Goal: Task Accomplishment & Management: Use online tool/utility

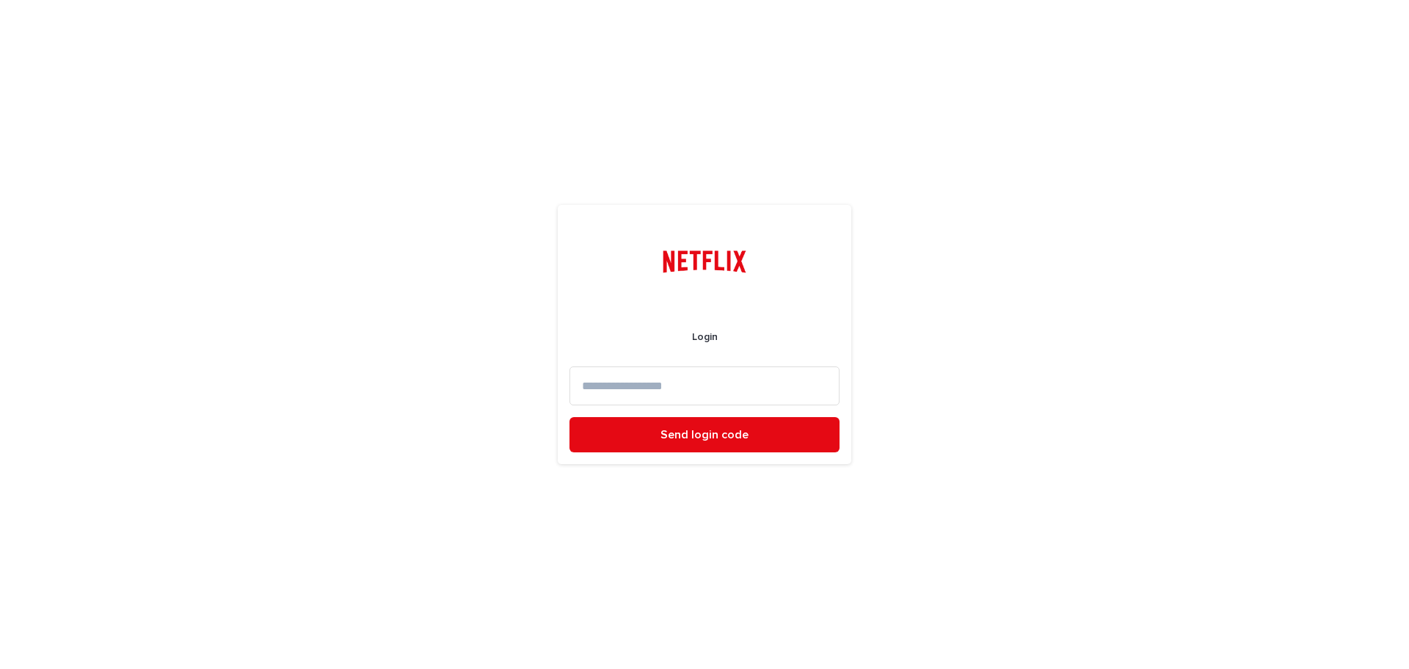
click at [676, 387] on input at bounding box center [704, 385] width 270 height 39
drag, startPoint x: 711, startPoint y: 389, endPoint x: 492, endPoint y: 356, distance: 221.2
click at [492, 356] on div "**********" at bounding box center [704, 334] width 1409 height 669
type input "**********"
click at [569, 417] on button "Send login code" at bounding box center [704, 434] width 270 height 35
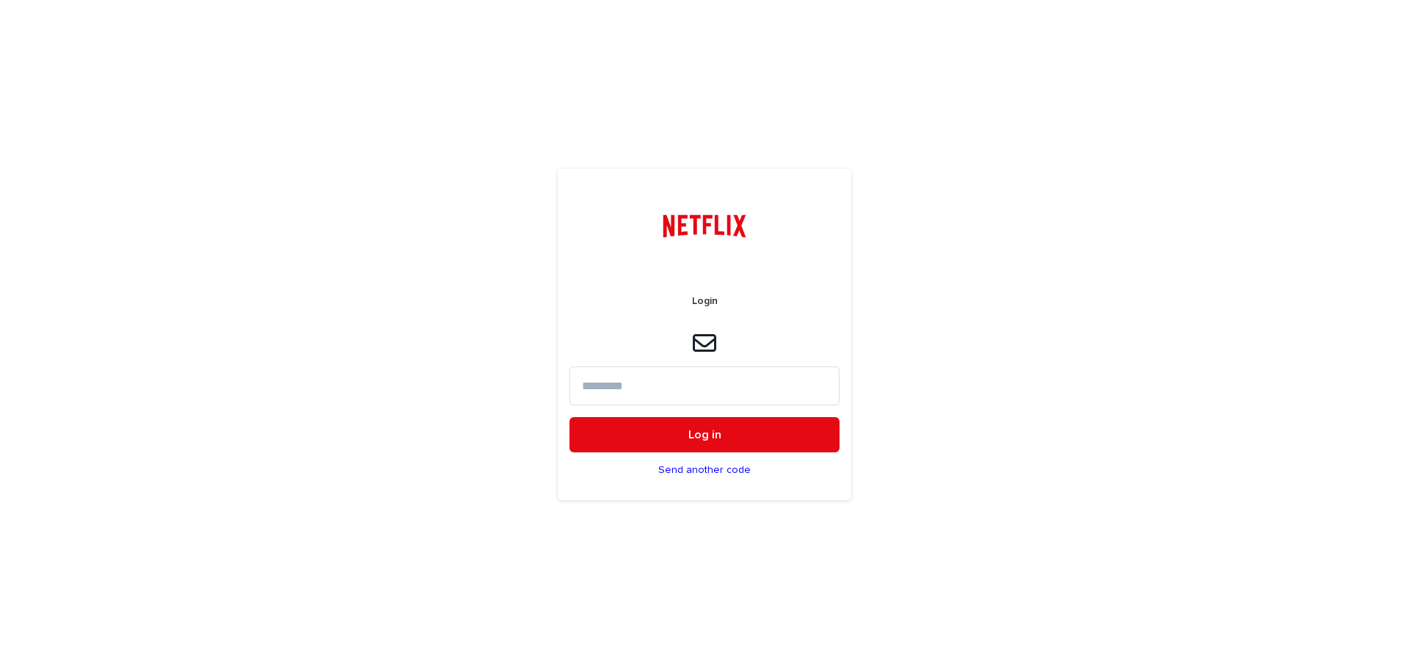
click at [666, 390] on input at bounding box center [704, 385] width 270 height 39
type input "******"
click at [569, 417] on button "Log in" at bounding box center [704, 434] width 270 height 35
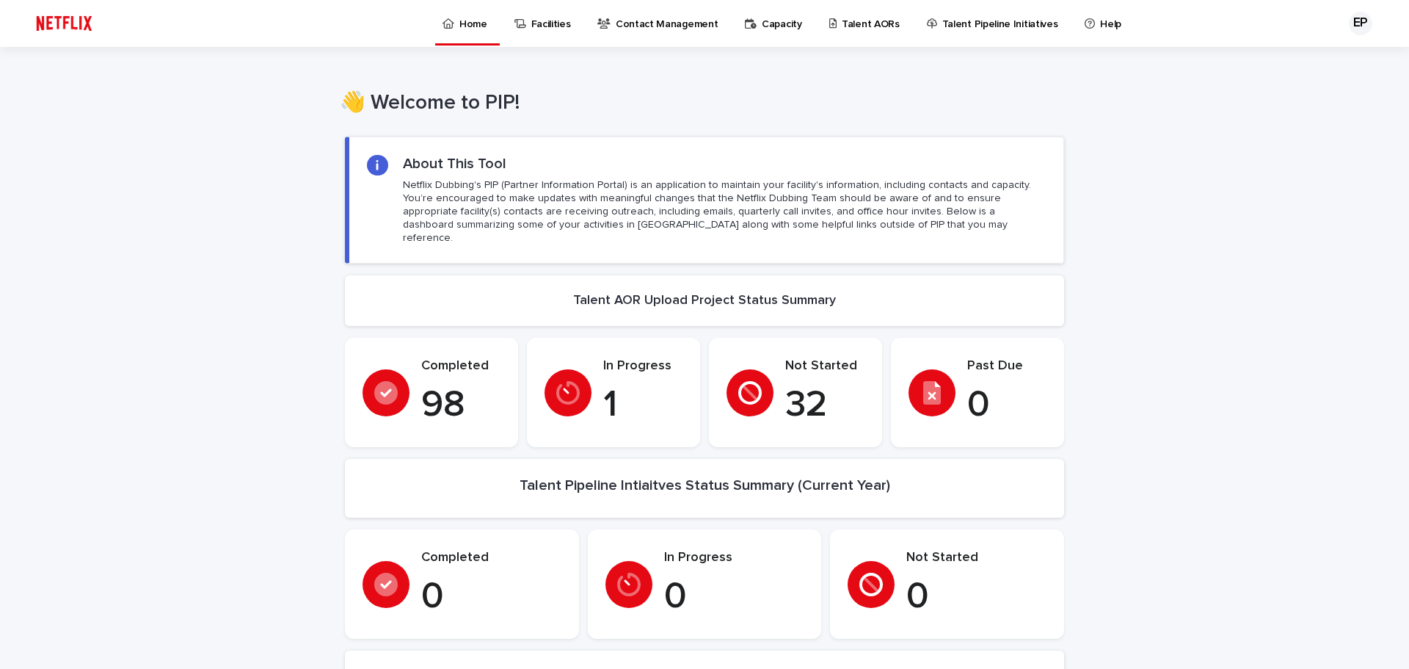
scroll to position [73, 0]
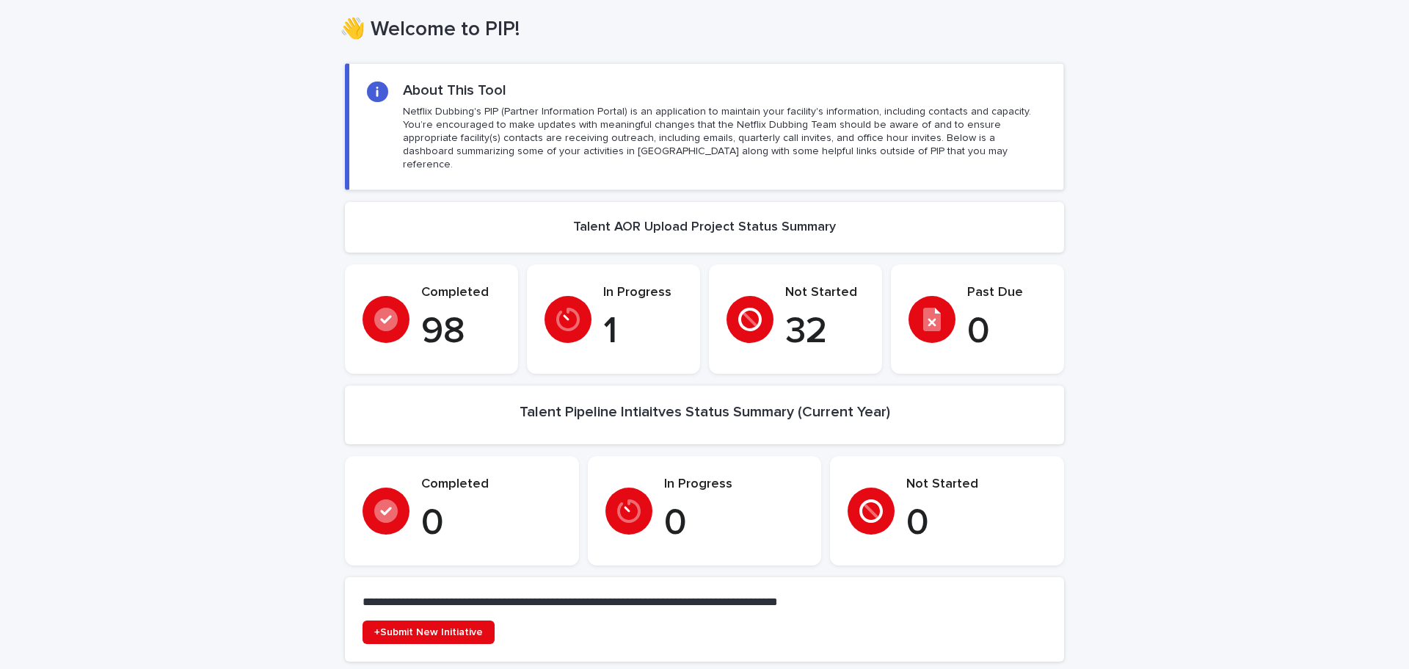
click at [443, 285] on p "Completed" at bounding box center [460, 293] width 79 height 16
click at [374, 307] on icon at bounding box center [385, 318] width 23 height 23
click at [423, 285] on p "Completed" at bounding box center [460, 293] width 79 height 16
click at [424, 310] on p "98" at bounding box center [460, 332] width 79 height 44
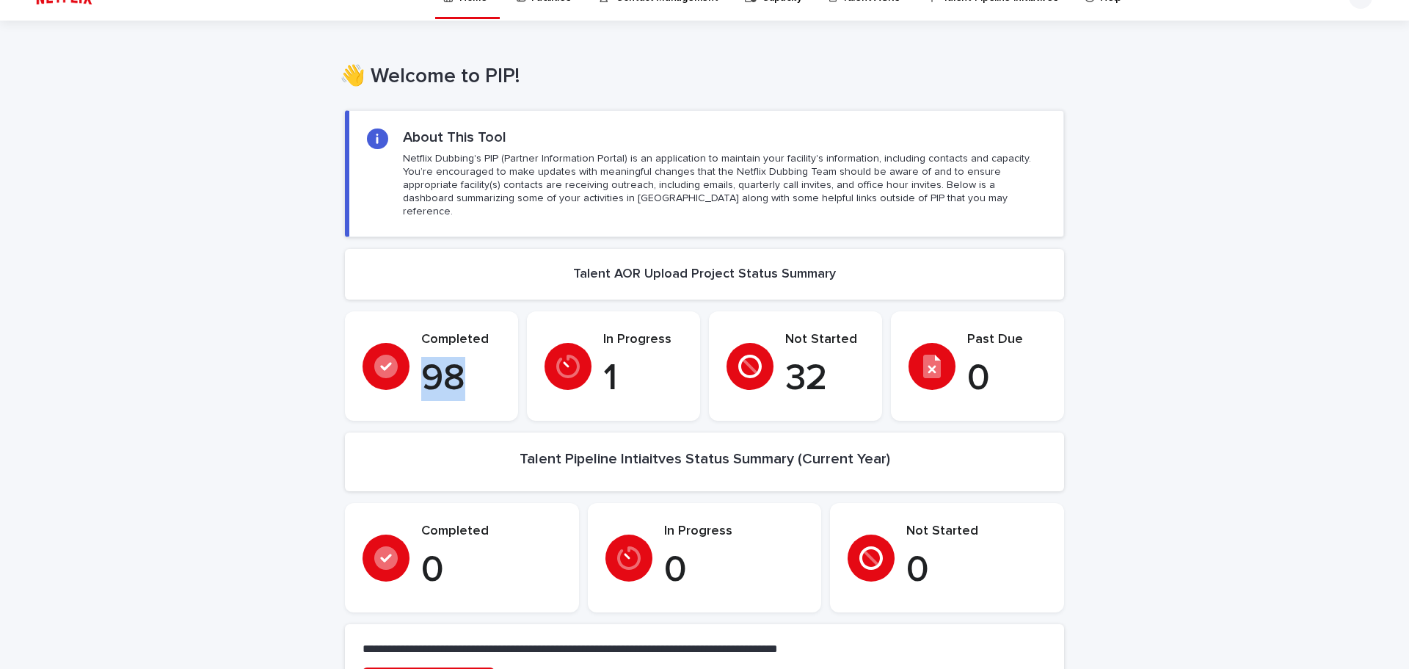
scroll to position [0, 0]
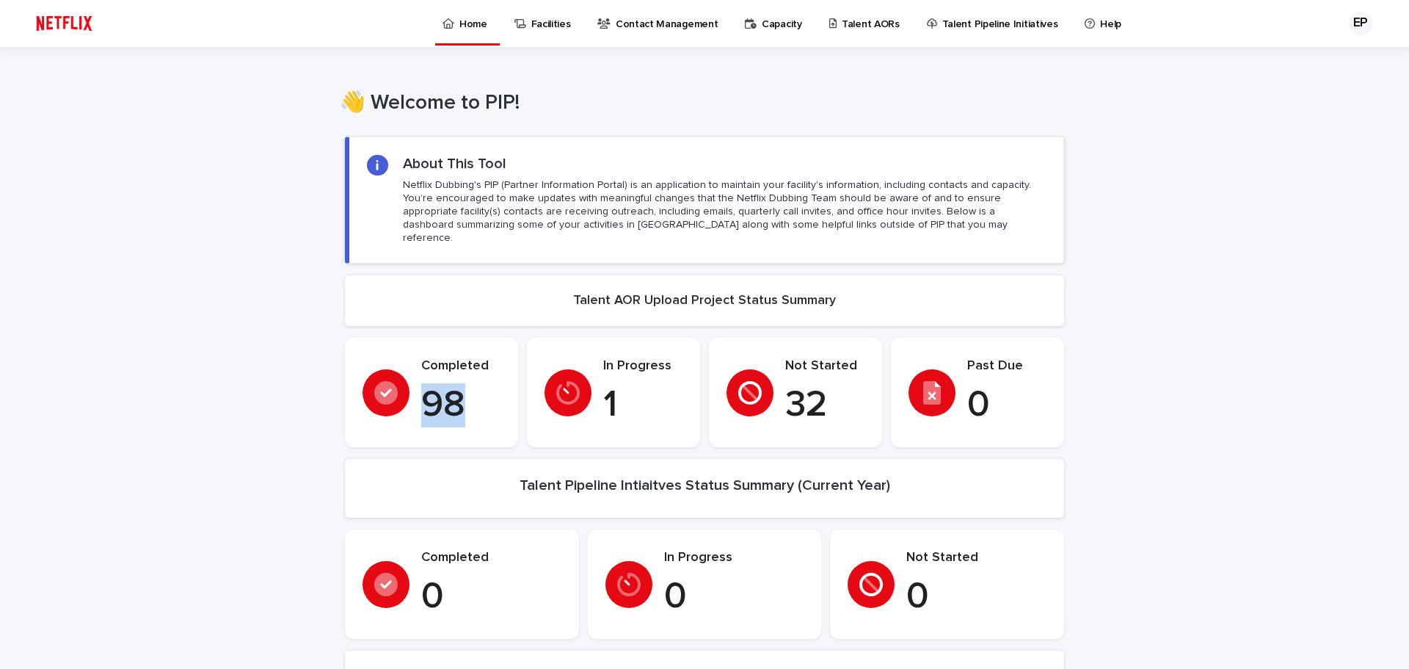
click at [847, 23] on p "Talent AORs" at bounding box center [871, 15] width 58 height 31
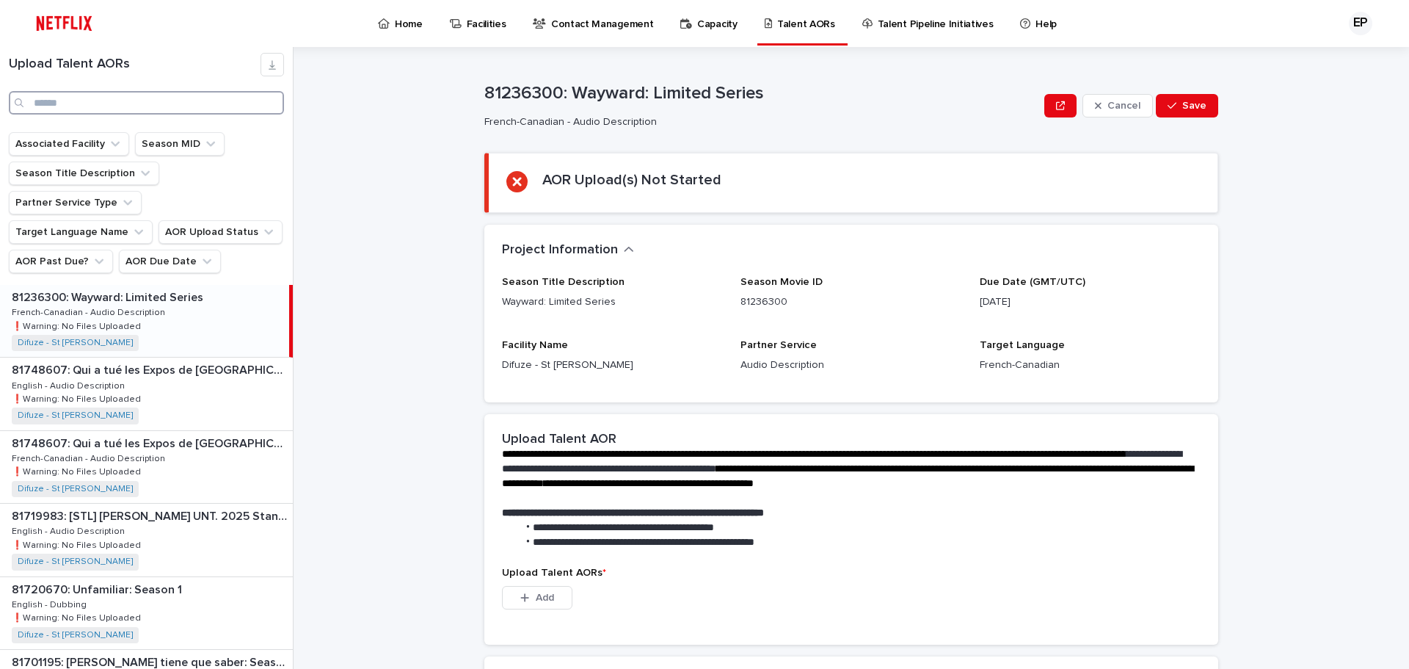
click at [74, 110] on input "Search" at bounding box center [146, 102] width 275 height 23
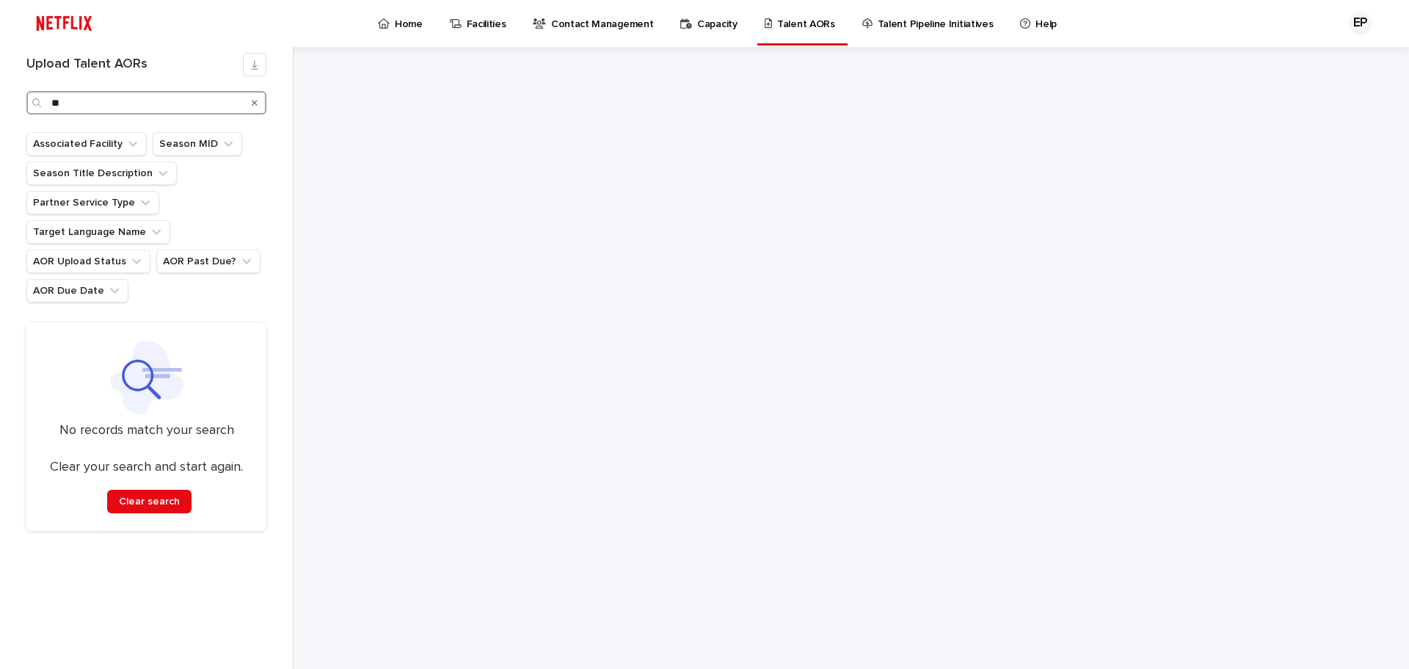
type input "*"
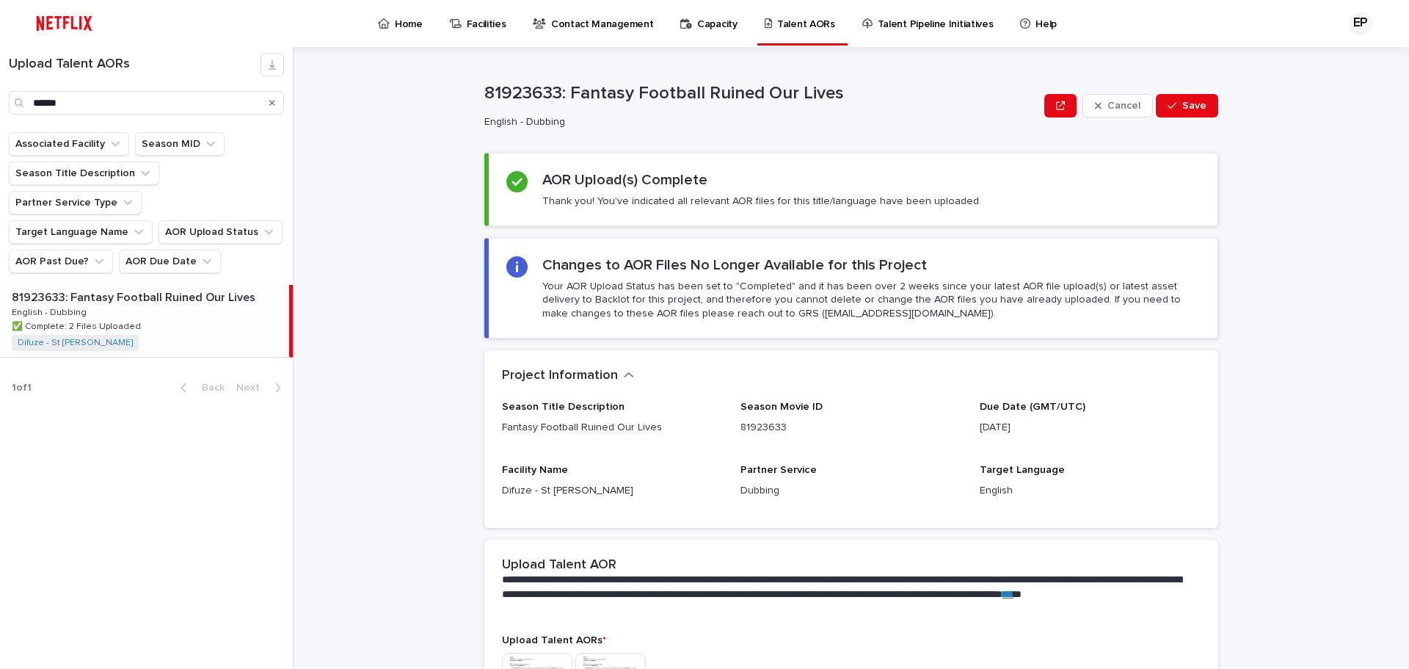
click at [123, 288] on p "81923633: Fantasy Football Ruined Our Lives" at bounding box center [135, 296] width 247 height 17
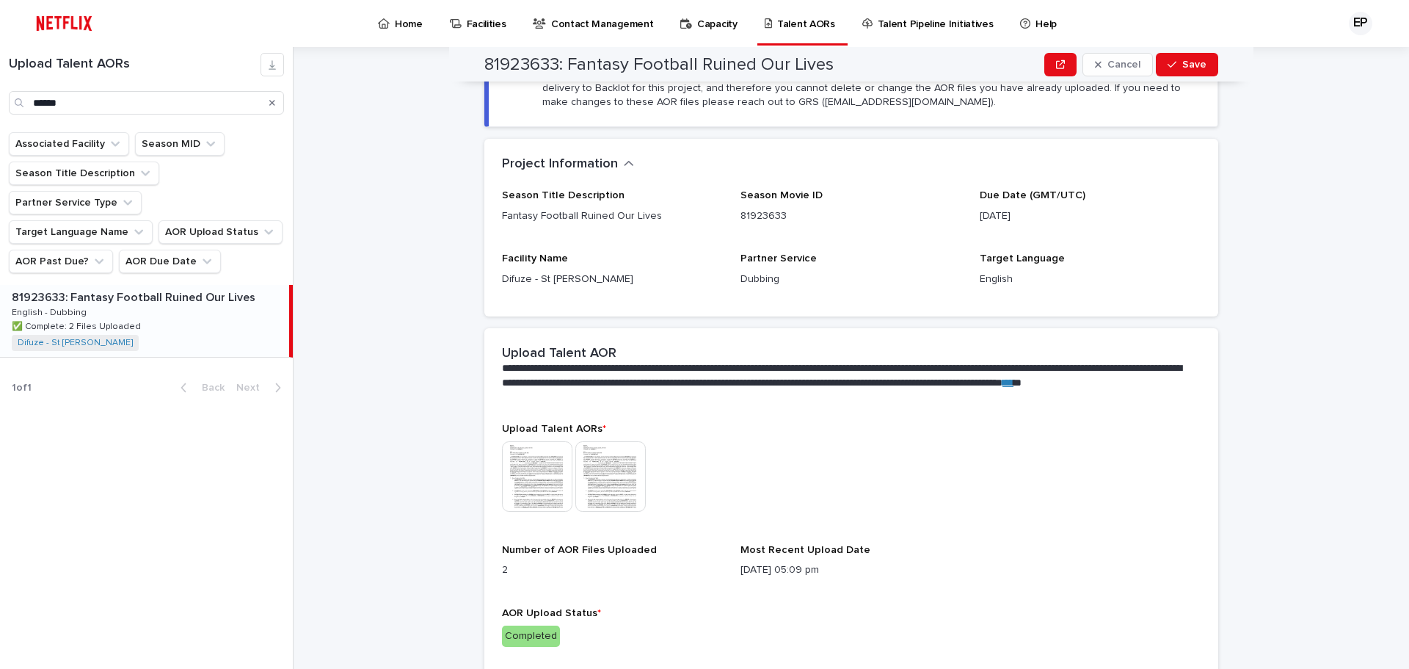
scroll to position [220, 0]
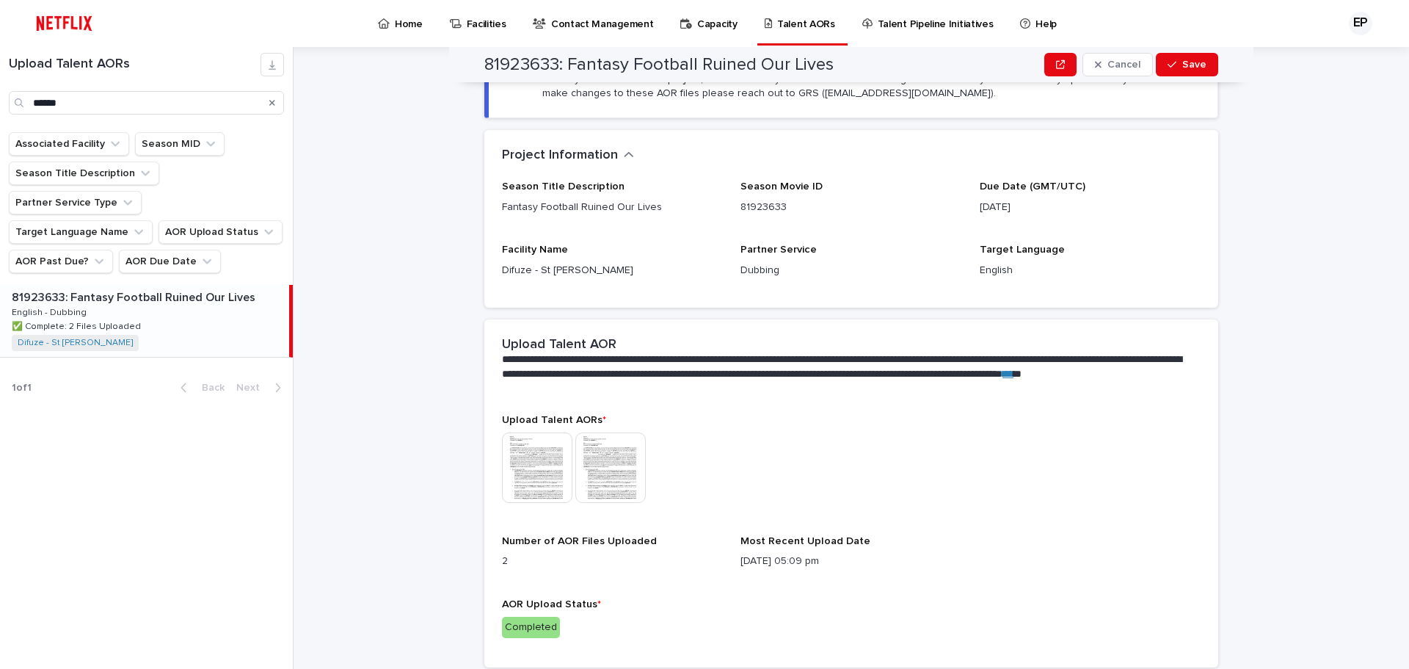
click at [523, 448] on img at bounding box center [537, 467] width 70 height 70
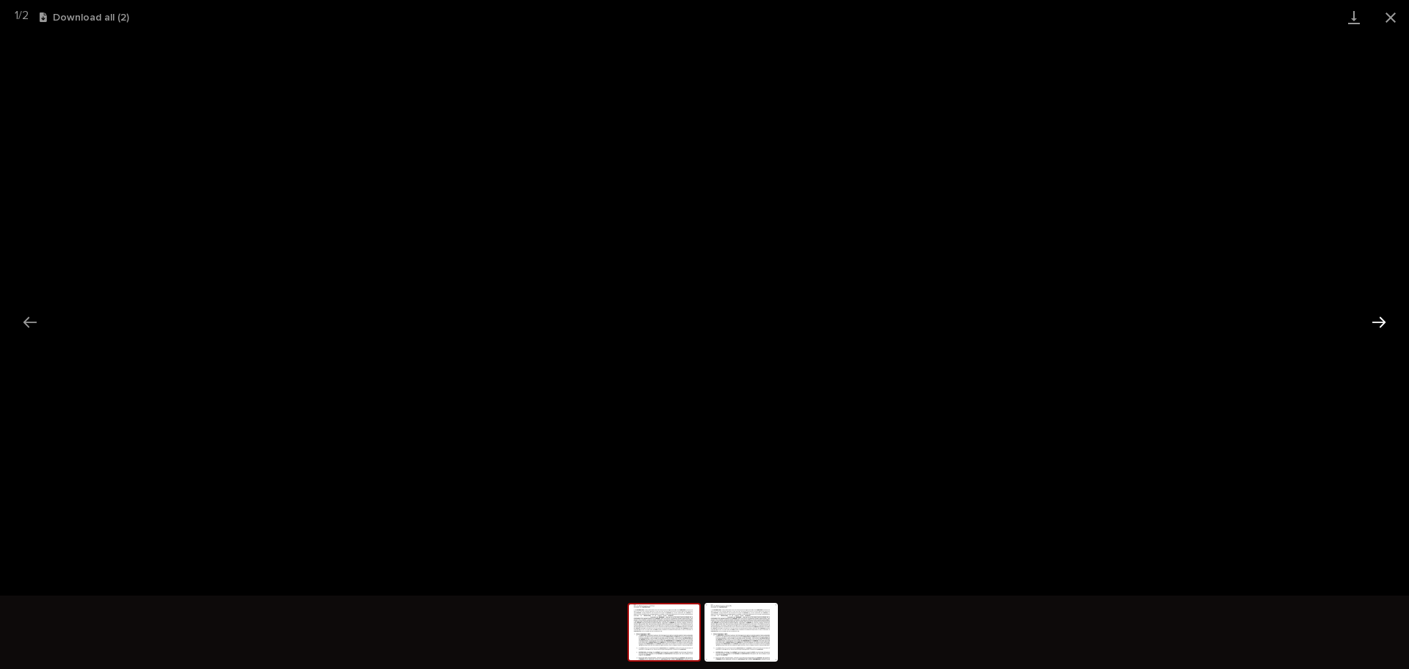
click at [1384, 321] on button "Next slide" at bounding box center [1378, 321] width 31 height 29
click at [1388, 17] on button "Close gallery" at bounding box center [1390, 17] width 37 height 34
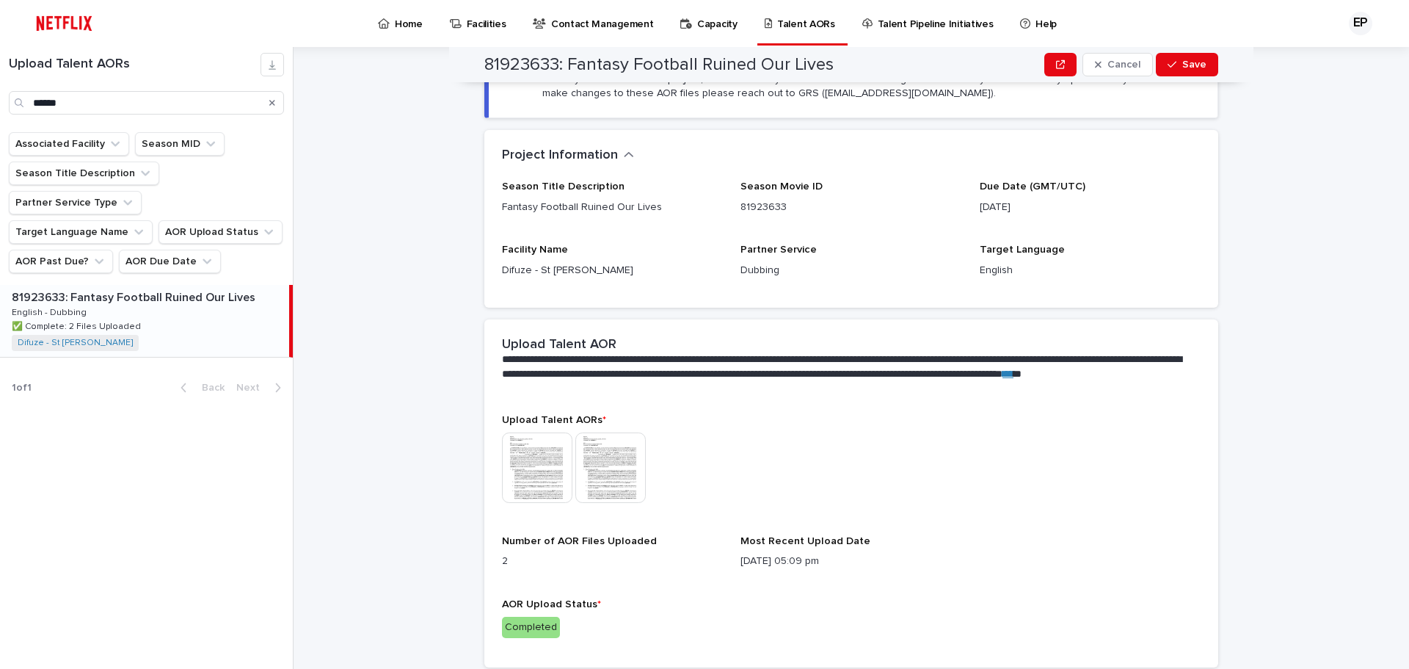
click at [595, 460] on img at bounding box center [610, 467] width 70 height 70
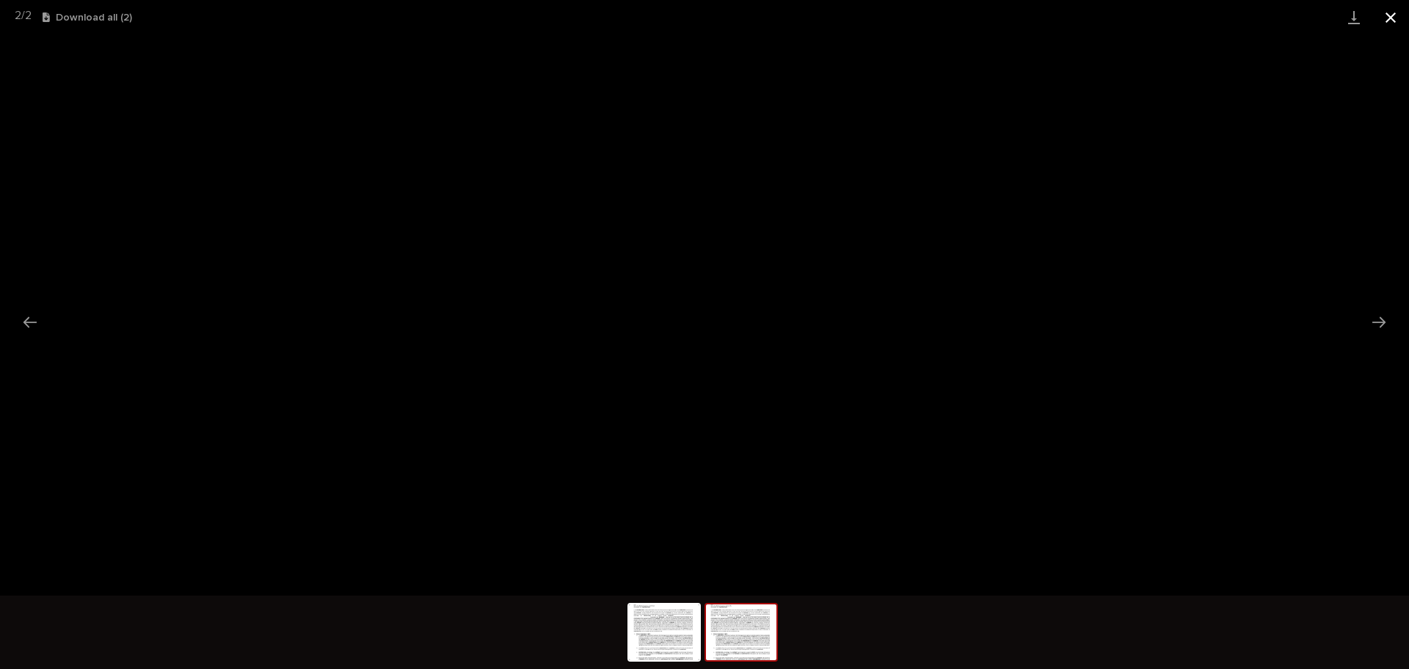
click at [1393, 10] on button "Close gallery" at bounding box center [1390, 17] width 37 height 34
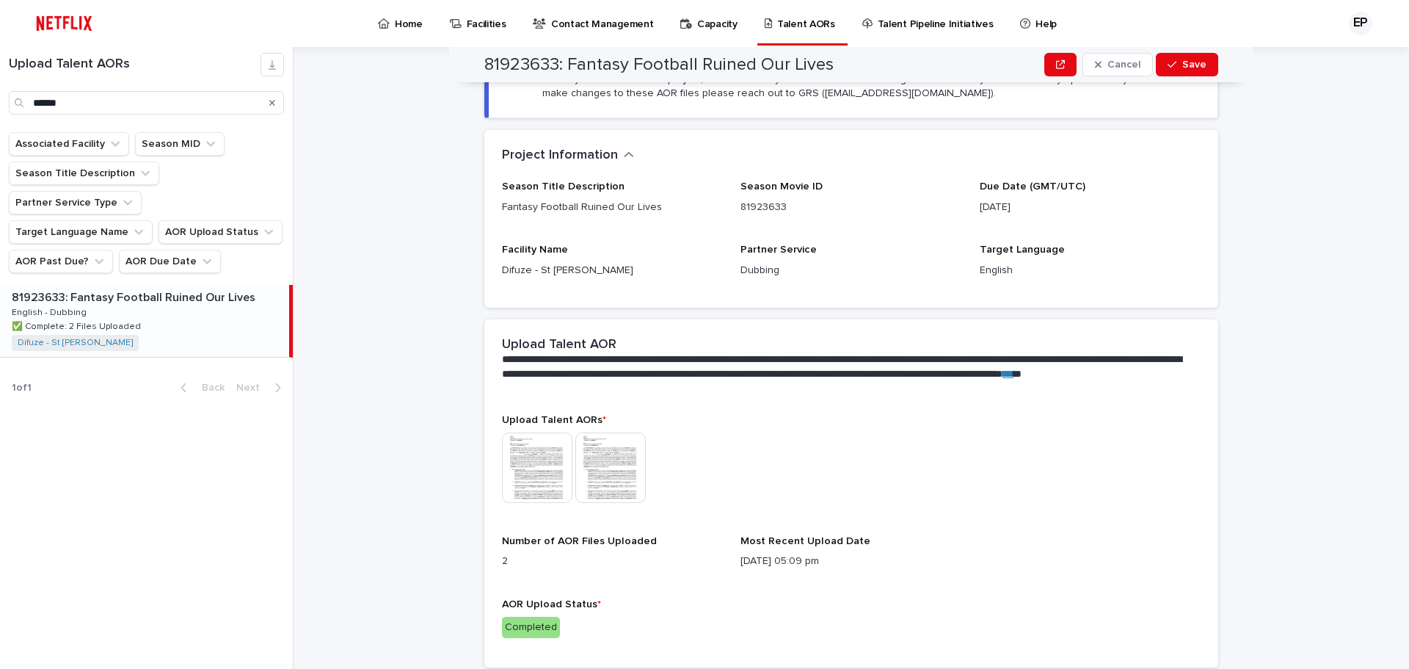
click at [611, 480] on img at bounding box center [610, 467] width 70 height 70
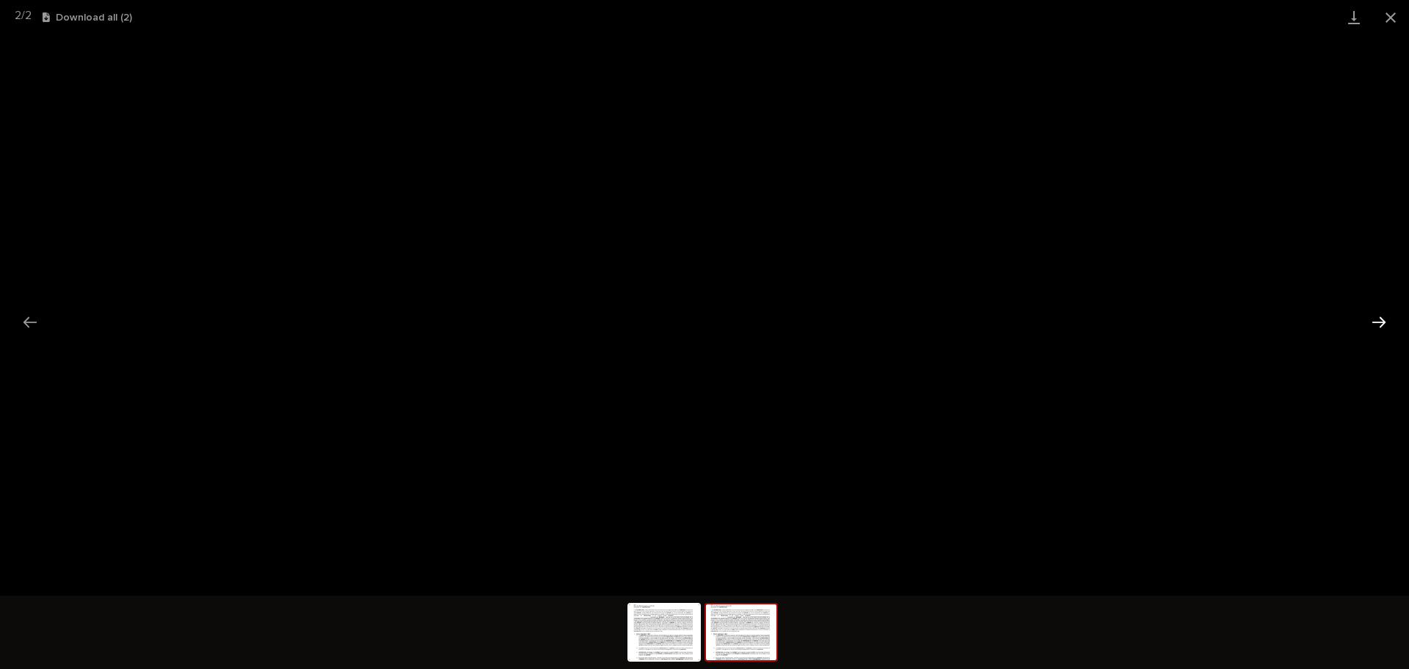
click at [1391, 325] on button "Next slide" at bounding box center [1378, 321] width 31 height 29
click at [1384, 23] on button "Close gallery" at bounding box center [1390, 17] width 37 height 34
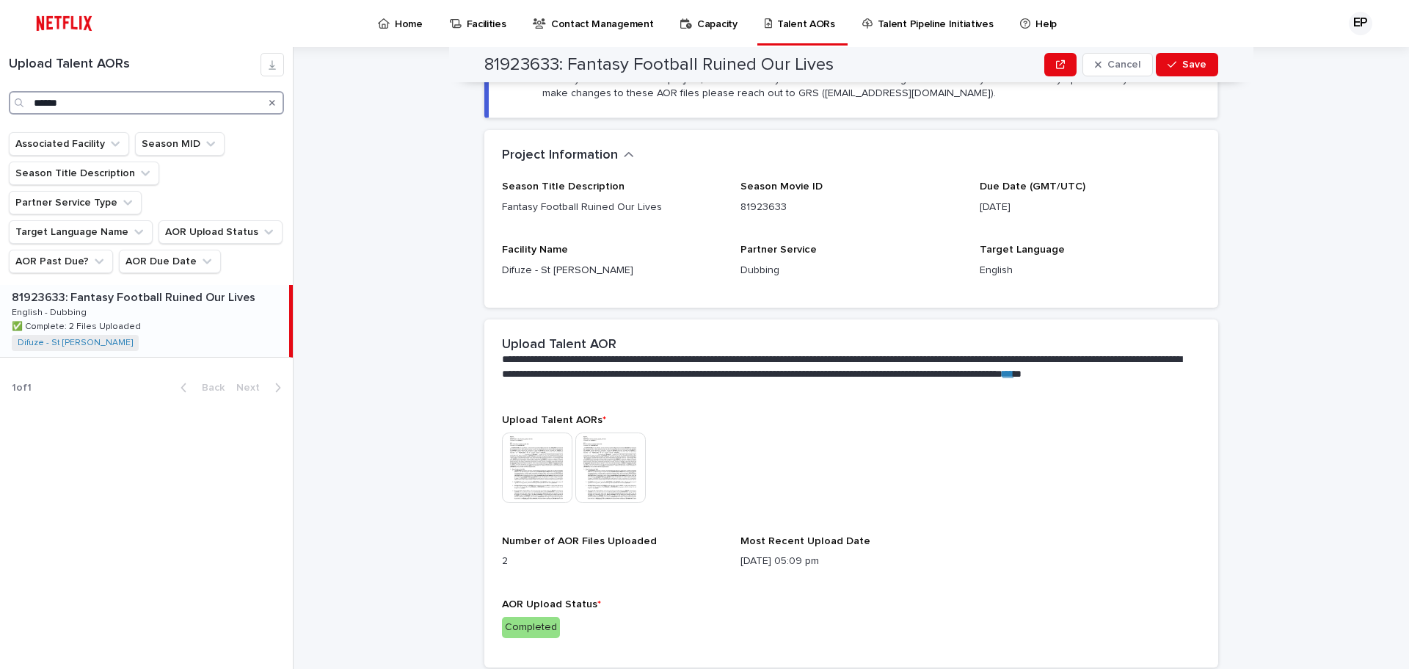
click at [82, 108] on input "******" at bounding box center [146, 102] width 275 height 23
click at [90, 104] on input "******" at bounding box center [146, 102] width 275 height 23
type input "*"
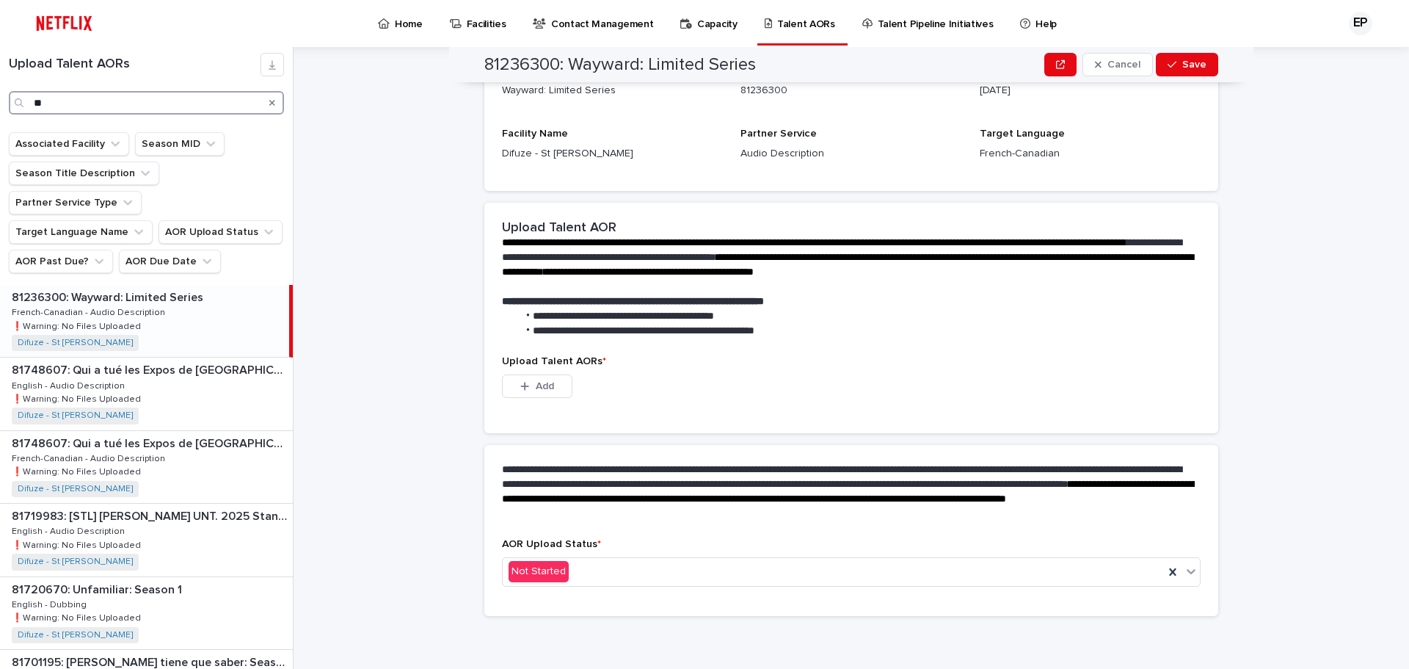
scroll to position [211, 0]
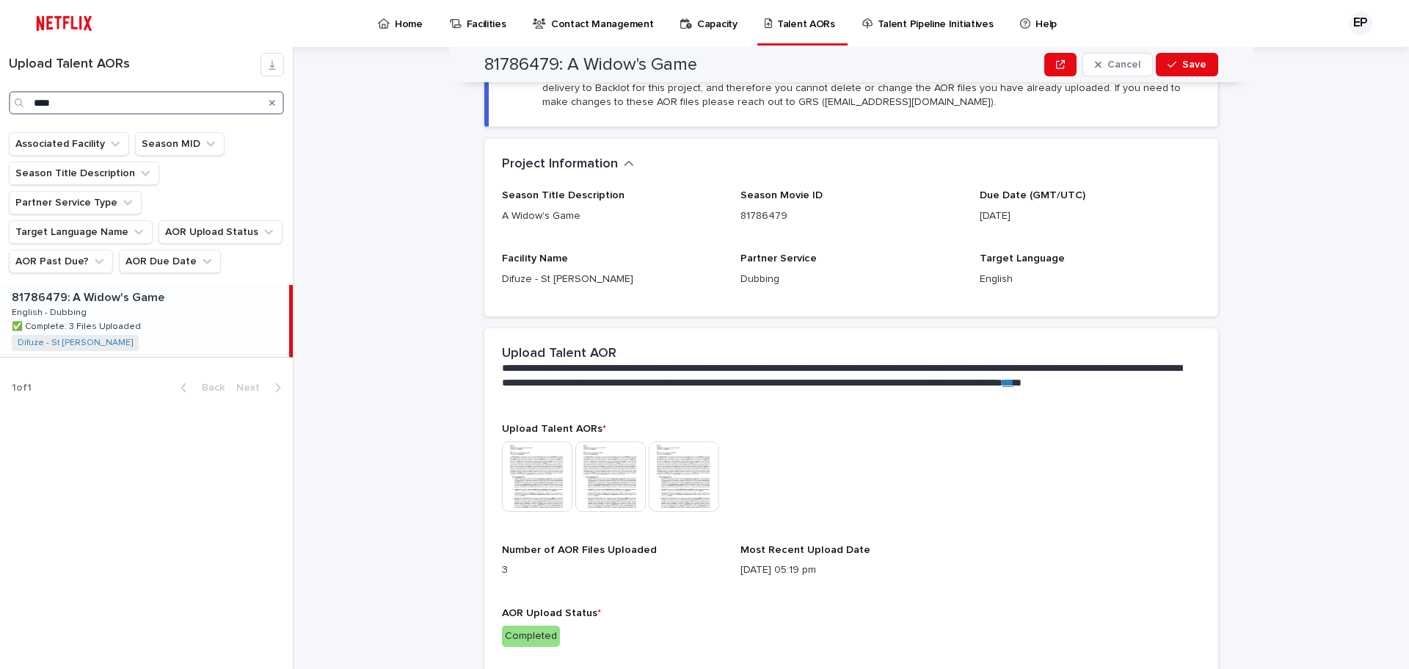
scroll to position [220, 0]
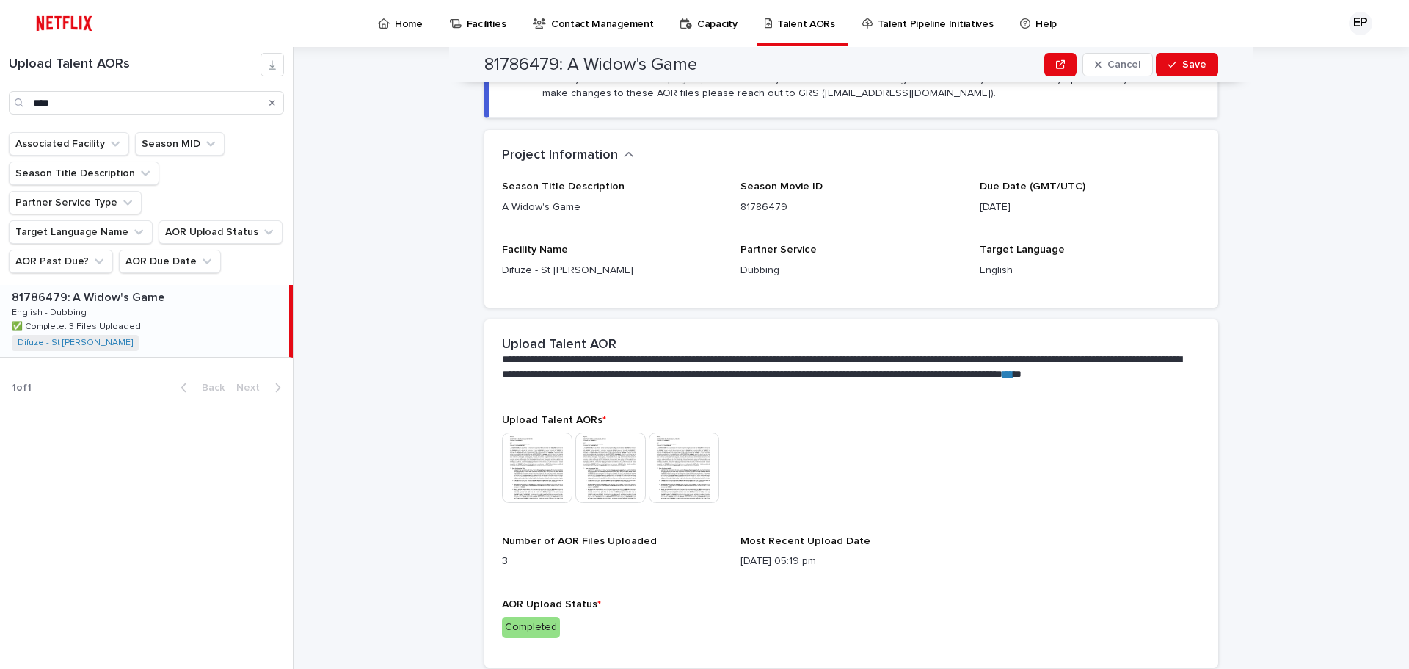
click at [114, 318] on p "✅ Complete: 3 Files Uploaded" at bounding box center [78, 324] width 132 height 13
click at [531, 480] on img at bounding box center [537, 467] width 70 height 70
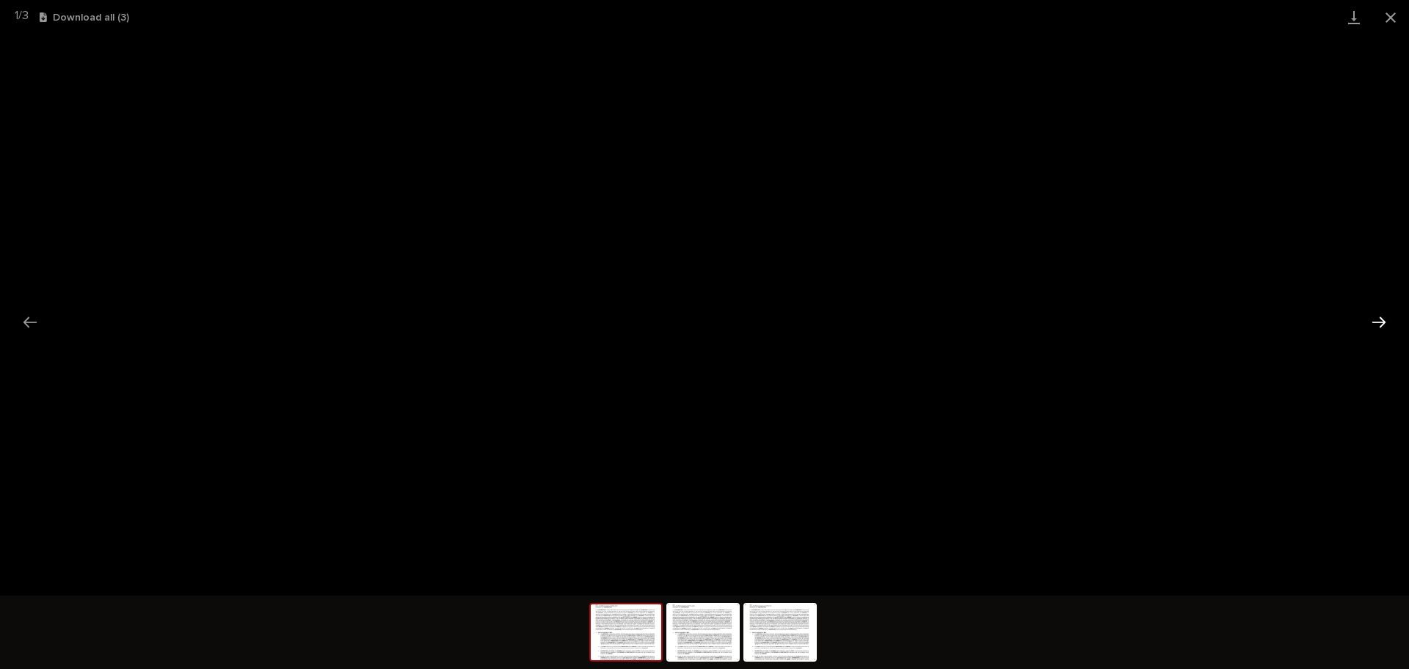
click at [1385, 319] on button "Next slide" at bounding box center [1378, 321] width 31 height 29
click at [1384, 315] on button "Next slide" at bounding box center [1378, 321] width 31 height 29
click at [1386, 22] on button "Close gallery" at bounding box center [1390, 17] width 37 height 34
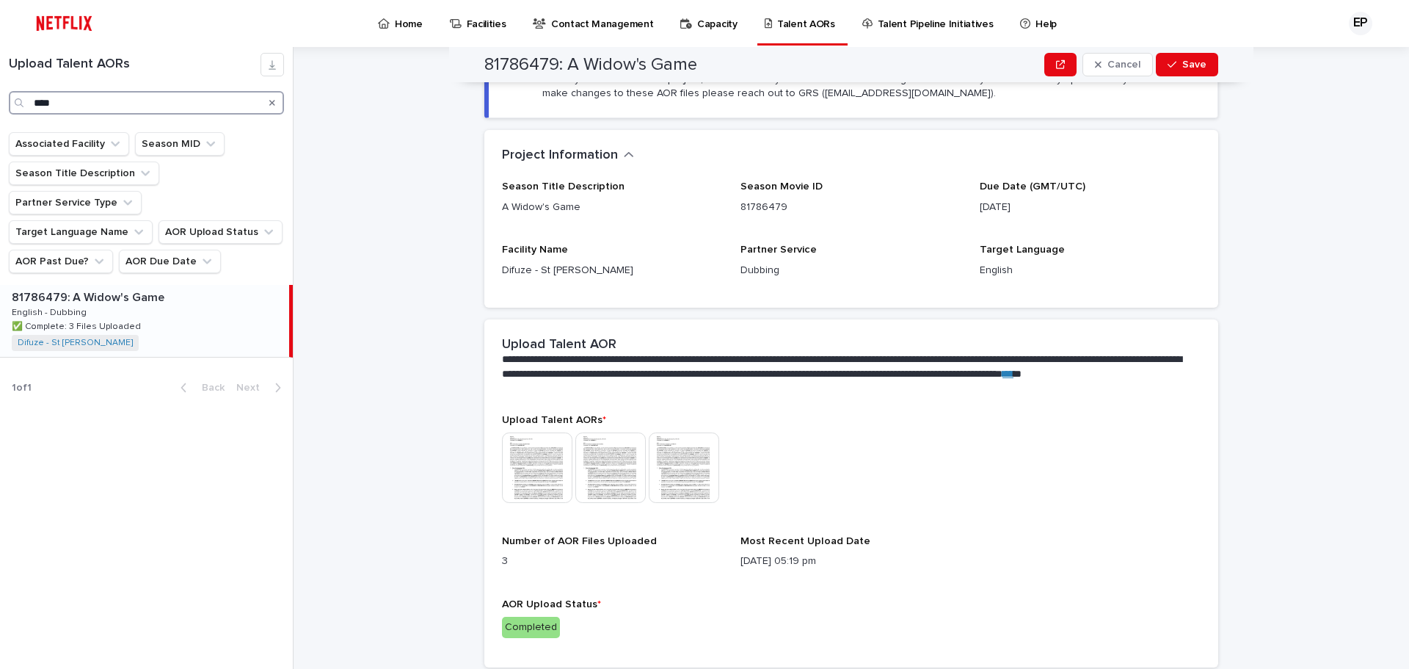
click at [76, 106] on input "****" at bounding box center [146, 102] width 275 height 23
type input "*"
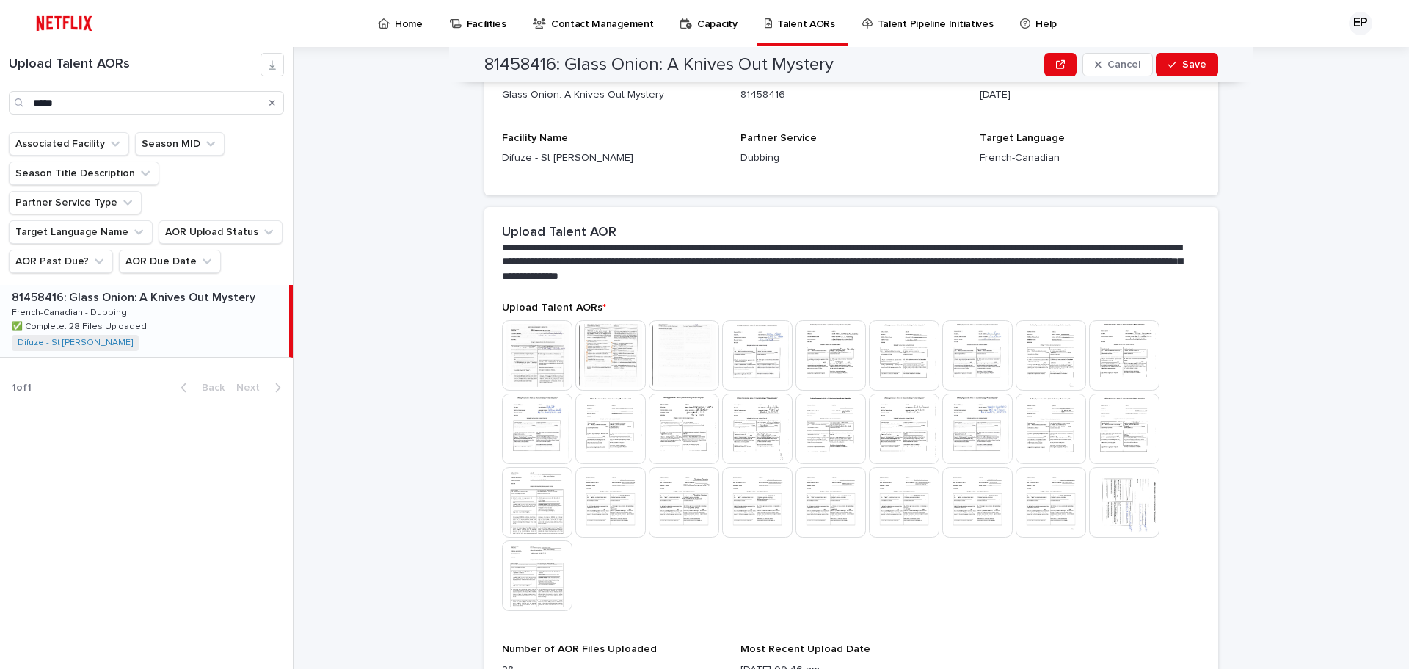
click at [116, 288] on p "81458416: Glass Onion: A Knives Out Mystery" at bounding box center [135, 296] width 247 height 17
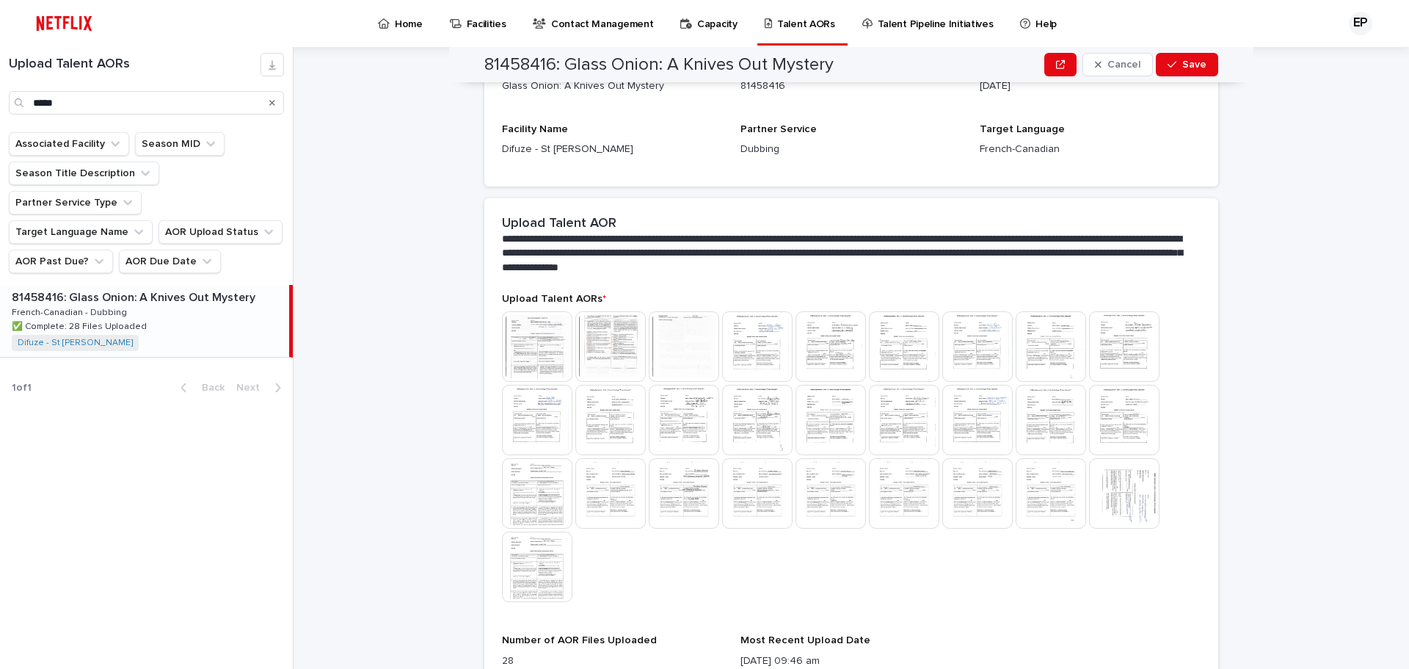
scroll to position [220, 0]
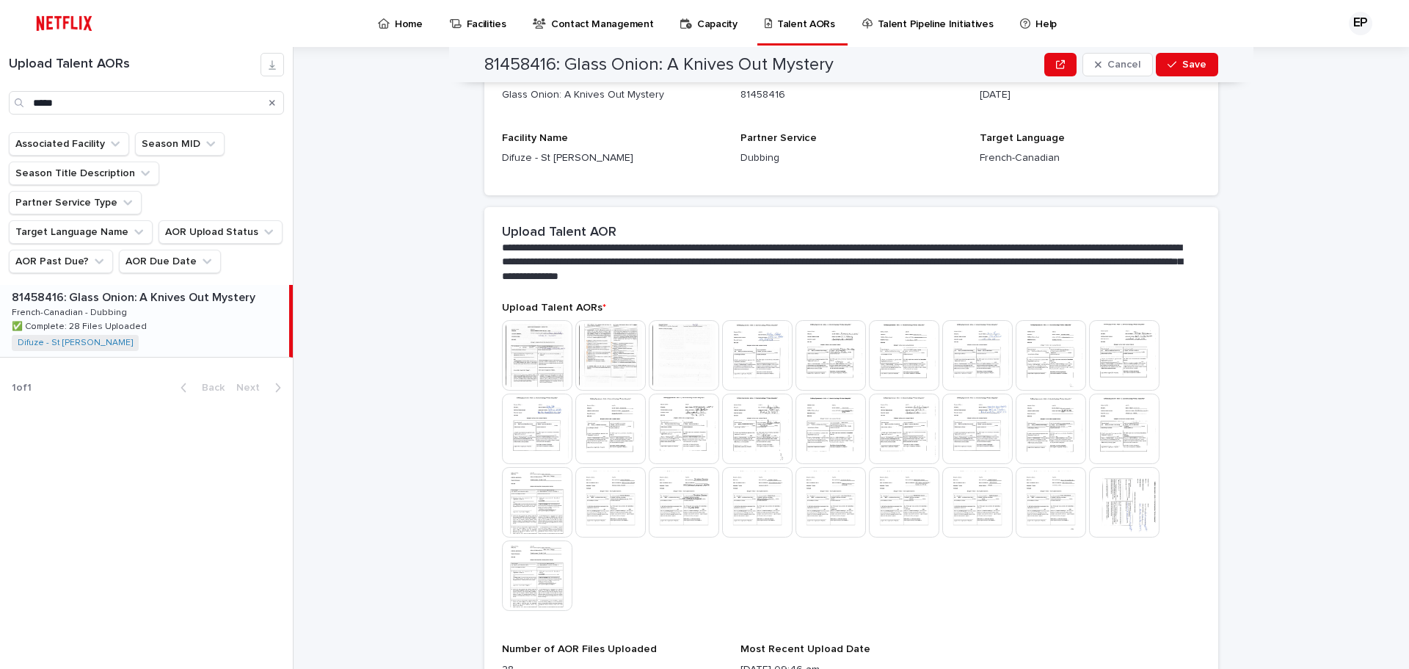
click at [684, 367] on img at bounding box center [684, 355] width 70 height 70
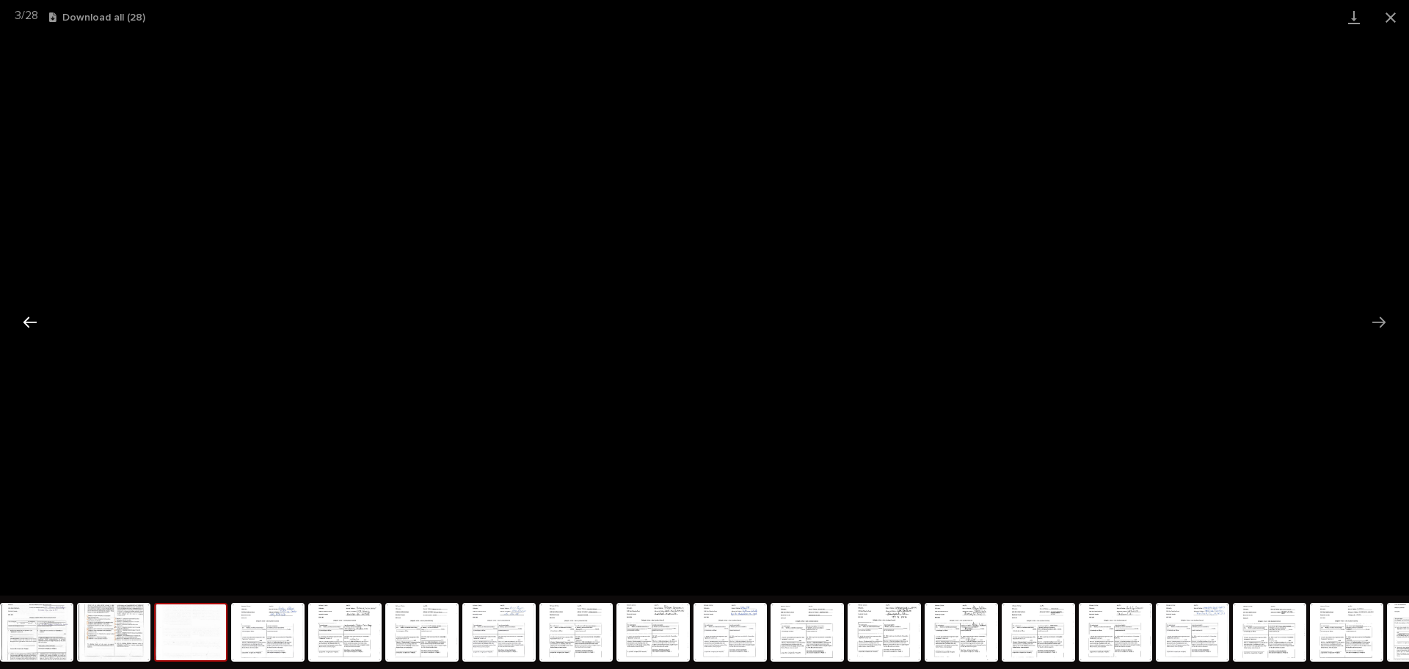
click at [34, 321] on button "Previous slide" at bounding box center [30, 321] width 31 height 29
click at [1397, 23] on button "Close gallery" at bounding box center [1390, 17] width 37 height 34
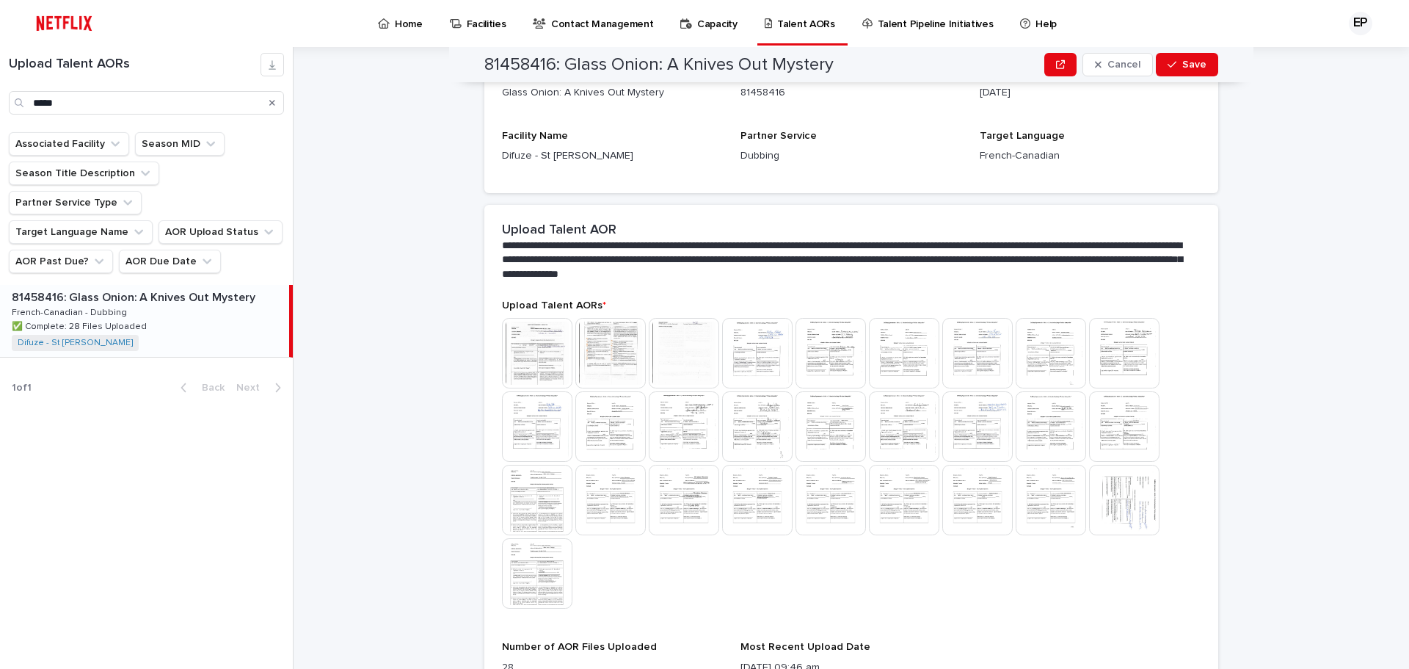
scroll to position [367, 0]
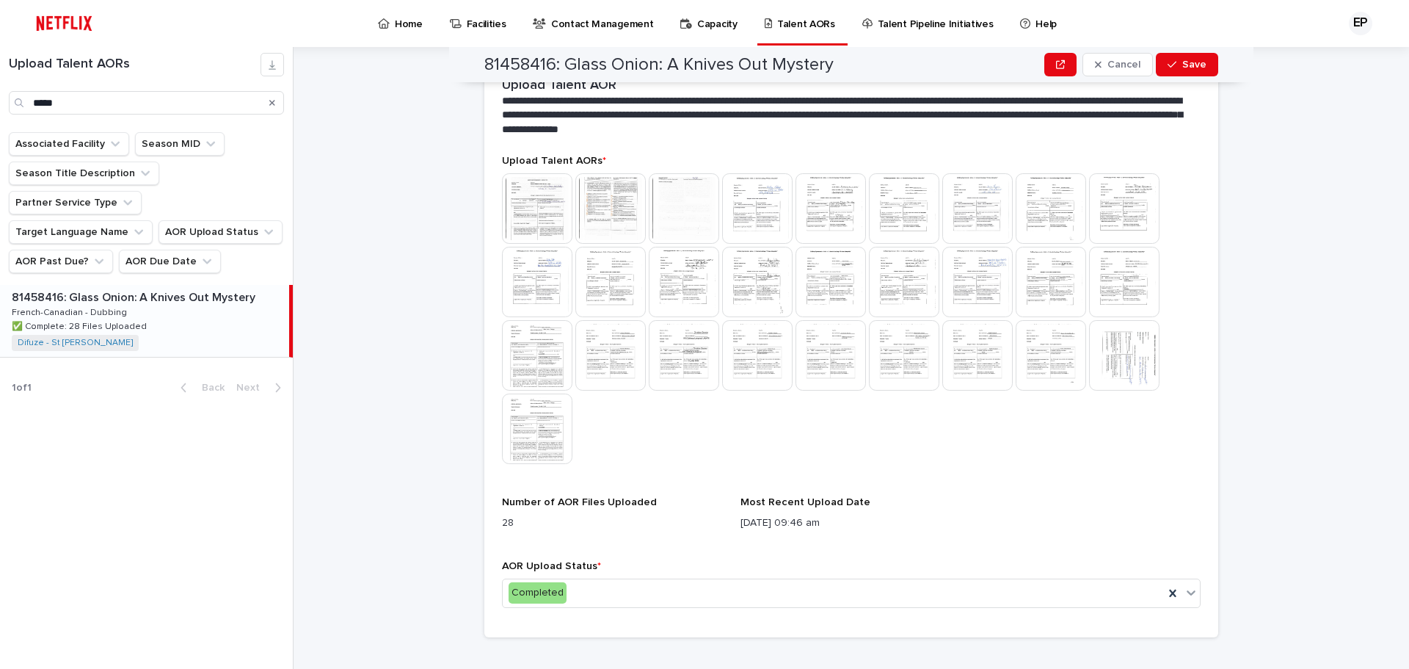
click at [522, 205] on img at bounding box center [537, 208] width 70 height 70
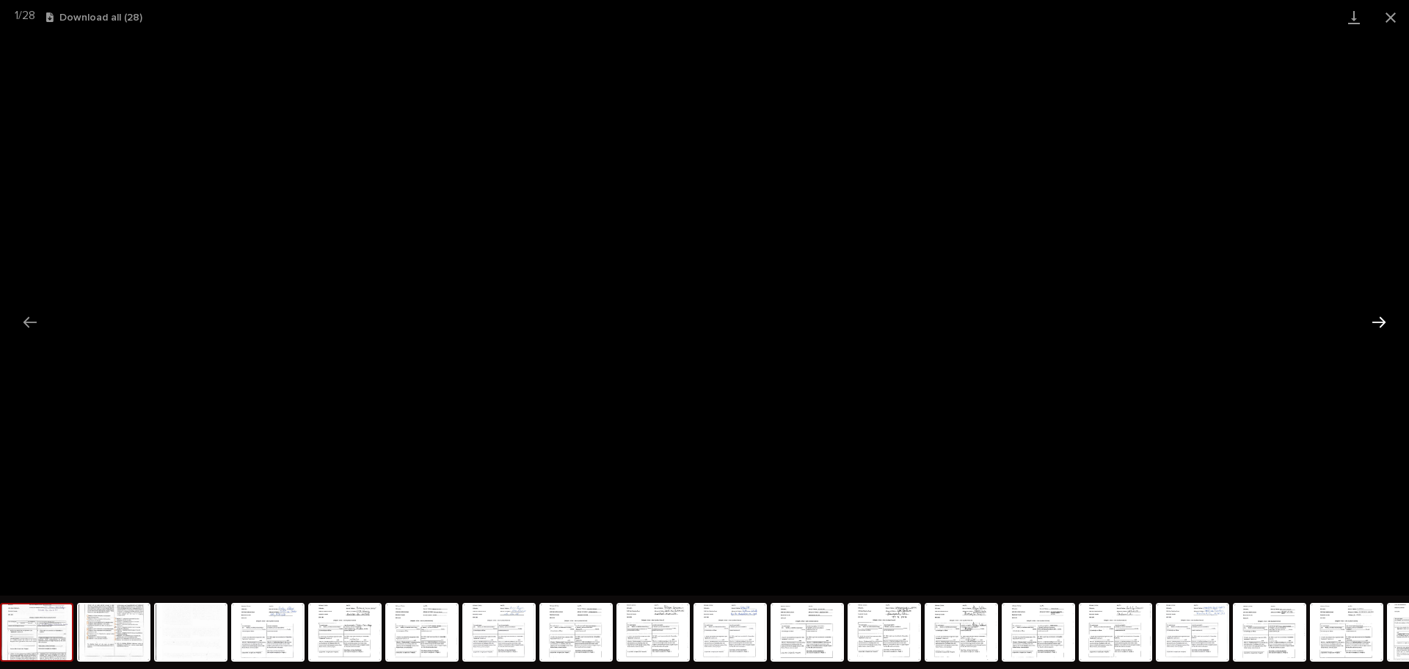
click at [1383, 325] on button "Next slide" at bounding box center [1378, 321] width 31 height 29
click at [1382, 325] on button "Next slide" at bounding box center [1378, 321] width 31 height 29
click at [35, 318] on button "Previous slide" at bounding box center [30, 321] width 31 height 29
click at [1388, 10] on button "Close gallery" at bounding box center [1390, 17] width 37 height 34
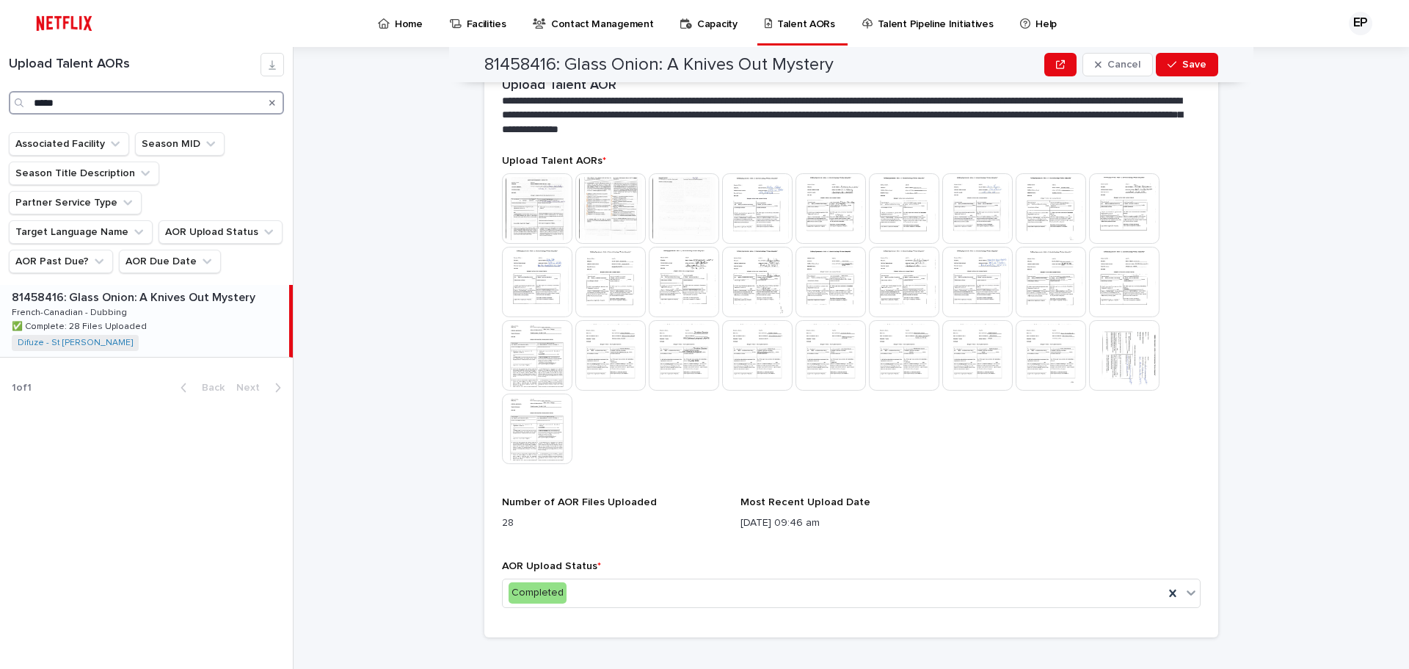
click at [68, 102] on input "*****" at bounding box center [146, 102] width 275 height 23
type input "*"
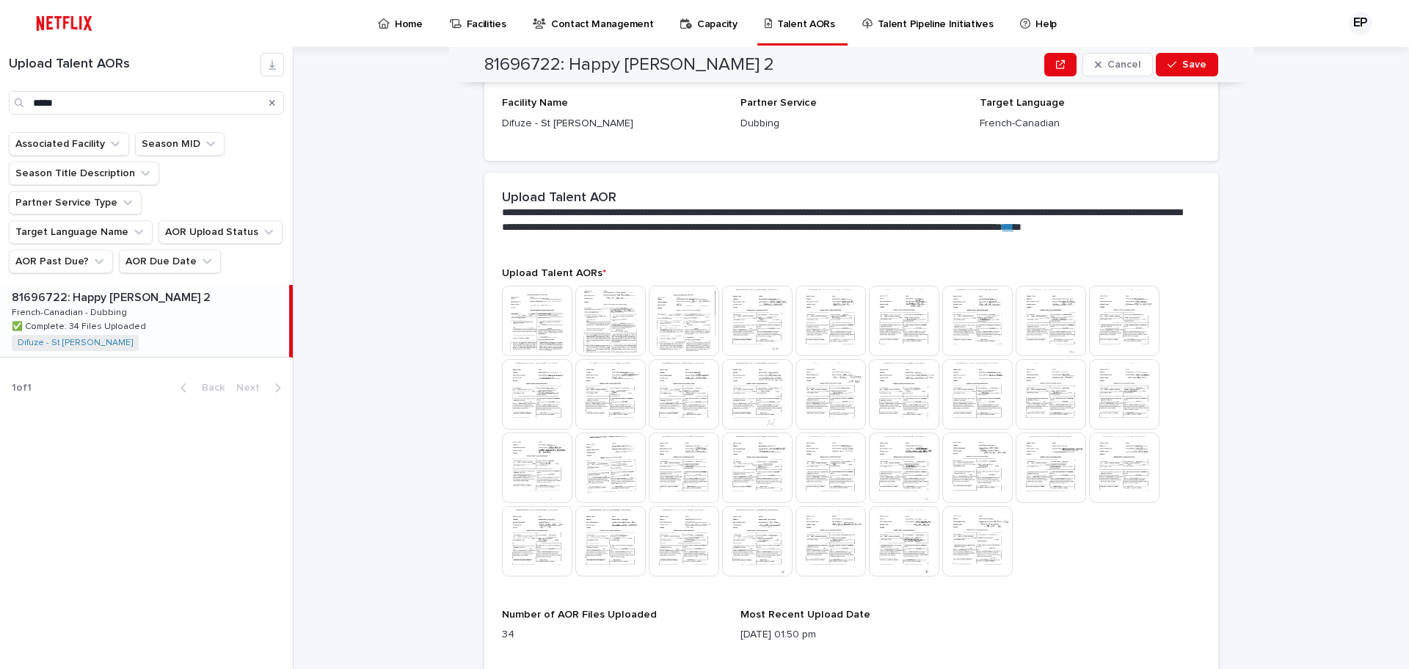
click at [106, 305] on p "French-Canadian - Dubbing" at bounding box center [71, 311] width 118 height 13
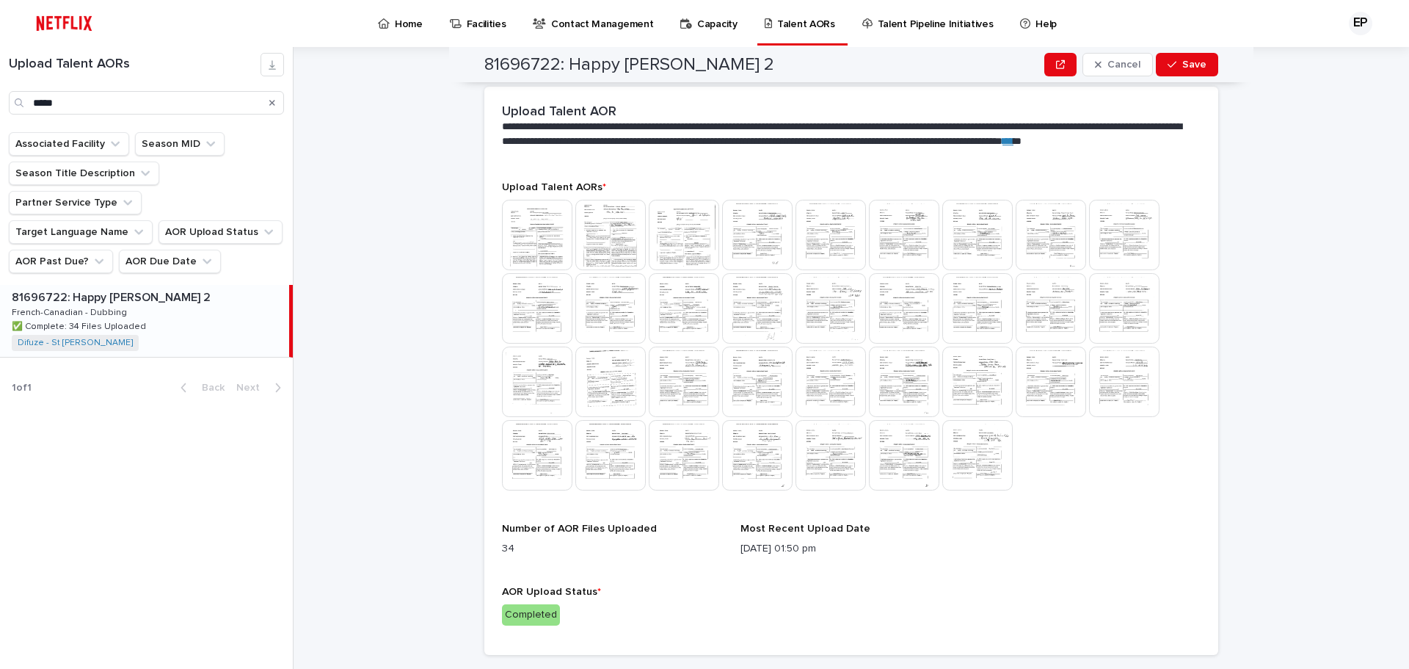
scroll to position [473, 0]
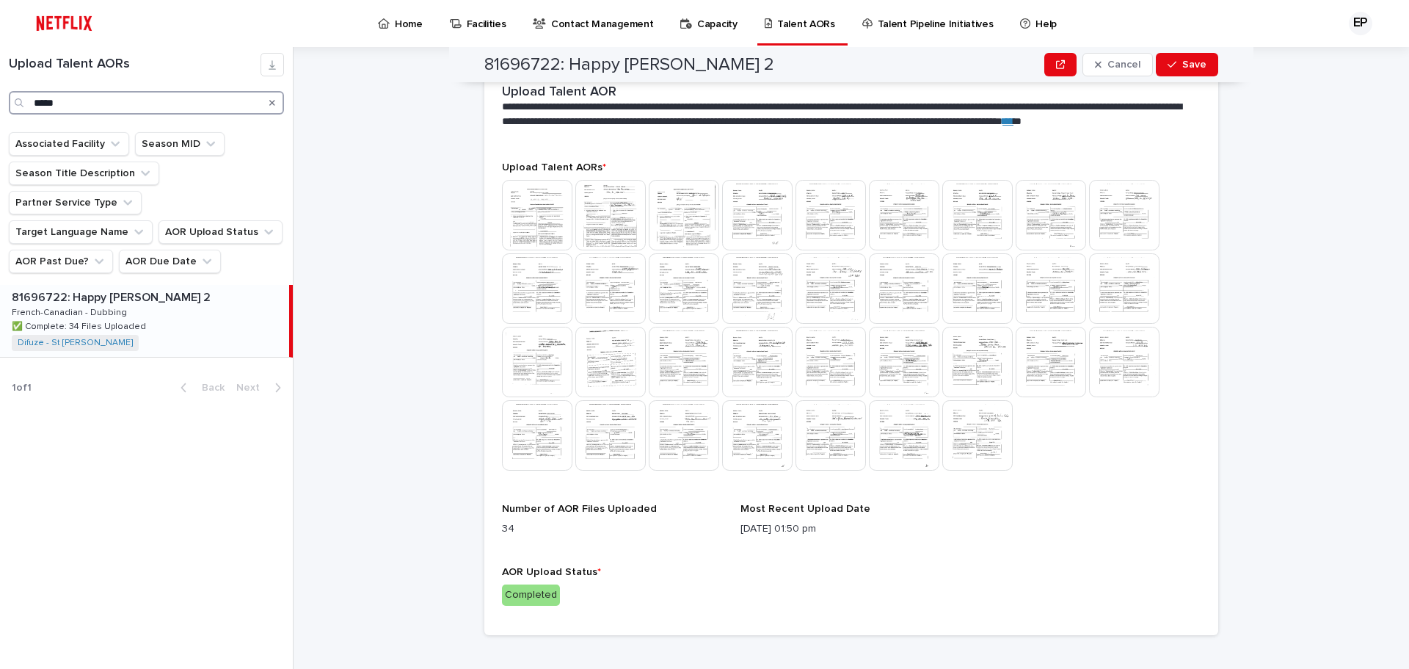
click at [90, 101] on input "*****" at bounding box center [146, 102] width 275 height 23
type input "*"
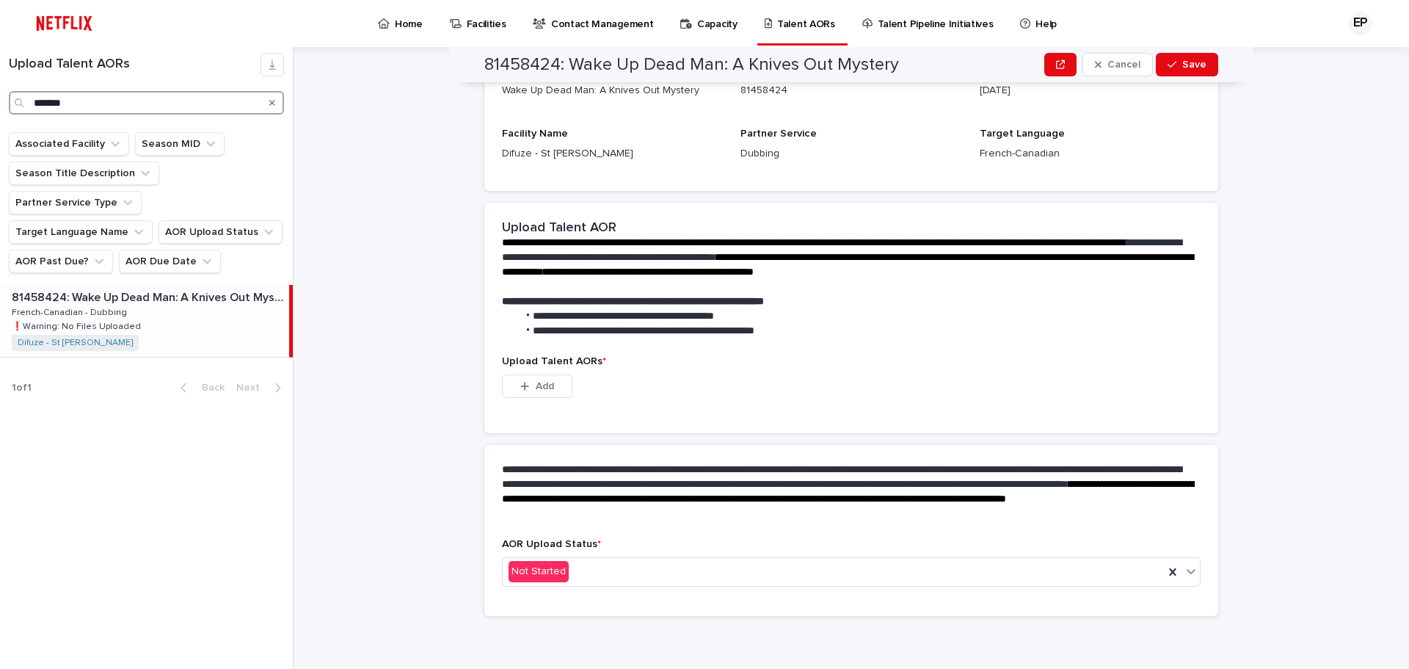
scroll to position [211, 0]
type input "*******"
click at [104, 305] on p "French-Canadian - Dubbing" at bounding box center [71, 311] width 118 height 13
click at [699, 569] on div "Not Started" at bounding box center [833, 571] width 661 height 24
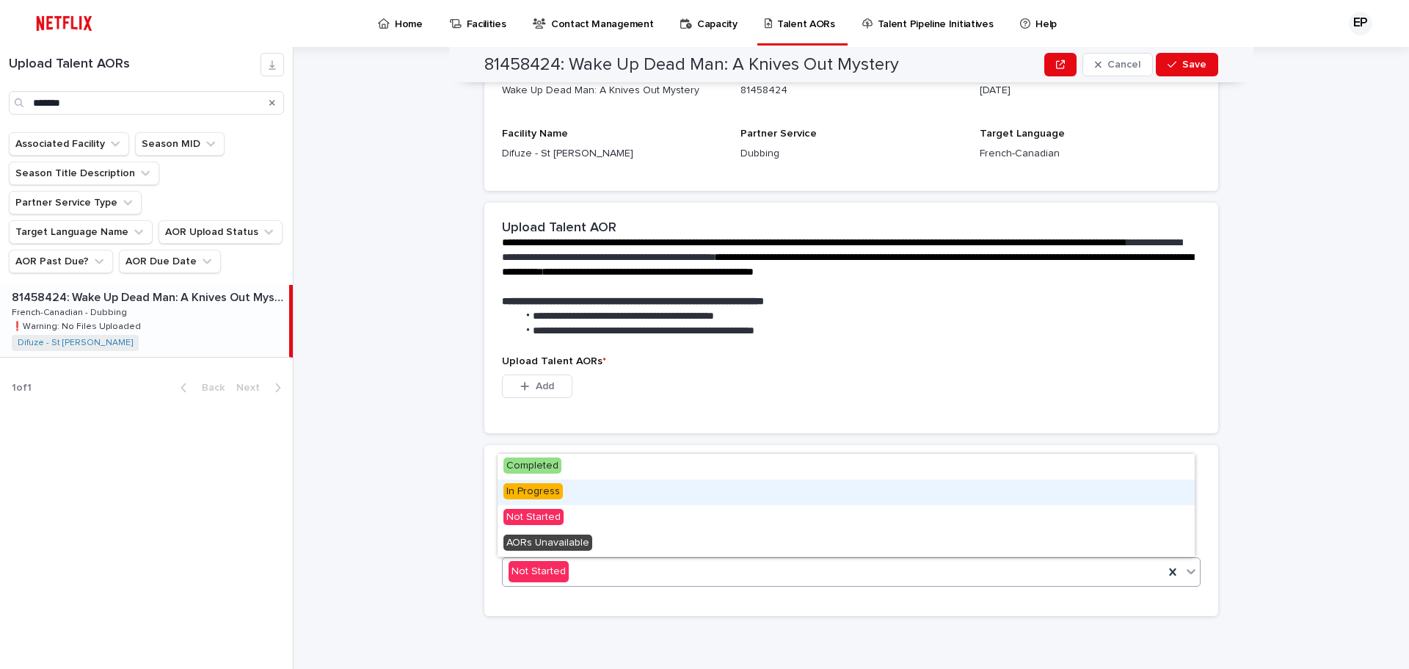
click at [528, 490] on span "In Progress" at bounding box center [532, 491] width 59 height 16
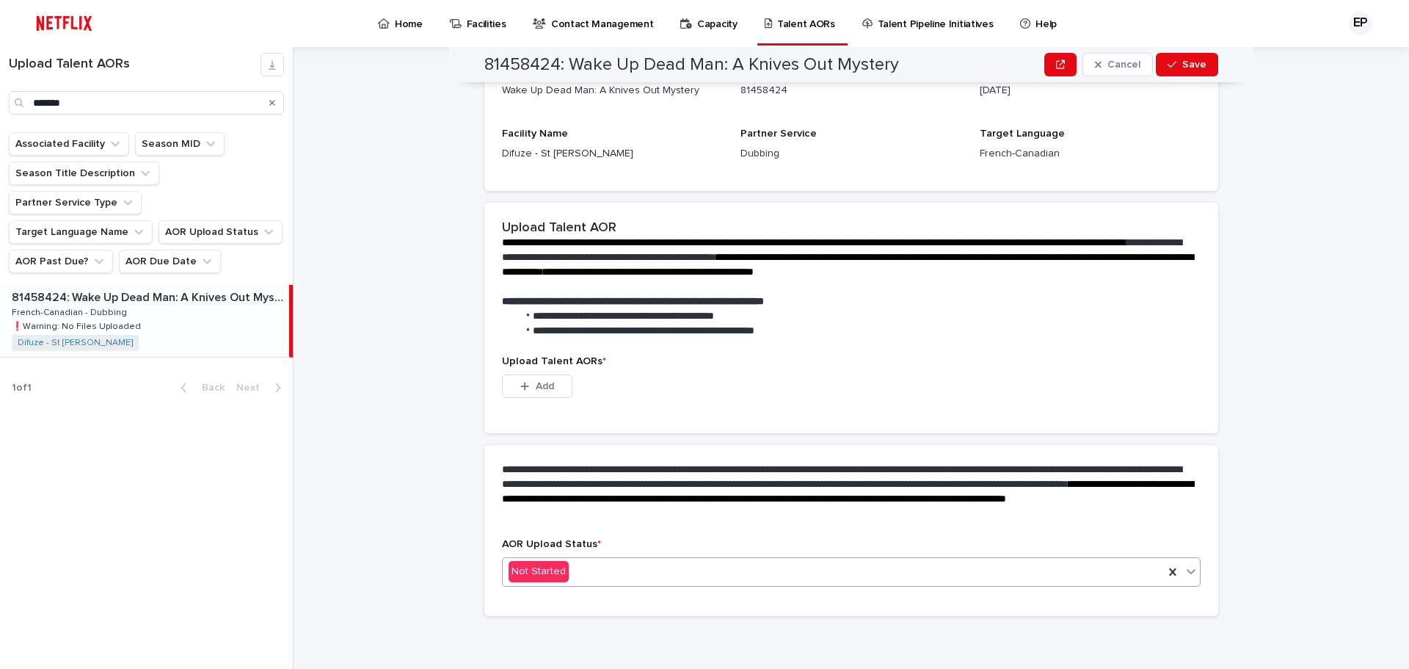
scroll to position [139, 0]
click at [536, 389] on span "Add" at bounding box center [545, 386] width 18 height 10
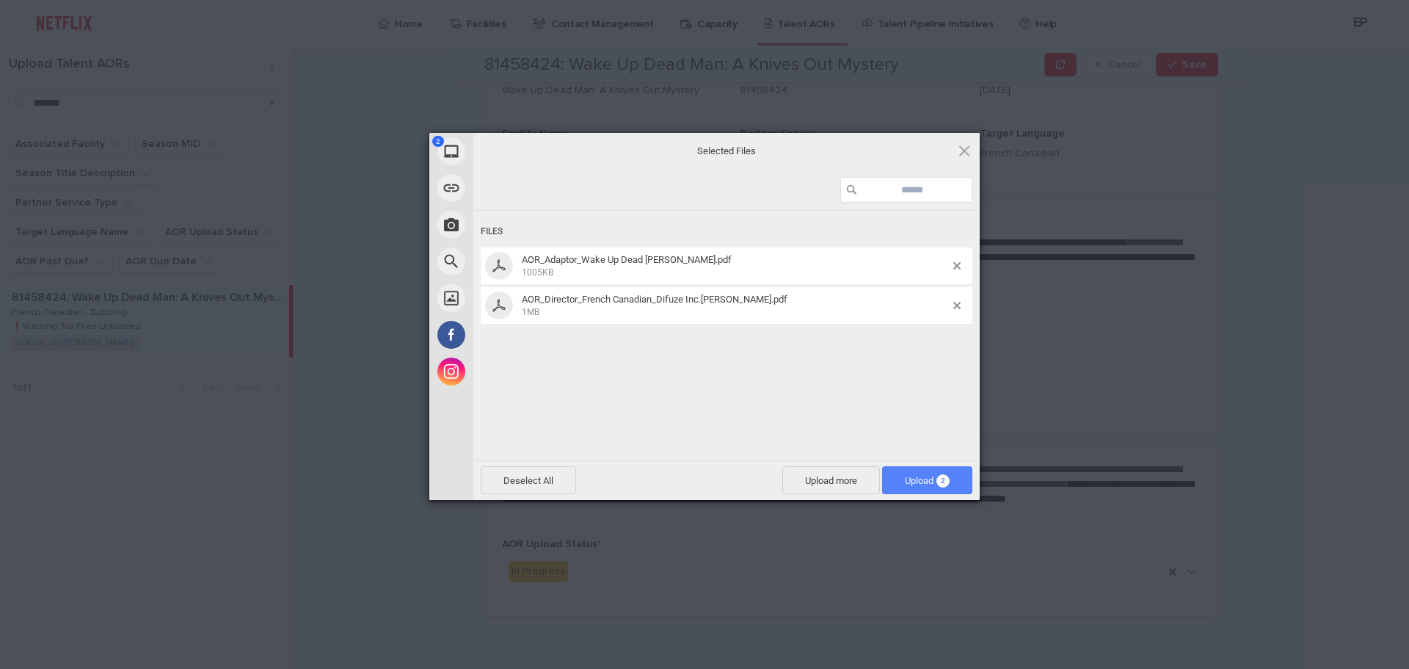
click at [914, 482] on span "Upload 2" at bounding box center [927, 480] width 45 height 11
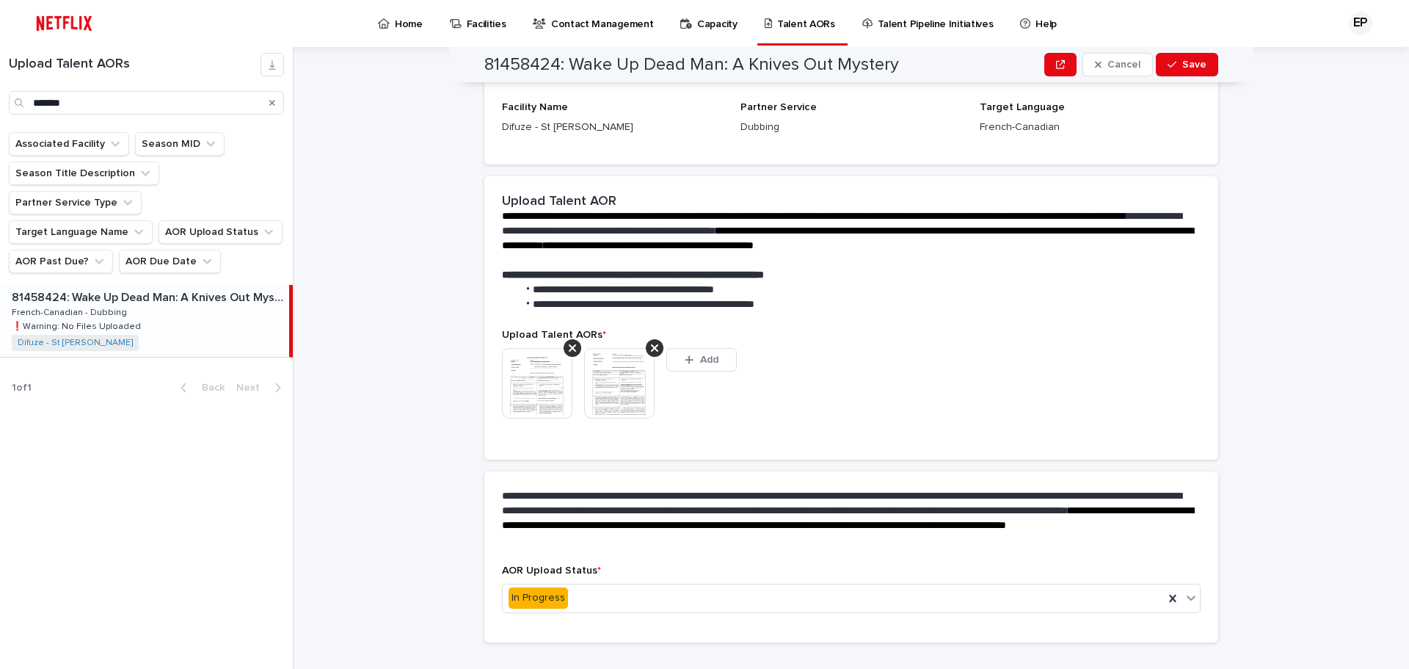
scroll to position [208, 0]
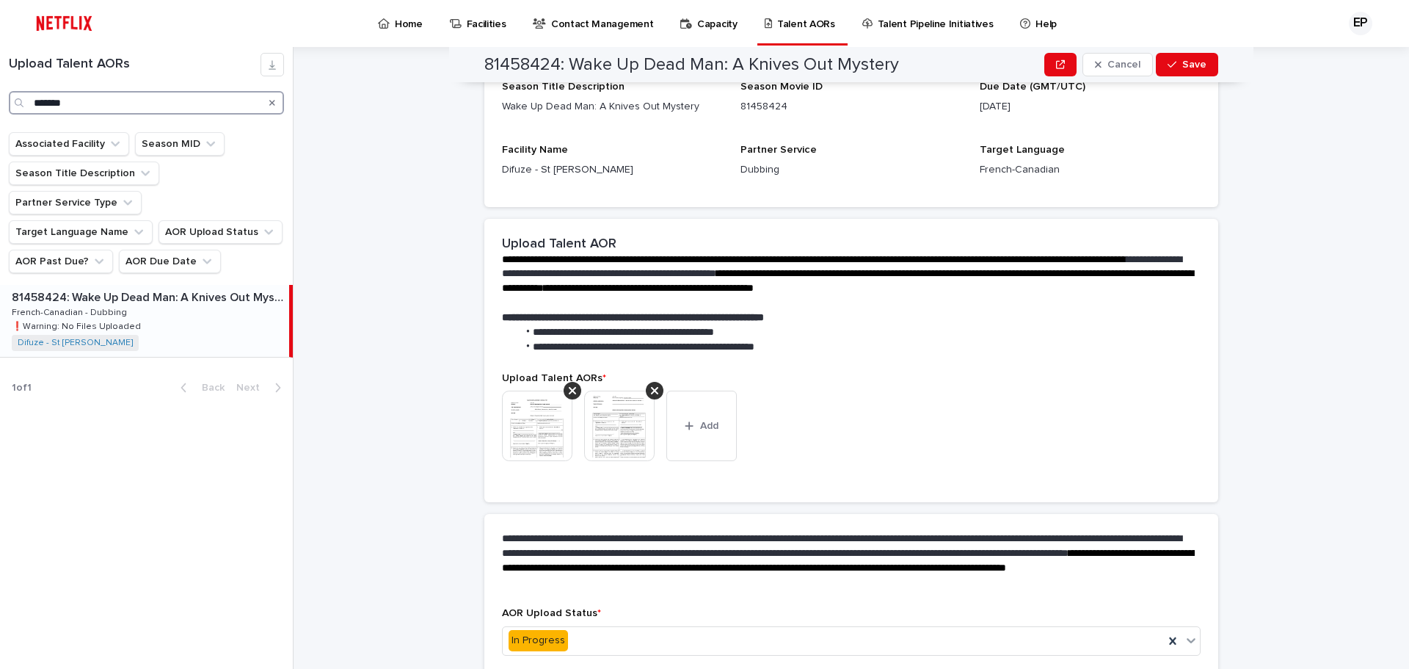
click at [87, 98] on input "*******" at bounding box center [146, 102] width 275 height 23
type input "*"
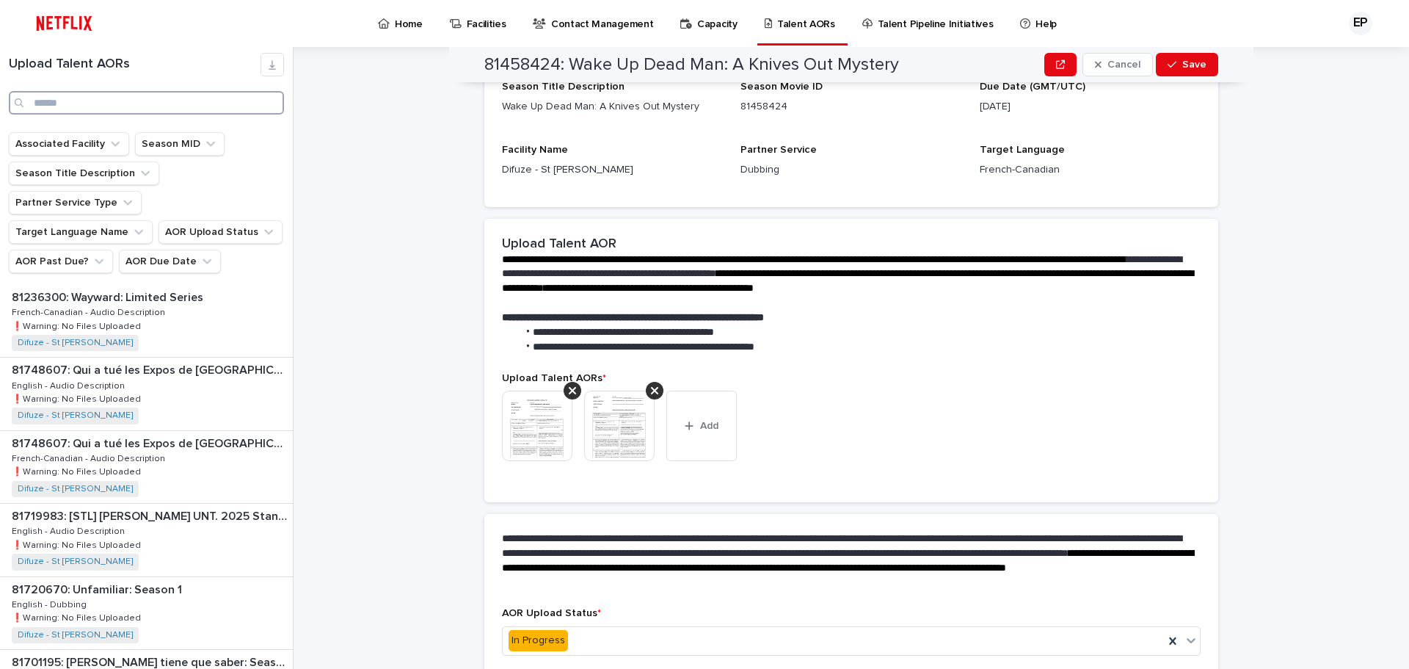
click at [152, 103] on input "Search" at bounding box center [146, 102] width 275 height 23
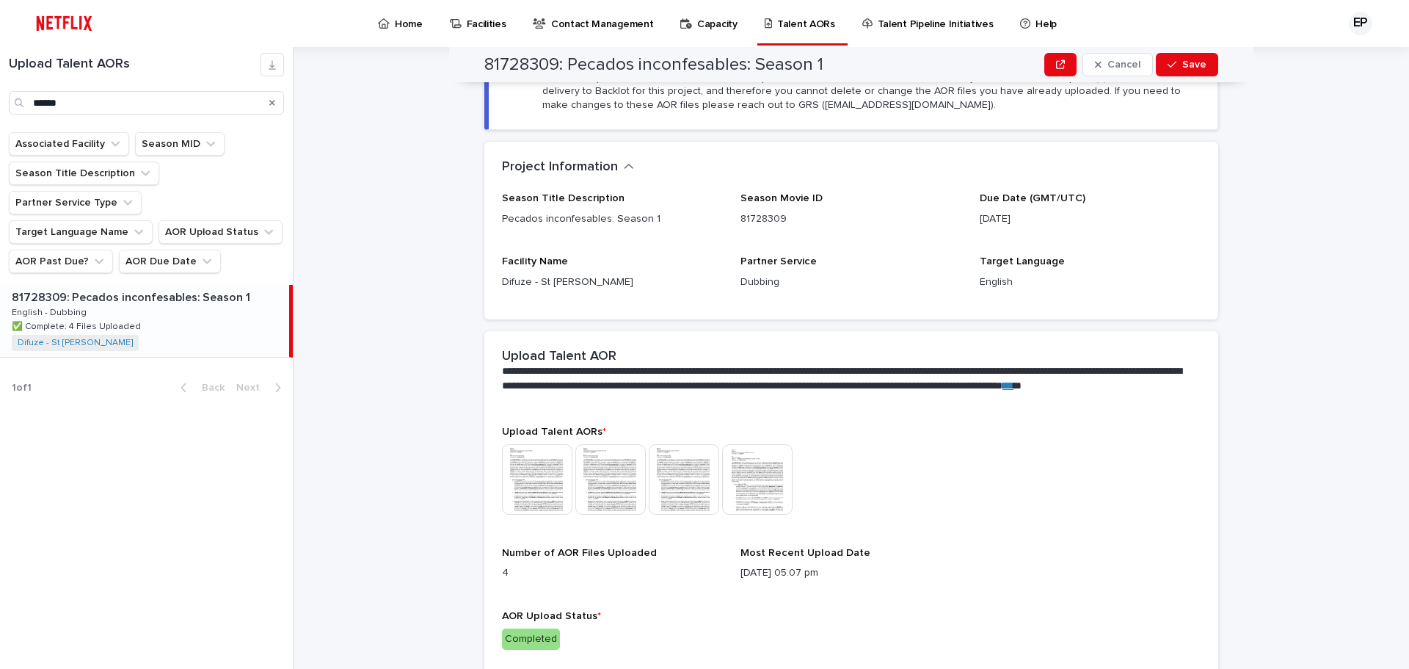
click at [95, 288] on p "81728309: Pecados inconfesables: Season 1" at bounding box center [132, 296] width 241 height 17
click at [145, 108] on input "******" at bounding box center [146, 102] width 275 height 23
type input "*"
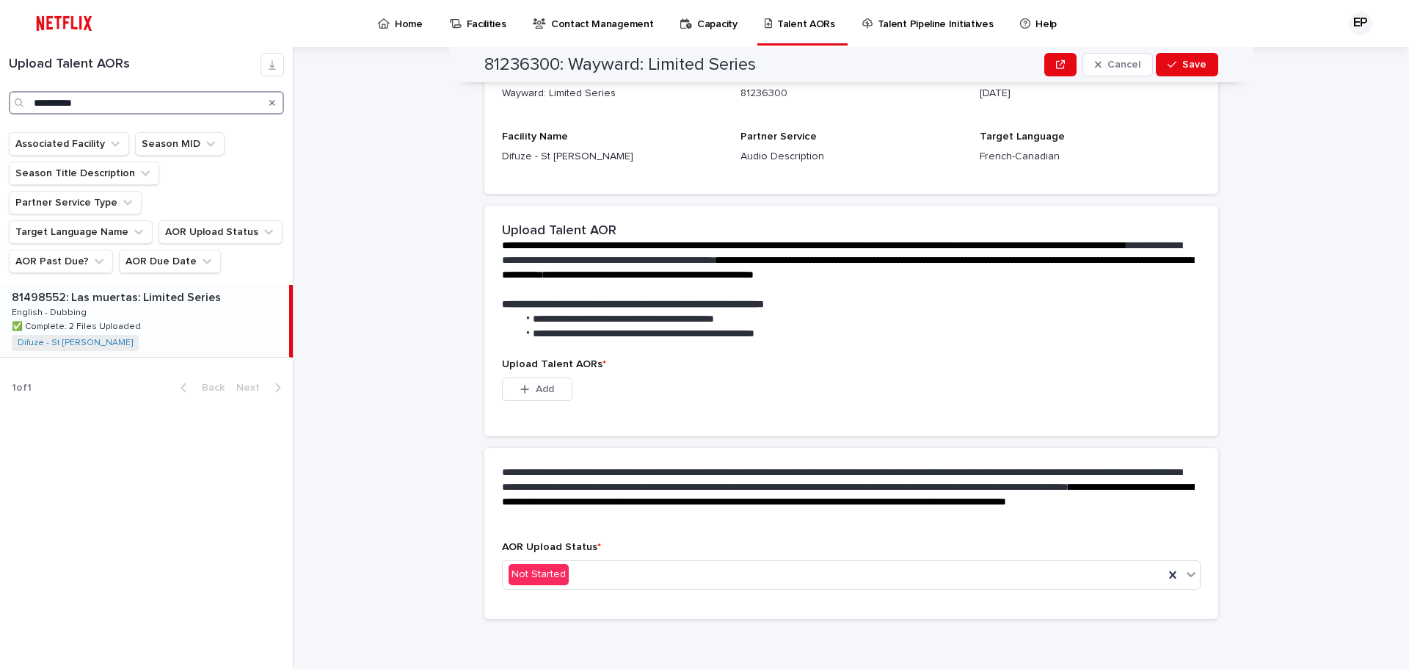
type input "**********"
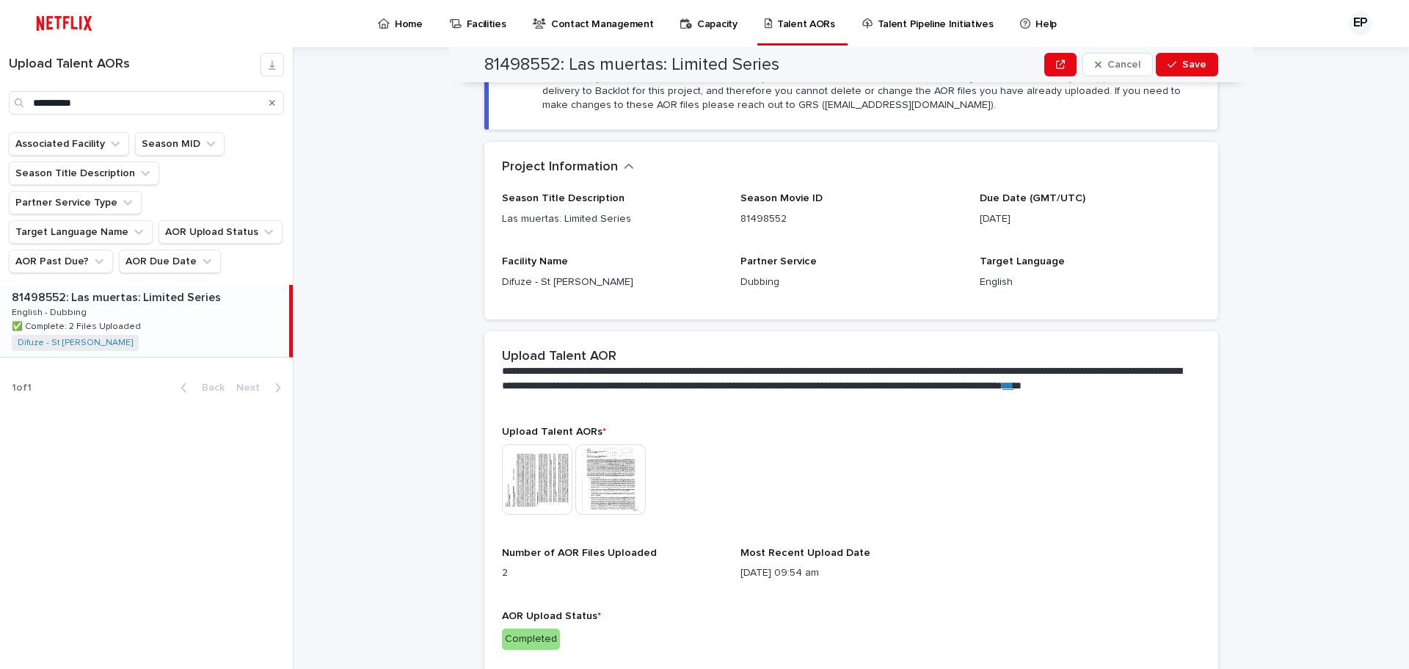
click at [145, 287] on div "81498552: Las muertas: Limited Series 81498552: Las muertas: Limited Series Eng…" at bounding box center [144, 321] width 289 height 72
click at [549, 499] on img at bounding box center [537, 479] width 70 height 70
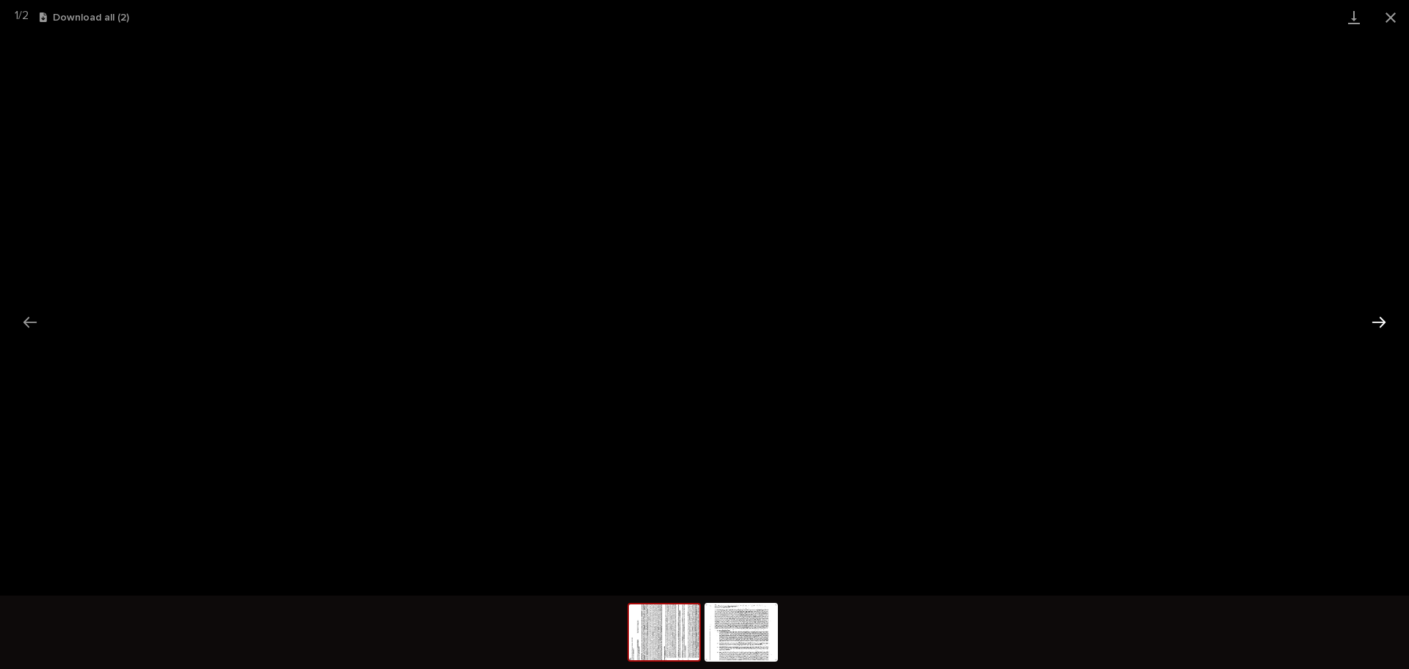
click at [1379, 320] on button "Next slide" at bounding box center [1378, 321] width 31 height 29
click at [28, 318] on button "Previous slide" at bounding box center [30, 321] width 31 height 29
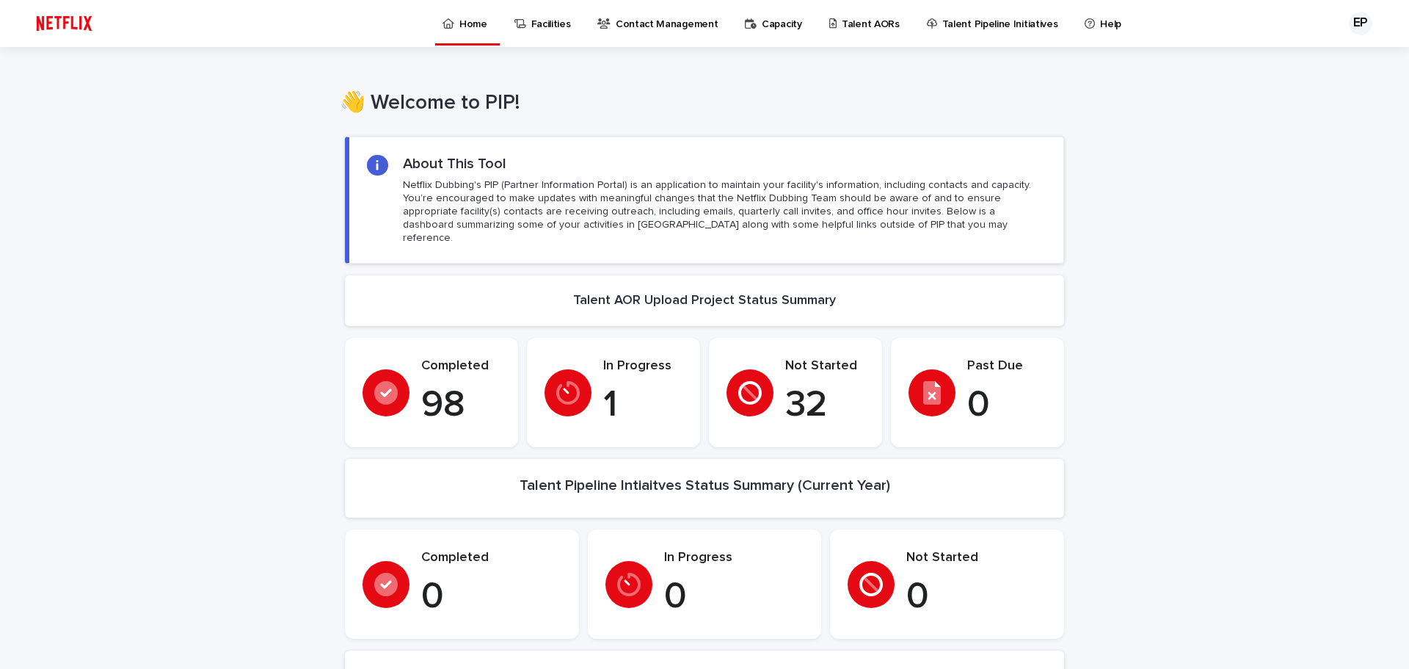
click at [842, 26] on p "Talent AORs" at bounding box center [871, 15] width 58 height 31
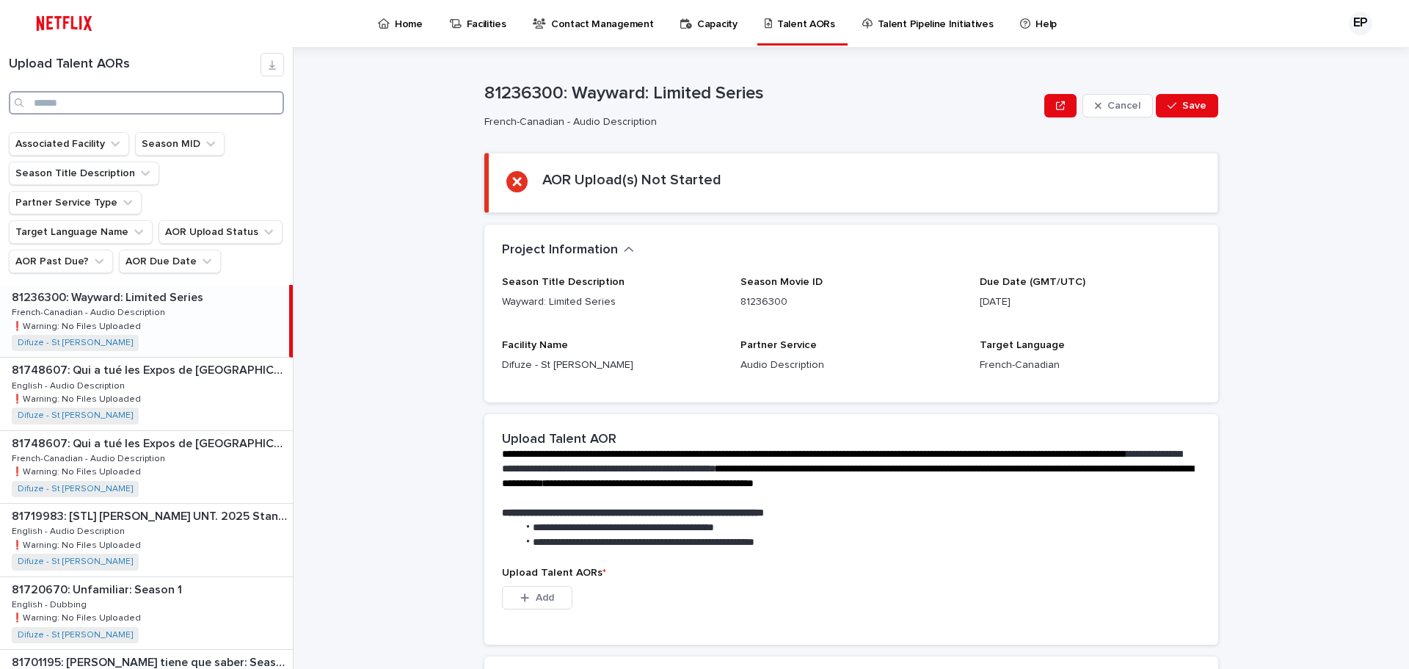
click at [104, 106] on input "Search" at bounding box center [146, 102] width 275 height 23
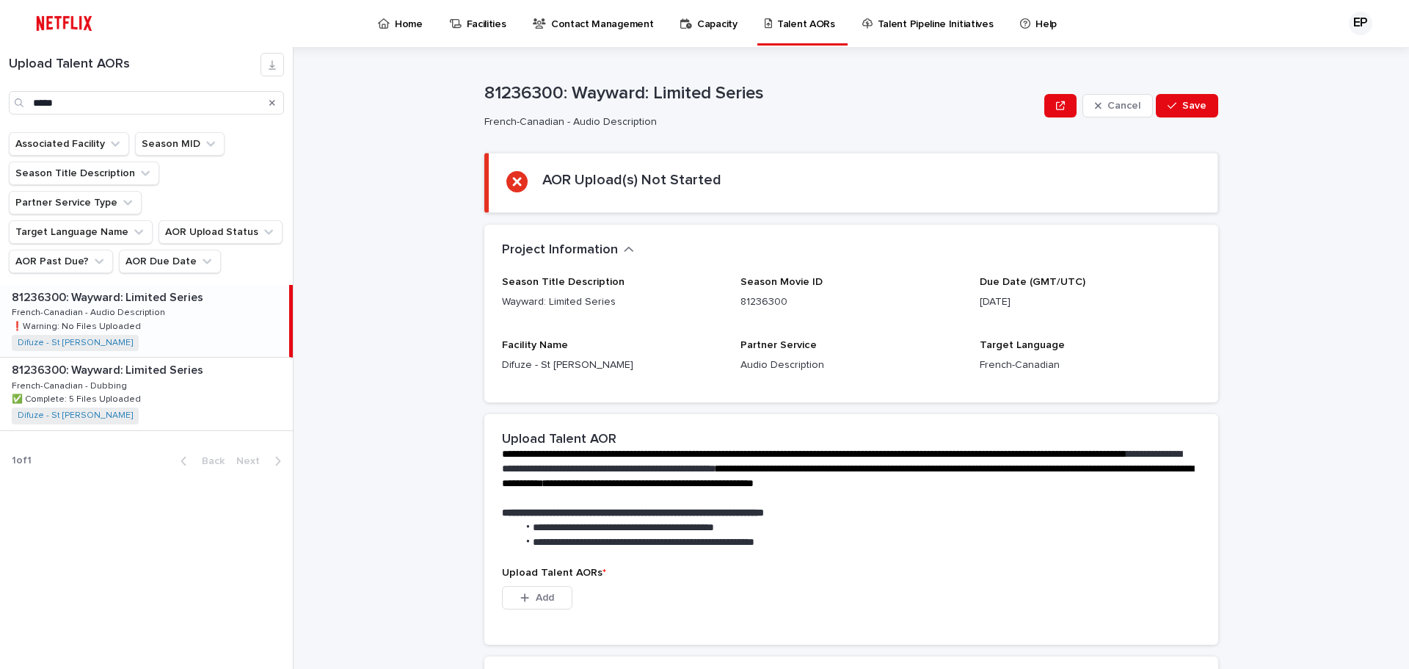
click at [137, 305] on p "French-Canadian - Audio Description" at bounding box center [90, 311] width 156 height 13
click at [84, 378] on p "French-Canadian - Dubbing" at bounding box center [71, 384] width 118 height 13
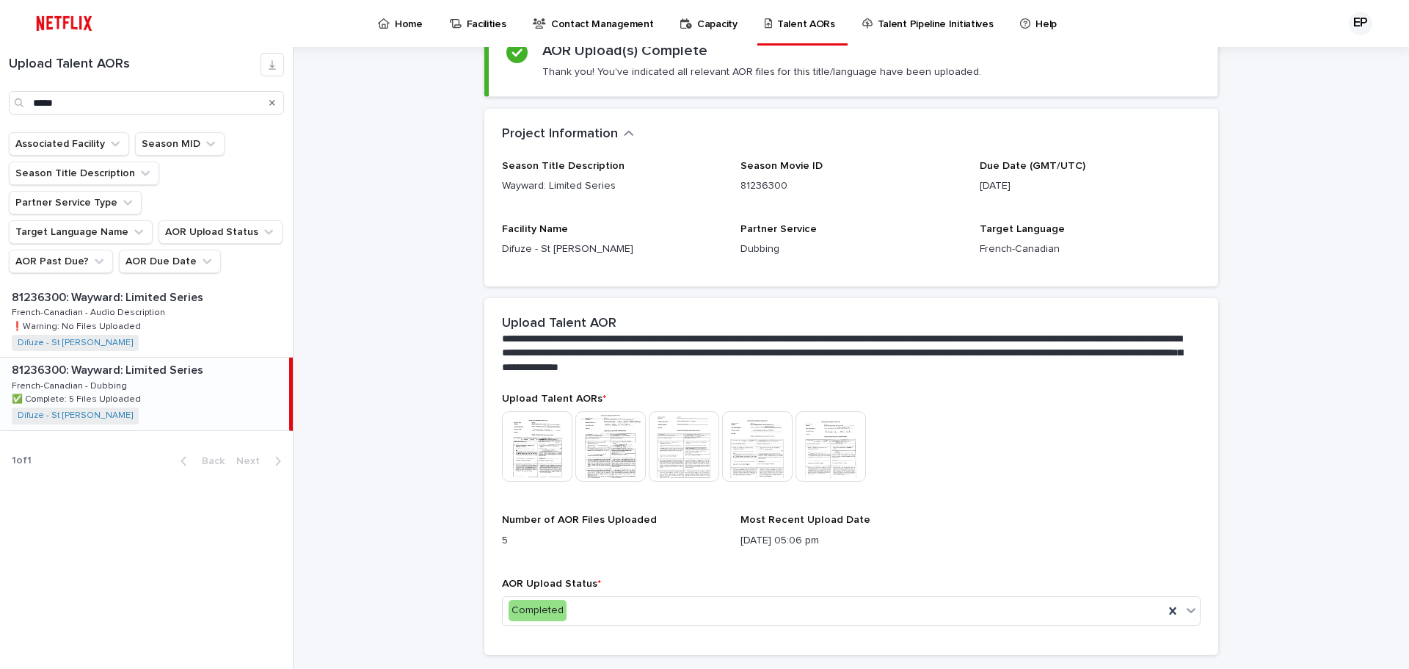
scroll to position [147, 0]
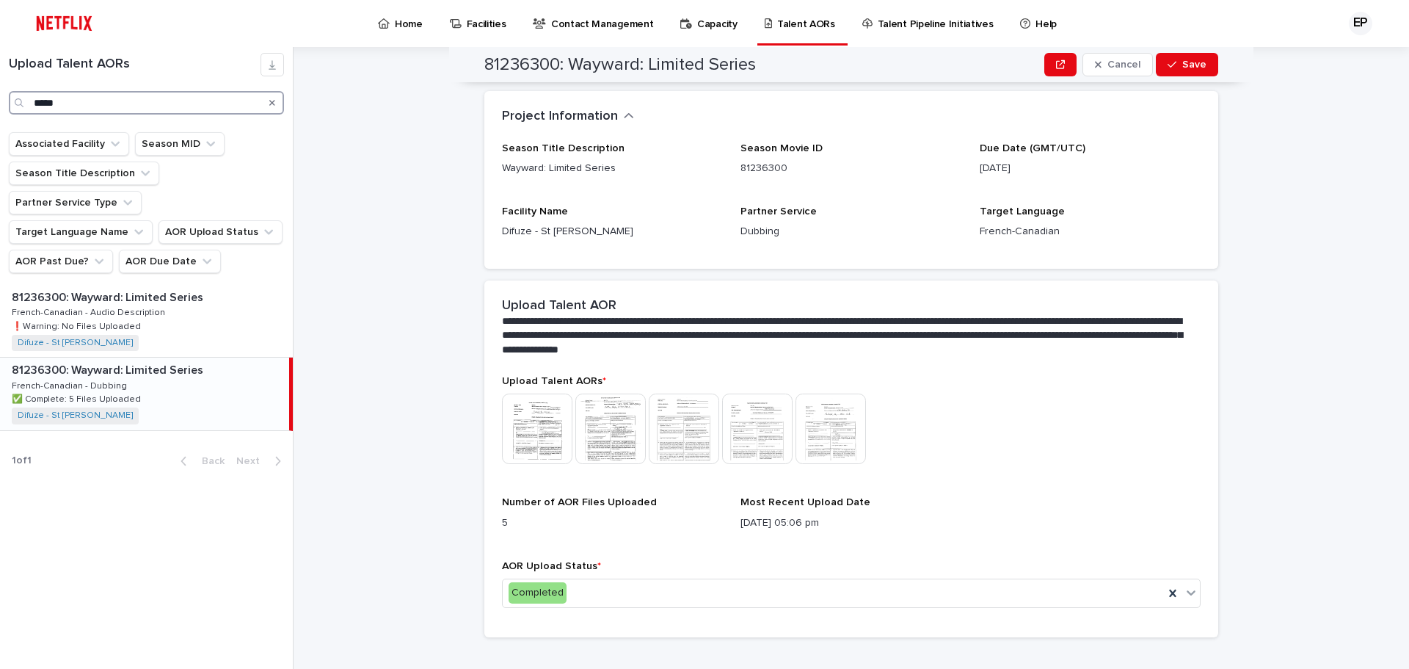
click at [81, 103] on input "*****" at bounding box center [146, 102] width 275 height 23
type input "*"
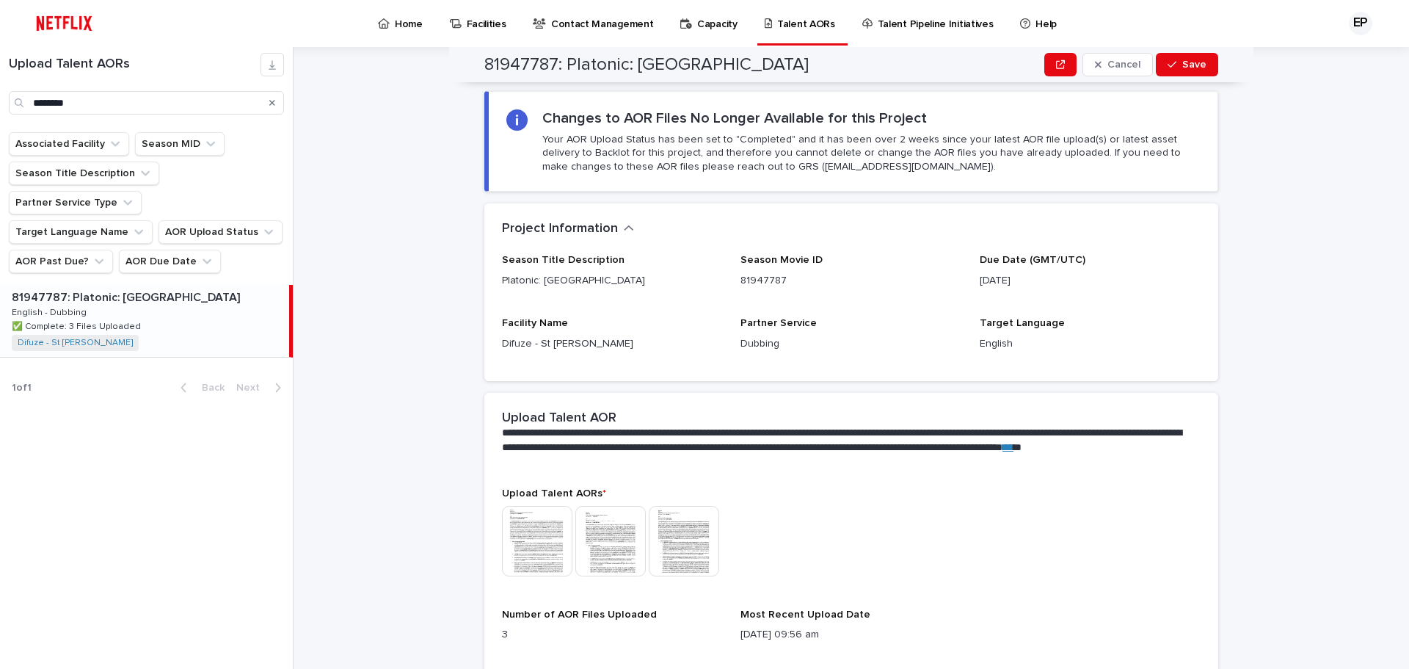
click at [121, 285] on div "81947787: Platonic: Blue Moon Hotel 81947787: Platonic: Blue Moon Hotel English…" at bounding box center [144, 321] width 289 height 72
click at [129, 105] on input "********" at bounding box center [146, 102] width 275 height 23
type input "*"
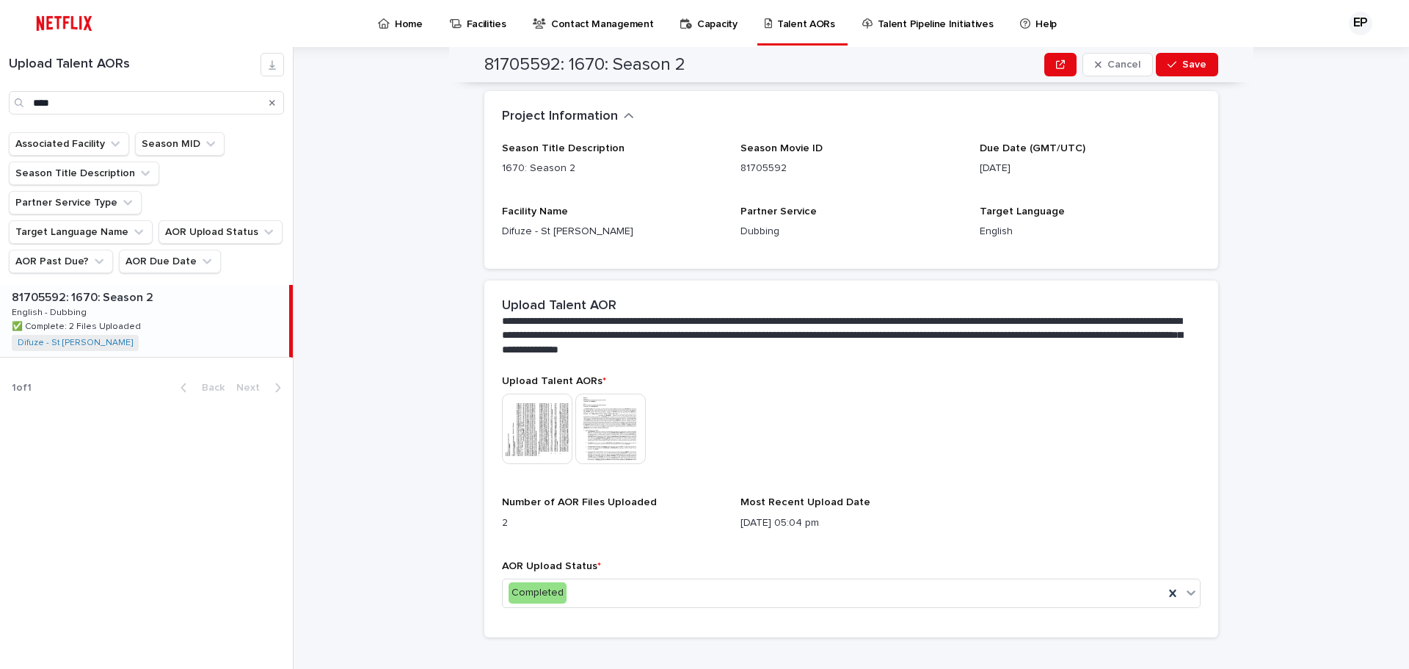
click at [104, 287] on div "81705592: 1670: Season 2 81705592: 1670: Season 2 English - Dubbing English - D…" at bounding box center [144, 321] width 289 height 72
click at [139, 106] on input "****" at bounding box center [146, 102] width 275 height 23
type input "*"
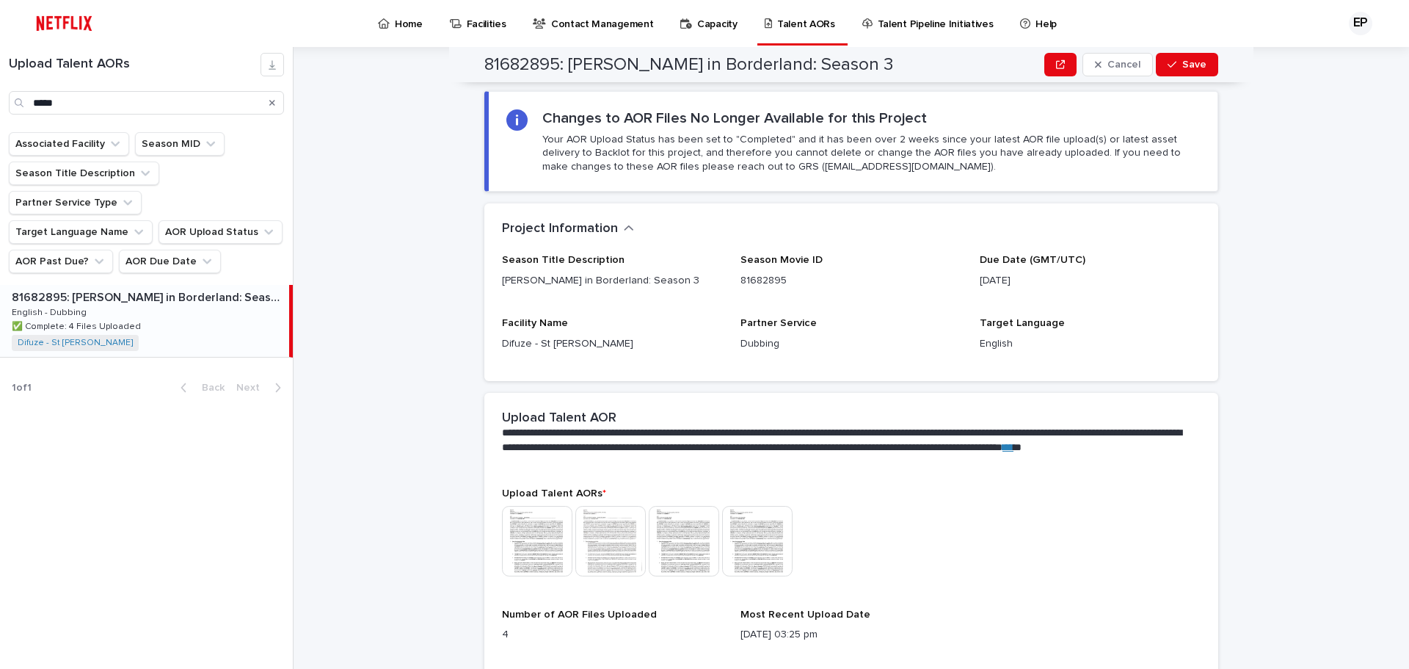
click at [114, 288] on p "81682895: [PERSON_NAME] in Borderland: Season 3" at bounding box center [149, 296] width 274 height 17
click at [103, 101] on input "*****" at bounding box center [146, 102] width 275 height 23
type input "*"
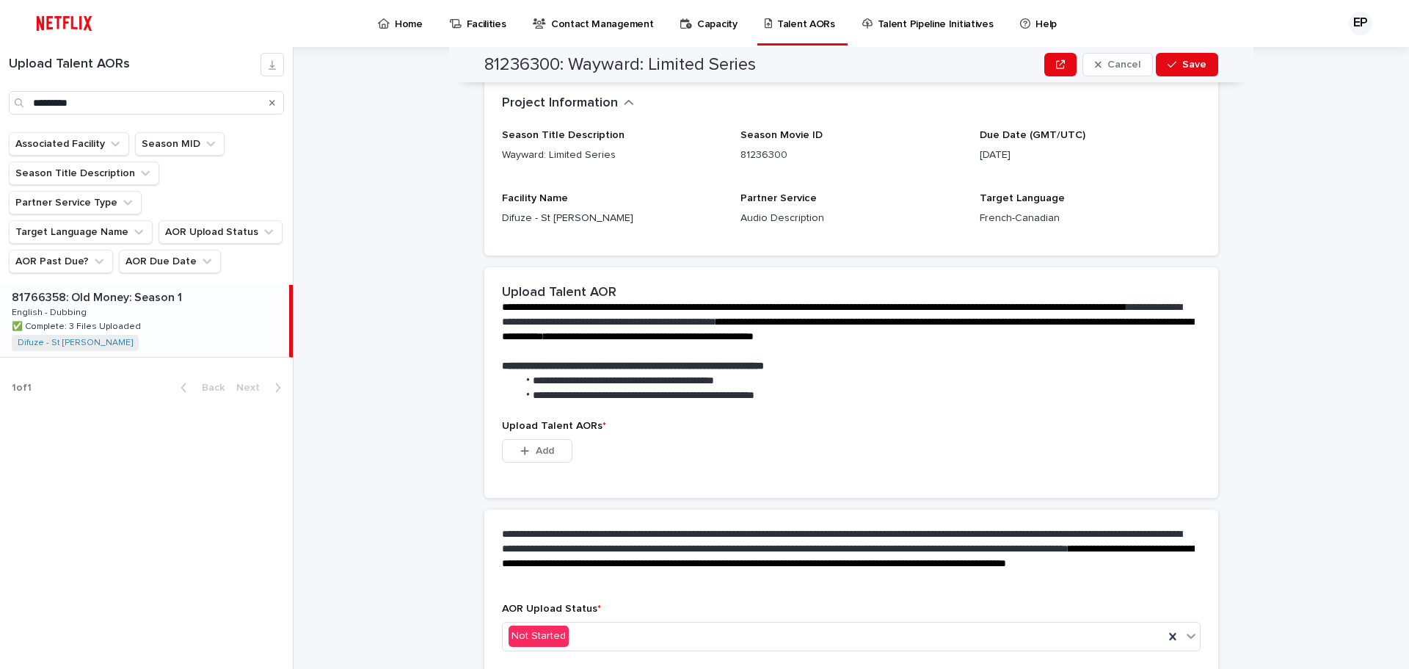
click at [95, 288] on p "81766358: Old Money: Season 1" at bounding box center [98, 296] width 173 height 17
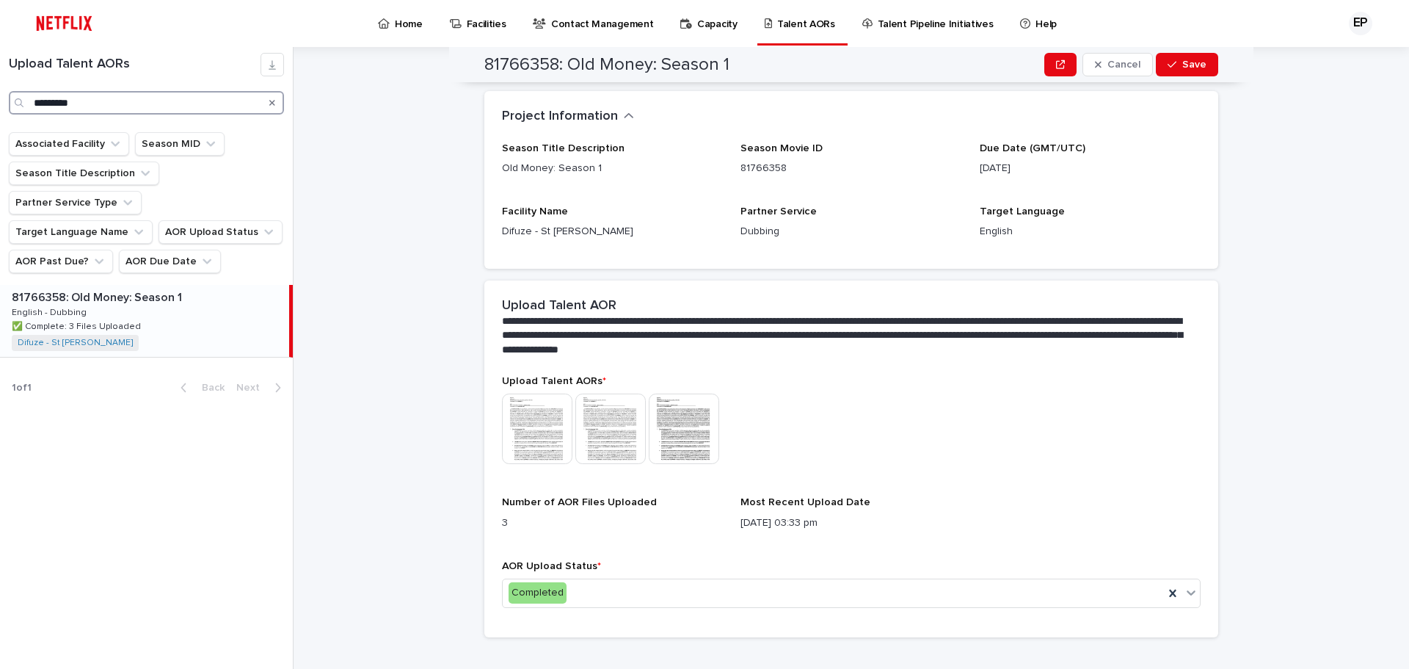
click at [83, 101] on input "*********" at bounding box center [146, 102] width 275 height 23
type input "*"
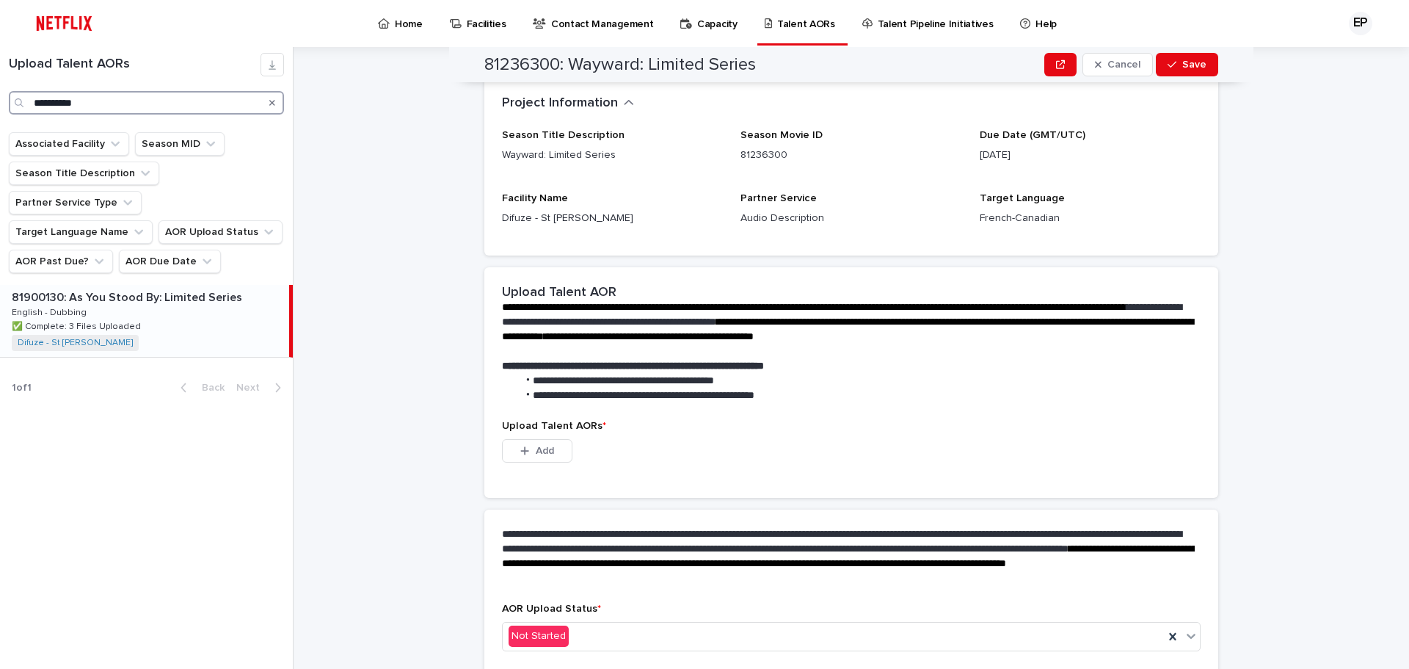
type input "**********"
click at [101, 288] on p "81900130: As You Stood By: Limited Series" at bounding box center [128, 296] width 233 height 17
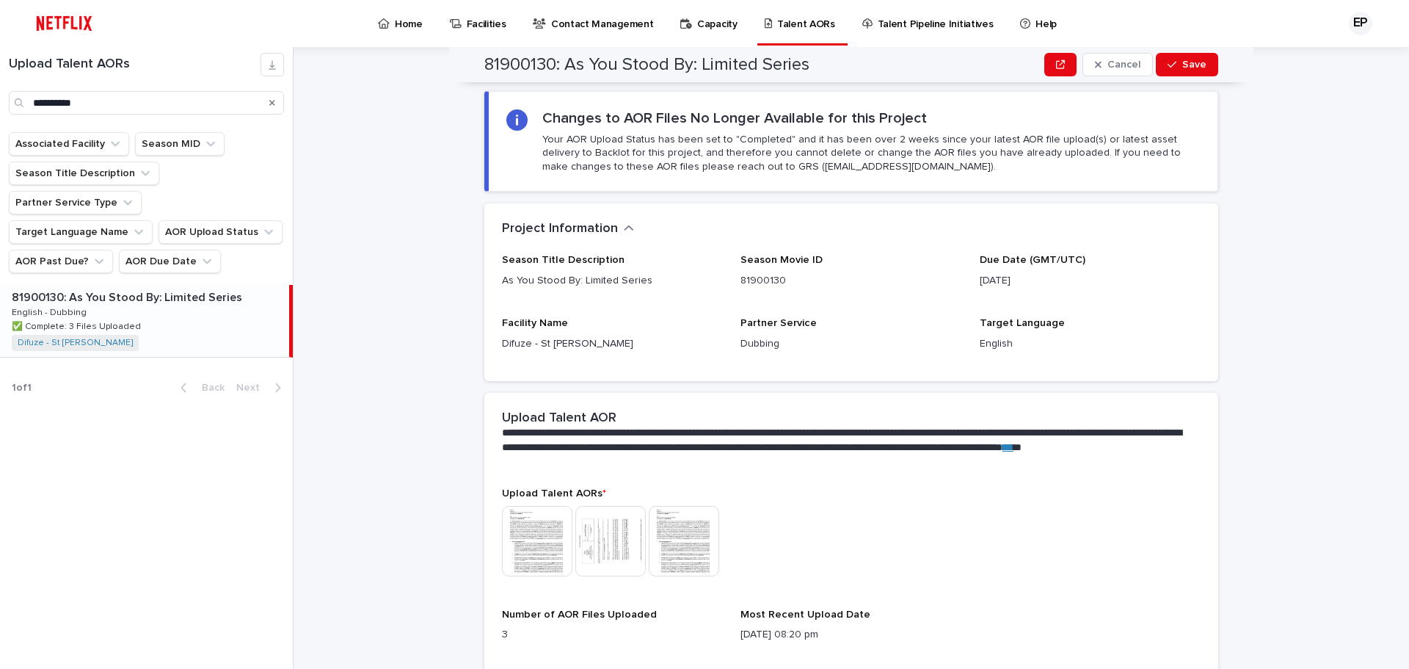
scroll to position [252, 0]
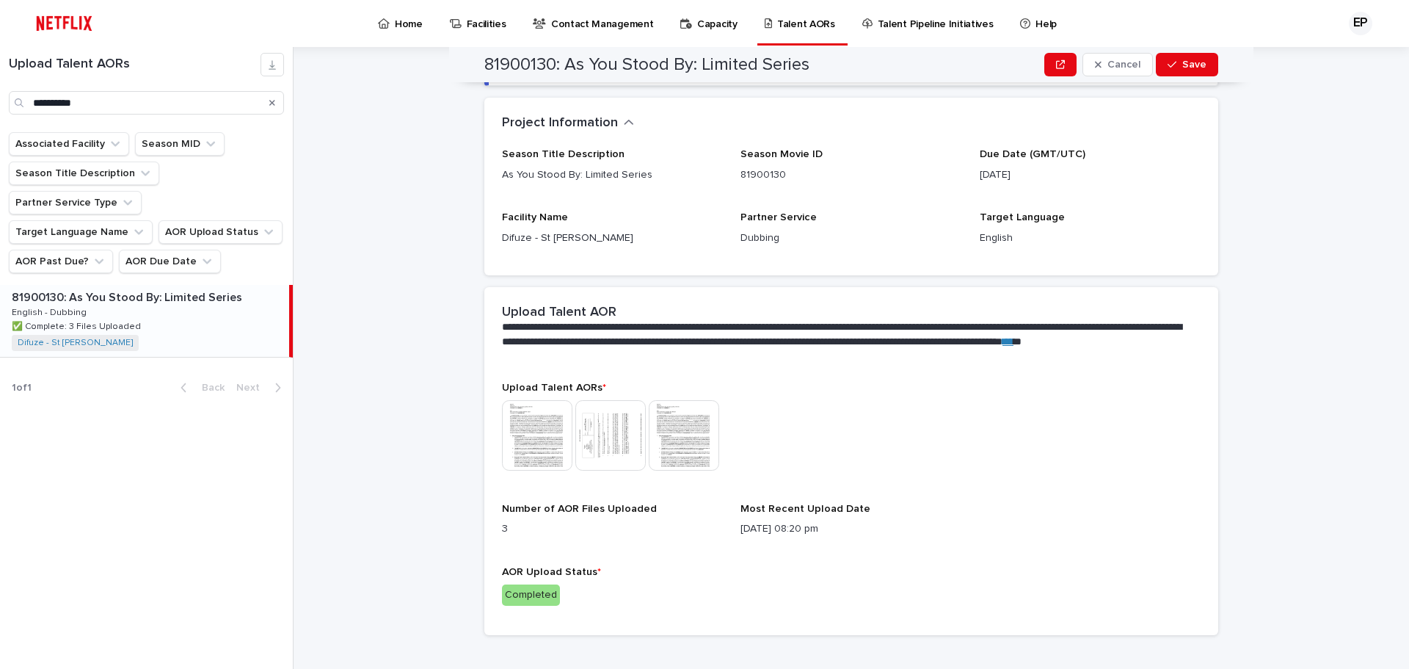
click at [528, 586] on div "Completed" at bounding box center [531, 594] width 58 height 21
click at [528, 600] on div "Completed" at bounding box center [531, 594] width 58 height 21
click at [65, 338] on link "Difuze - St [PERSON_NAME]" at bounding box center [75, 343] width 115 height 10
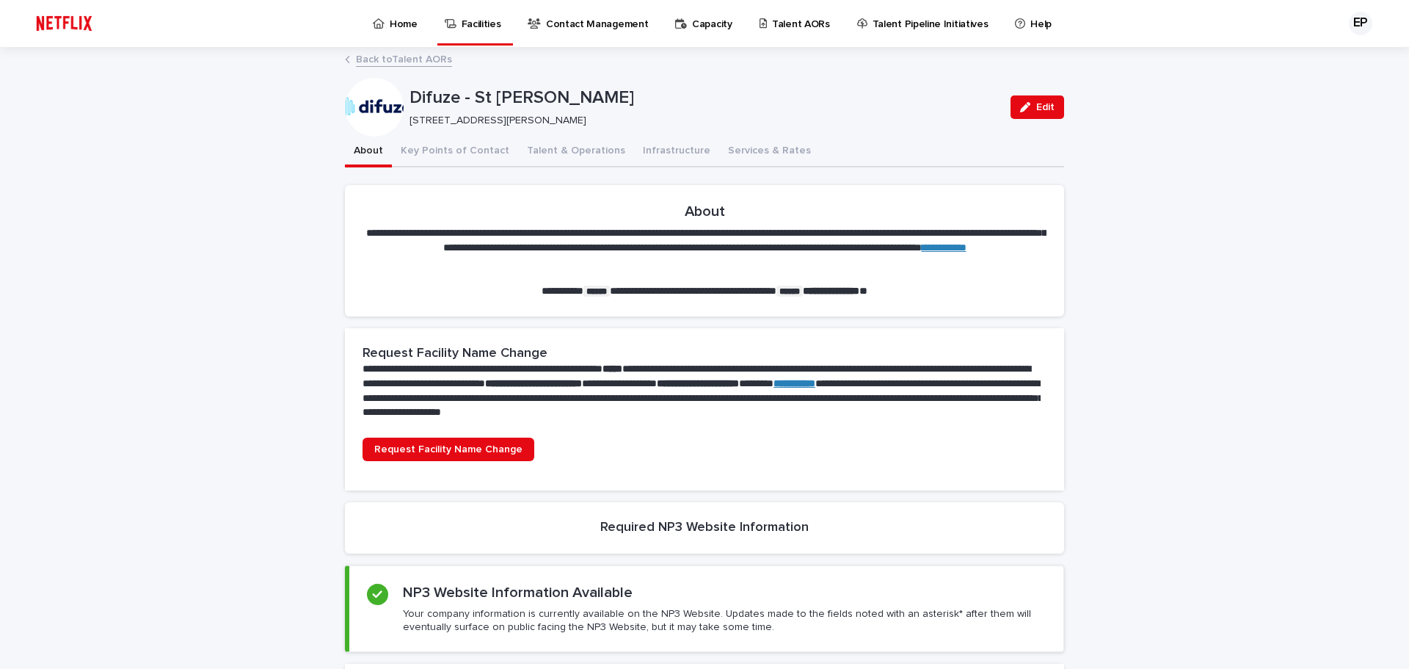
click at [777, 21] on p "Talent AORs" at bounding box center [801, 15] width 58 height 31
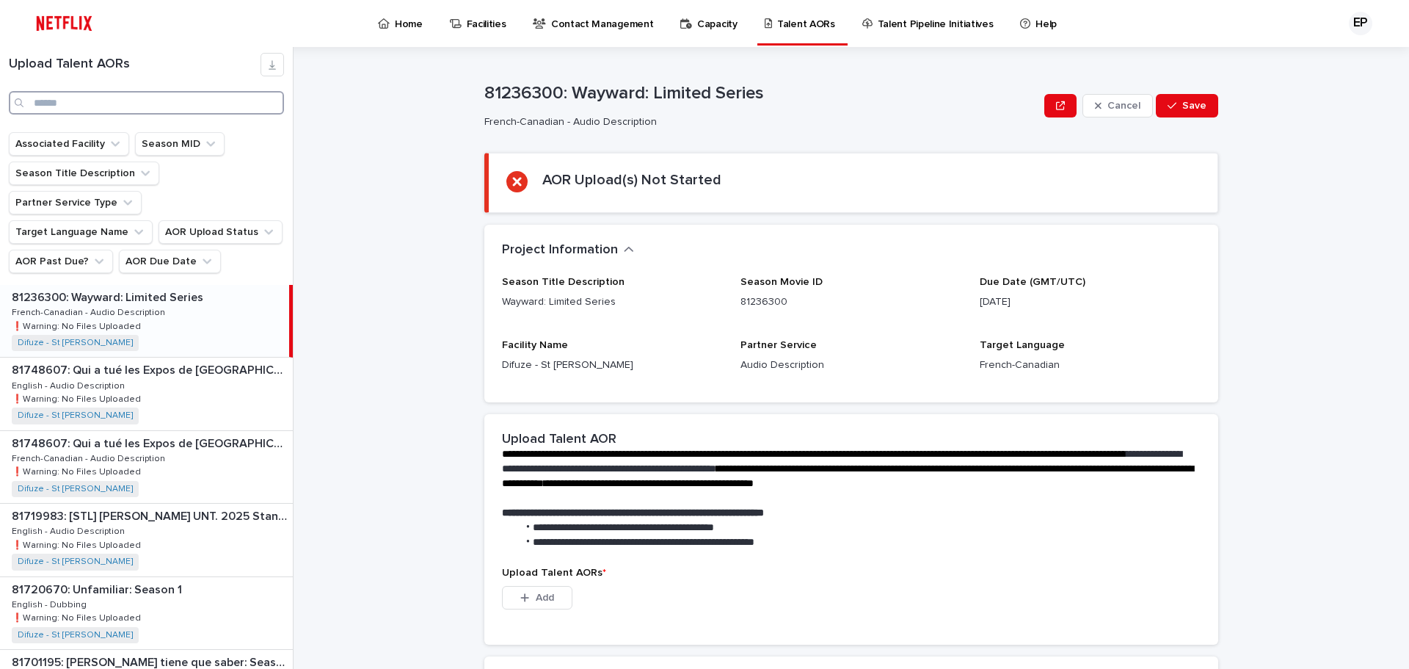
click at [84, 107] on input "Search" at bounding box center [146, 102] width 275 height 23
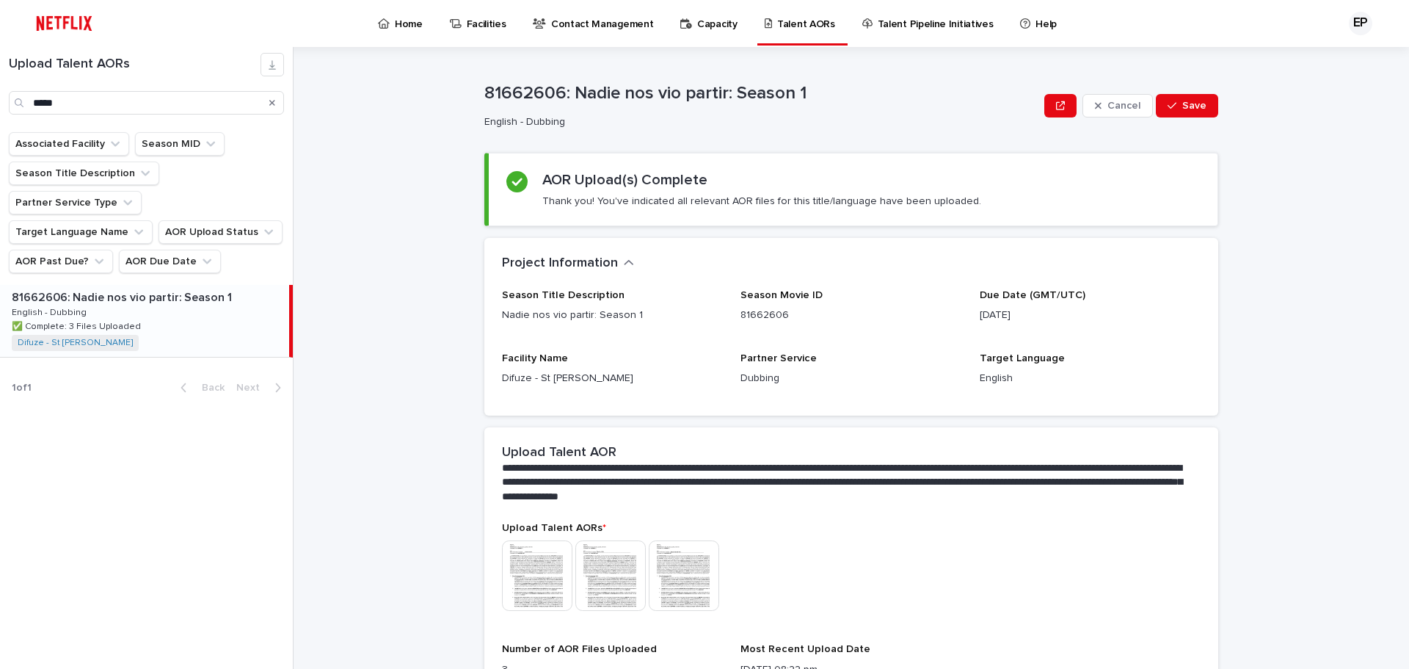
click at [109, 285] on div "81662606: Nadie nos vio partir: Season 1 81662606: Nadie nos vio partir: Season…" at bounding box center [144, 321] width 289 height 72
click at [92, 102] on input "*****" at bounding box center [146, 102] width 275 height 23
type input "*"
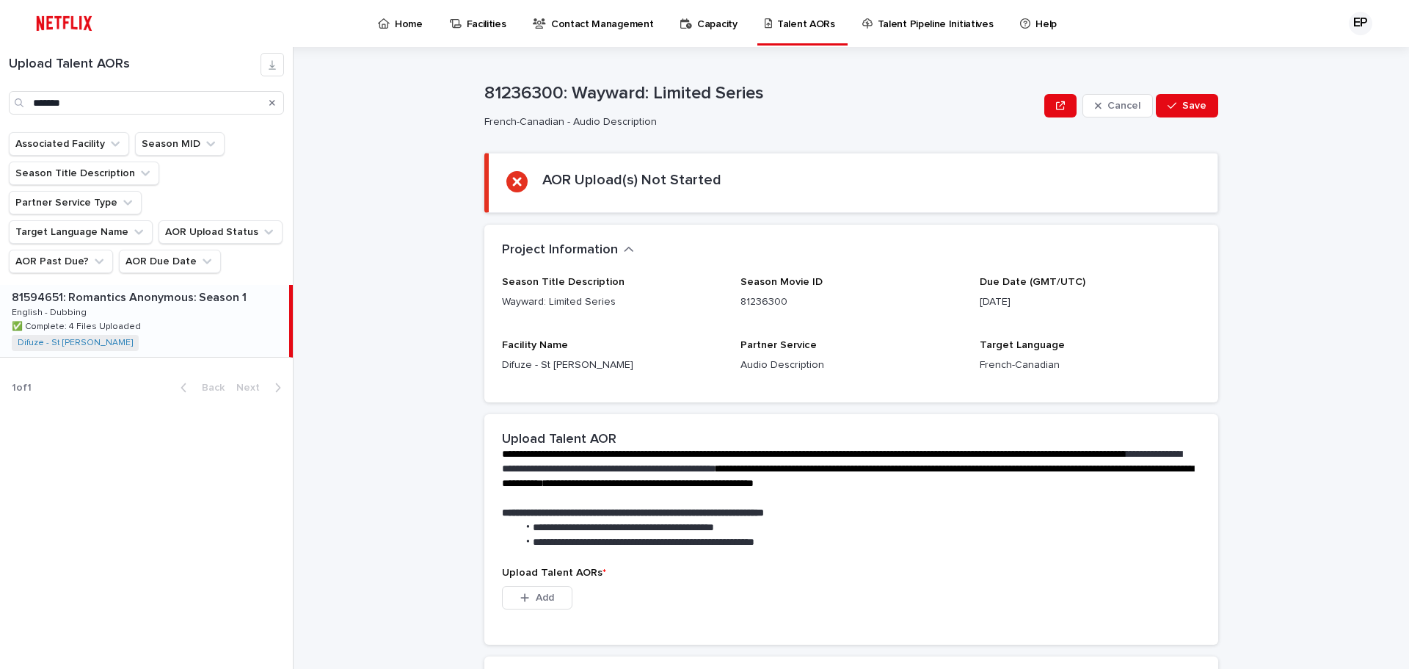
click at [92, 285] on div "81594651: Romantics Anonymous: Season 1 81594651: Romantics Anonymous: Season 1…" at bounding box center [144, 321] width 289 height 72
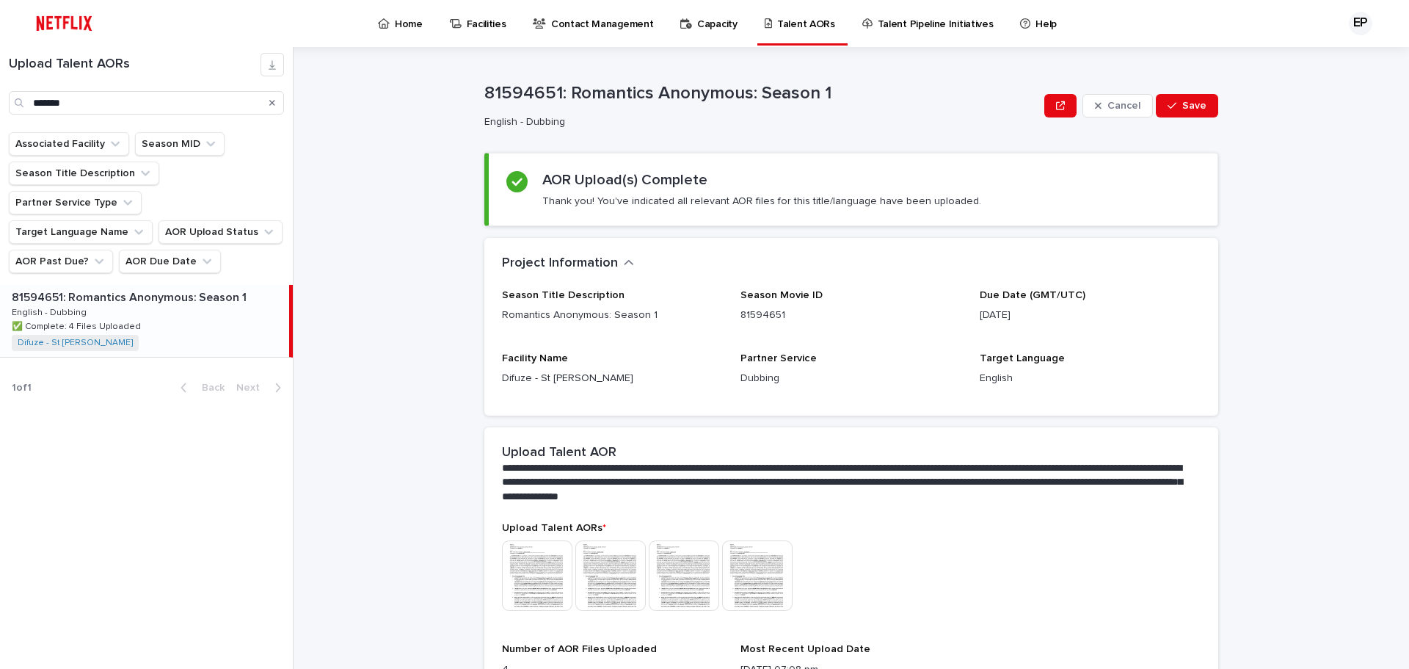
click at [92, 285] on div "81594651: Romantics Anonymous: Season 1 81594651: Romantics Anonymous: Season 1…" at bounding box center [144, 321] width 289 height 72
click at [145, 101] on input "*******" at bounding box center [146, 102] width 275 height 23
type input "*"
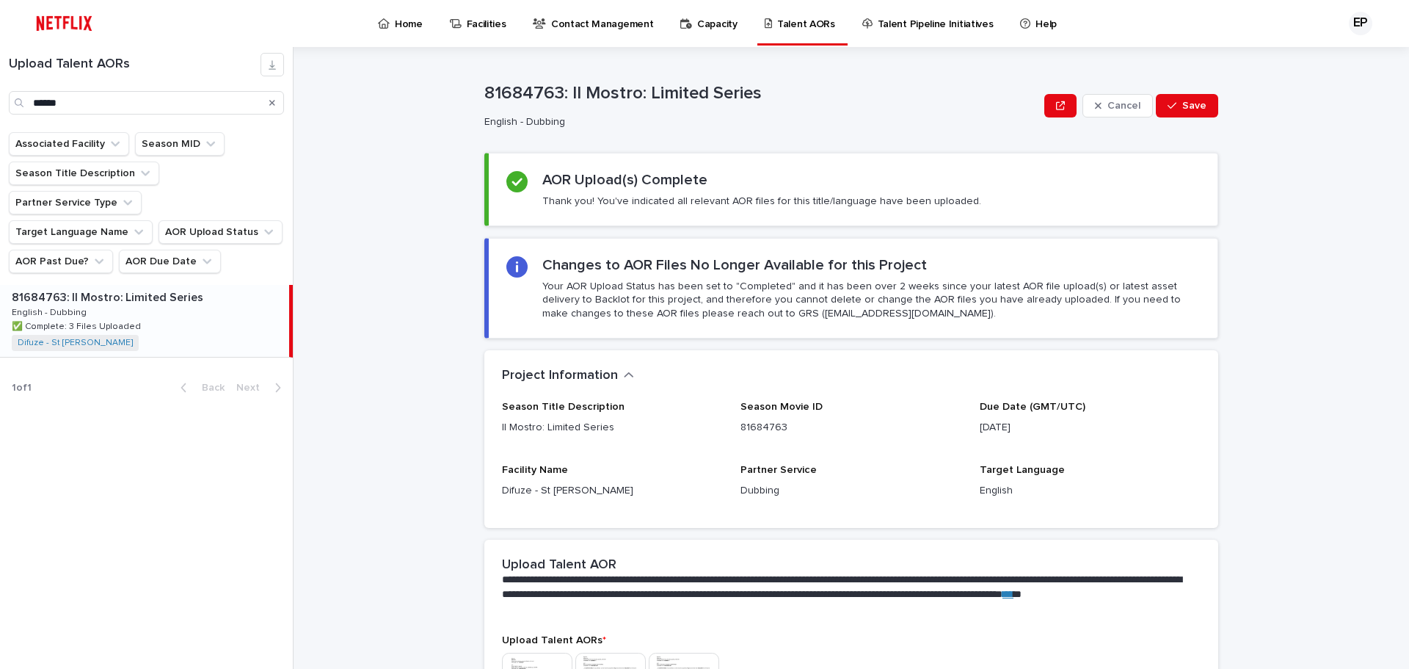
click at [94, 285] on div "81684763: Il Mostro: Limited Series 81684763: Il Mostro: Limited Series English…" at bounding box center [144, 321] width 289 height 72
click at [76, 318] on p "✅ Complete: 3 Files Uploaded" at bounding box center [78, 324] width 132 height 13
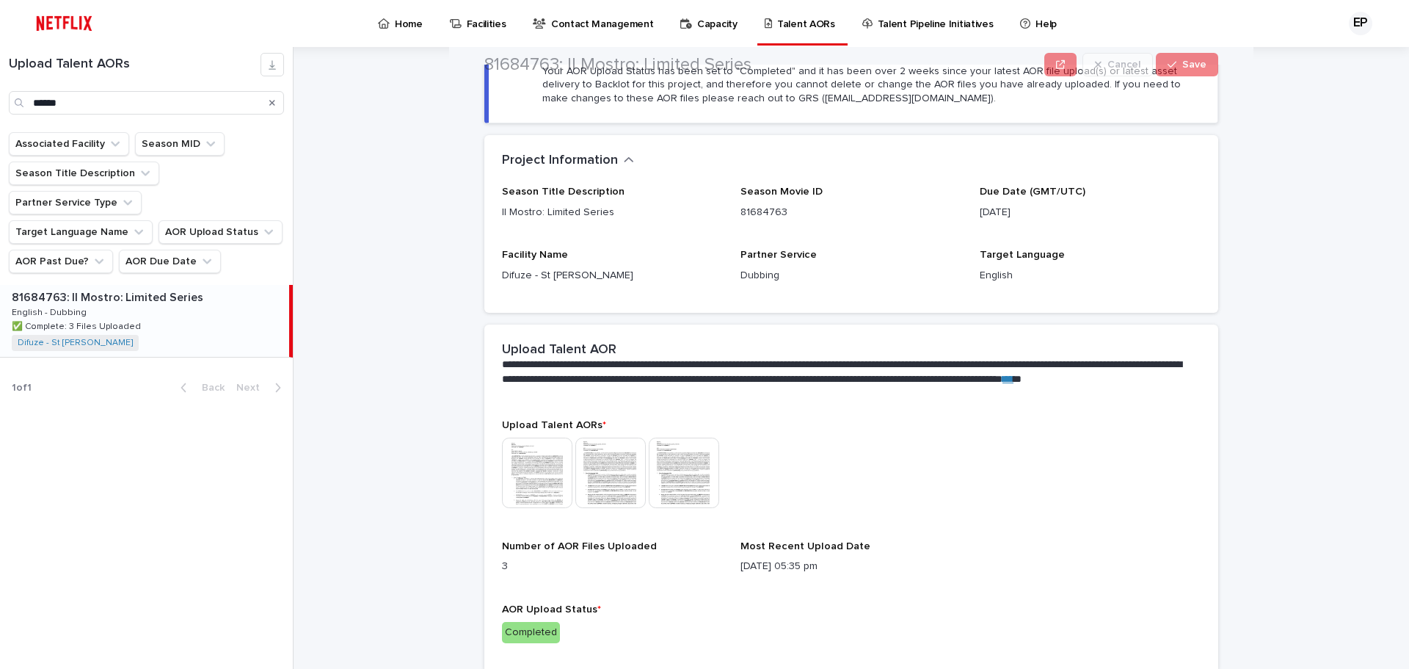
scroll to position [220, 0]
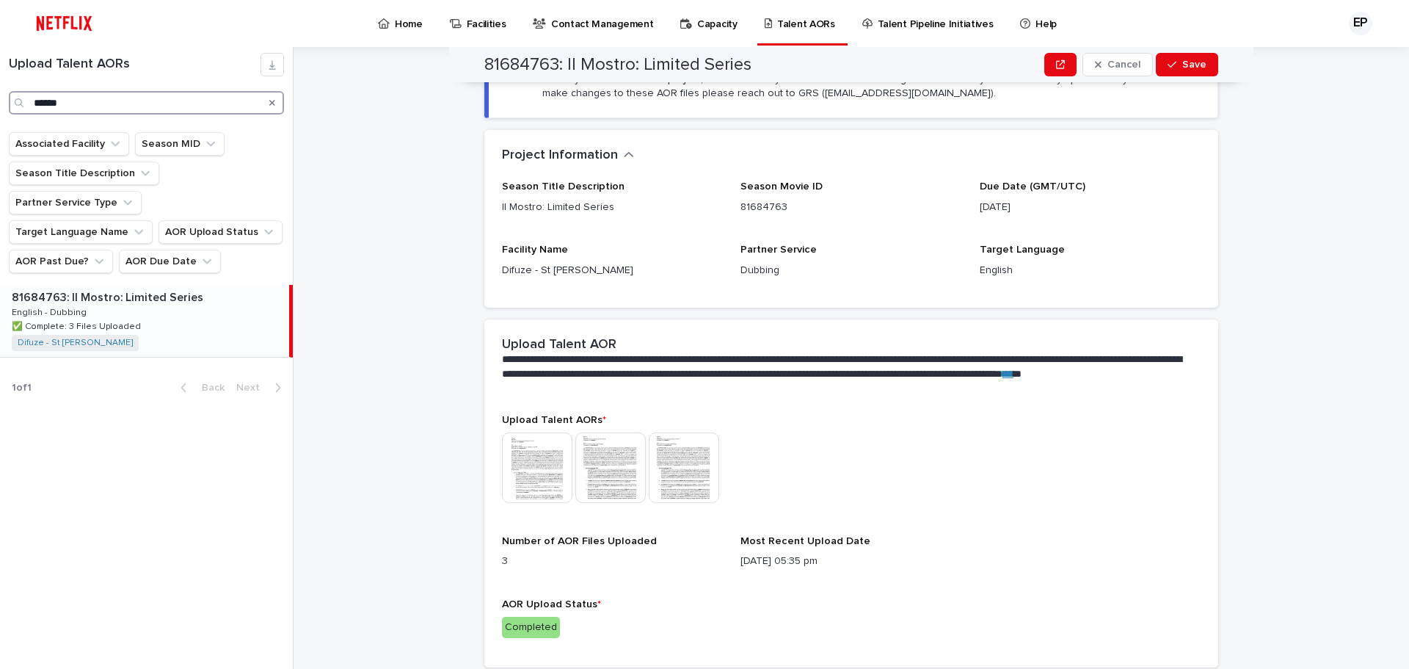
click at [81, 101] on input "******" at bounding box center [146, 102] width 275 height 23
type input "*"
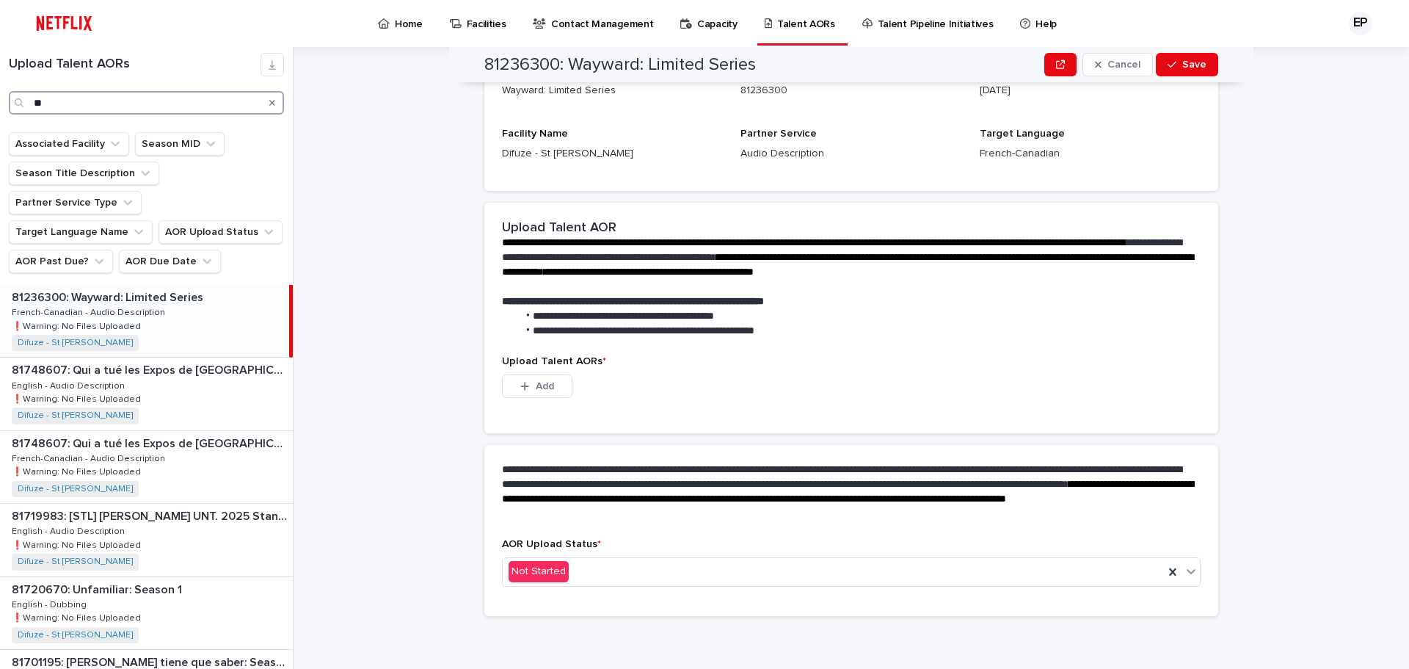
scroll to position [211, 0]
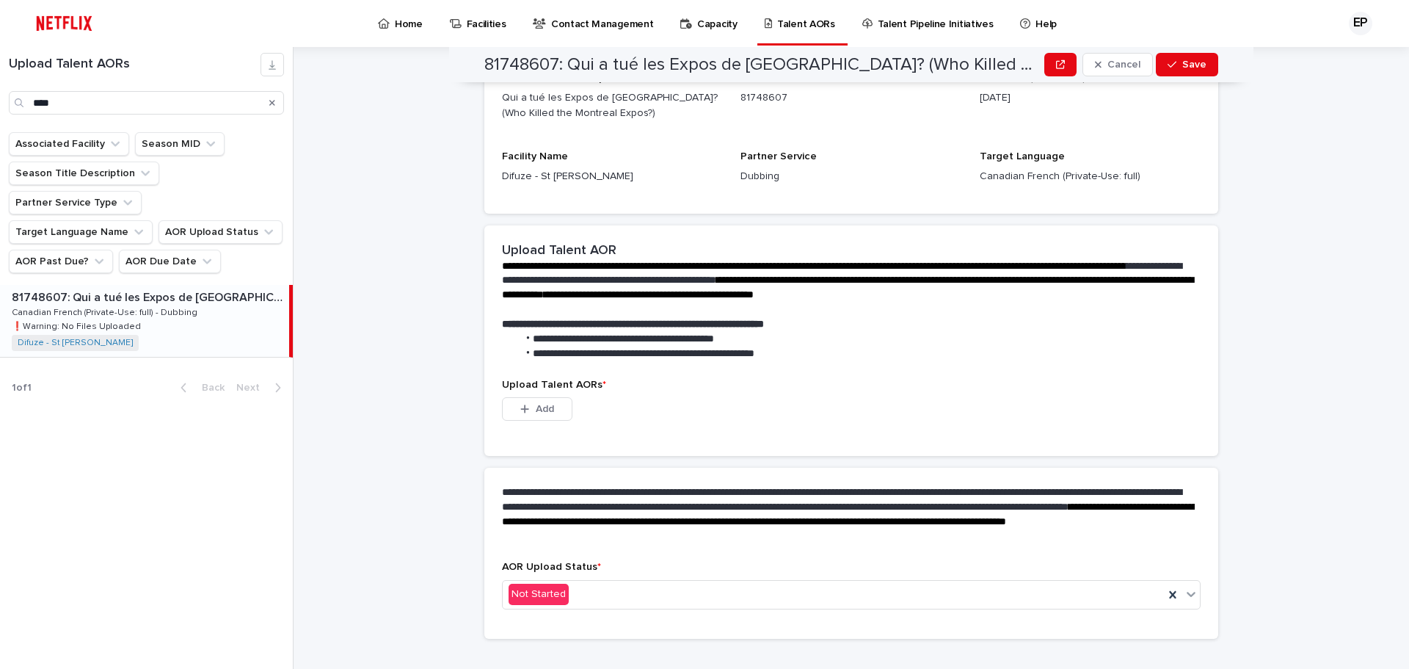
scroll to position [220, 0]
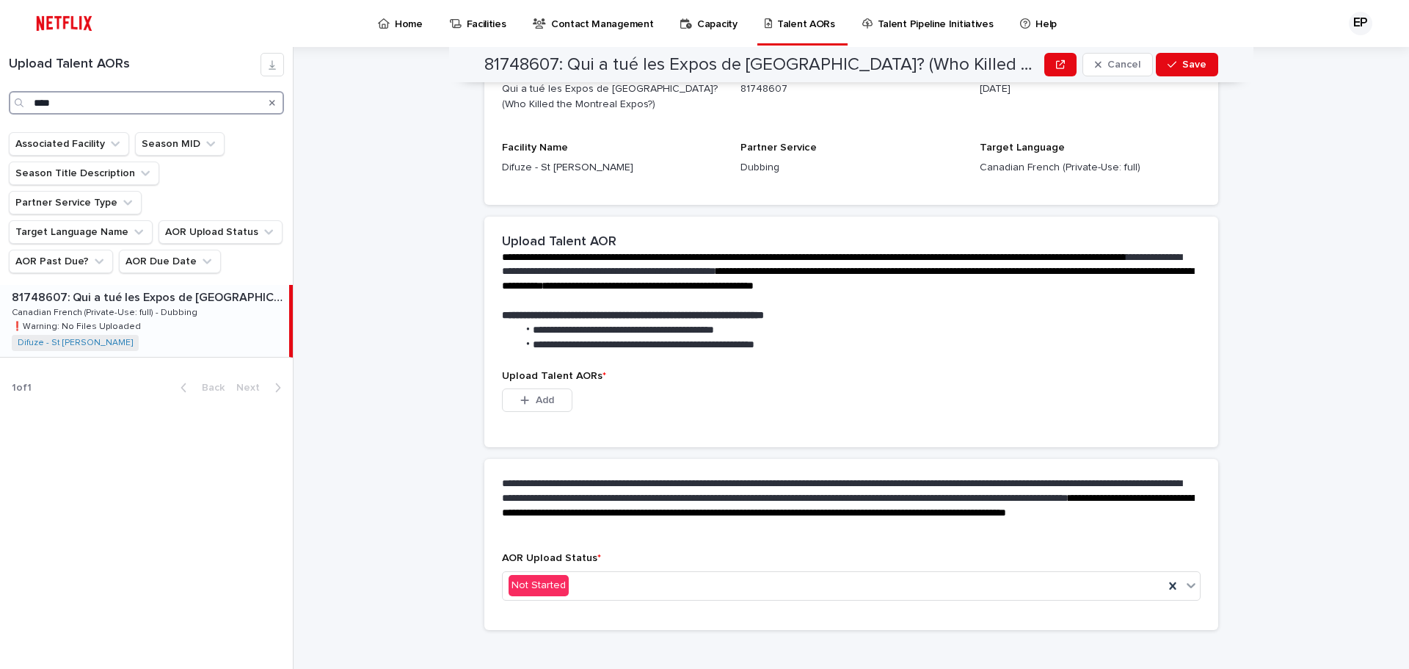
click at [98, 98] on input "****" at bounding box center [146, 102] width 275 height 23
click at [90, 285] on div "81970195: RIV4LRIES: Season 1 81970195: RIV4LRIES: Season 1 English - Dubbing E…" at bounding box center [144, 321] width 289 height 72
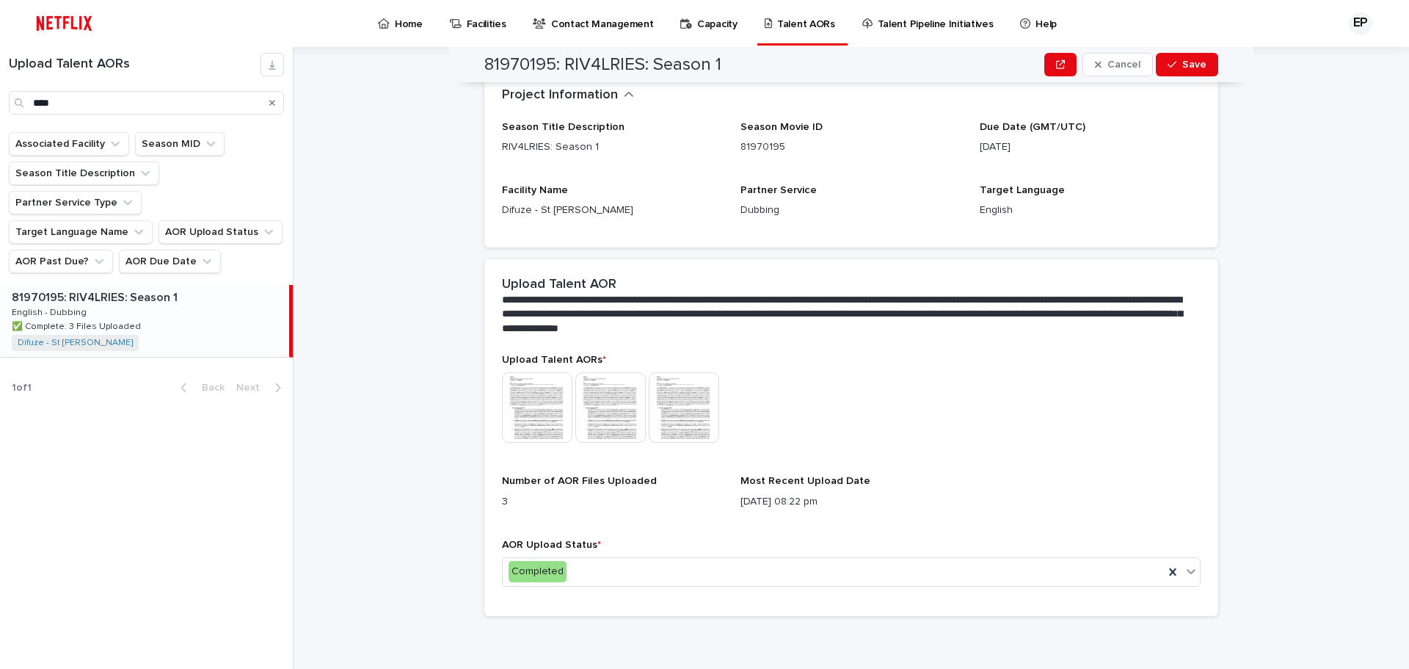
click at [90, 285] on div "81970195: RIV4LRIES: Season 1 81970195: RIV4LRIES: Season 1 English - Dubbing E…" at bounding box center [144, 321] width 289 height 72
click at [90, 90] on div "Upload Talent AORs ****" at bounding box center [146, 84] width 293 height 62
click at [86, 95] on input "****" at bounding box center [146, 102] width 275 height 23
type input "*"
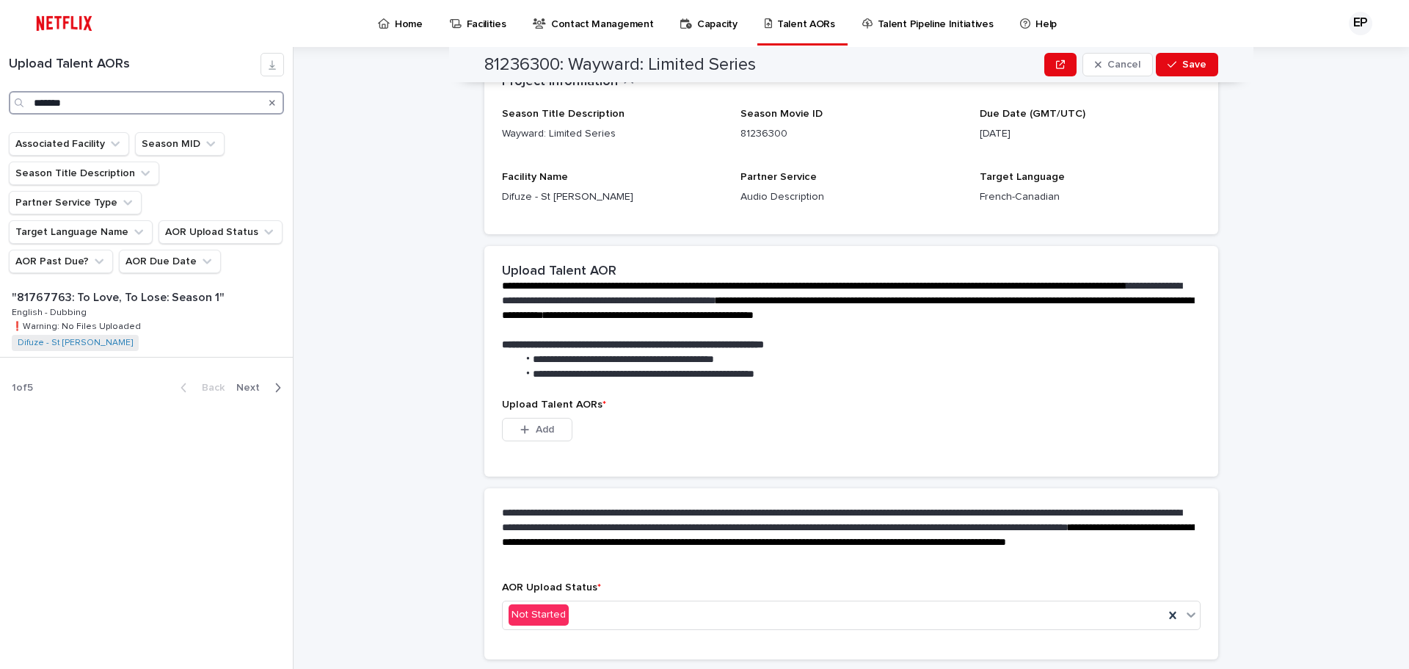
scroll to position [211, 0]
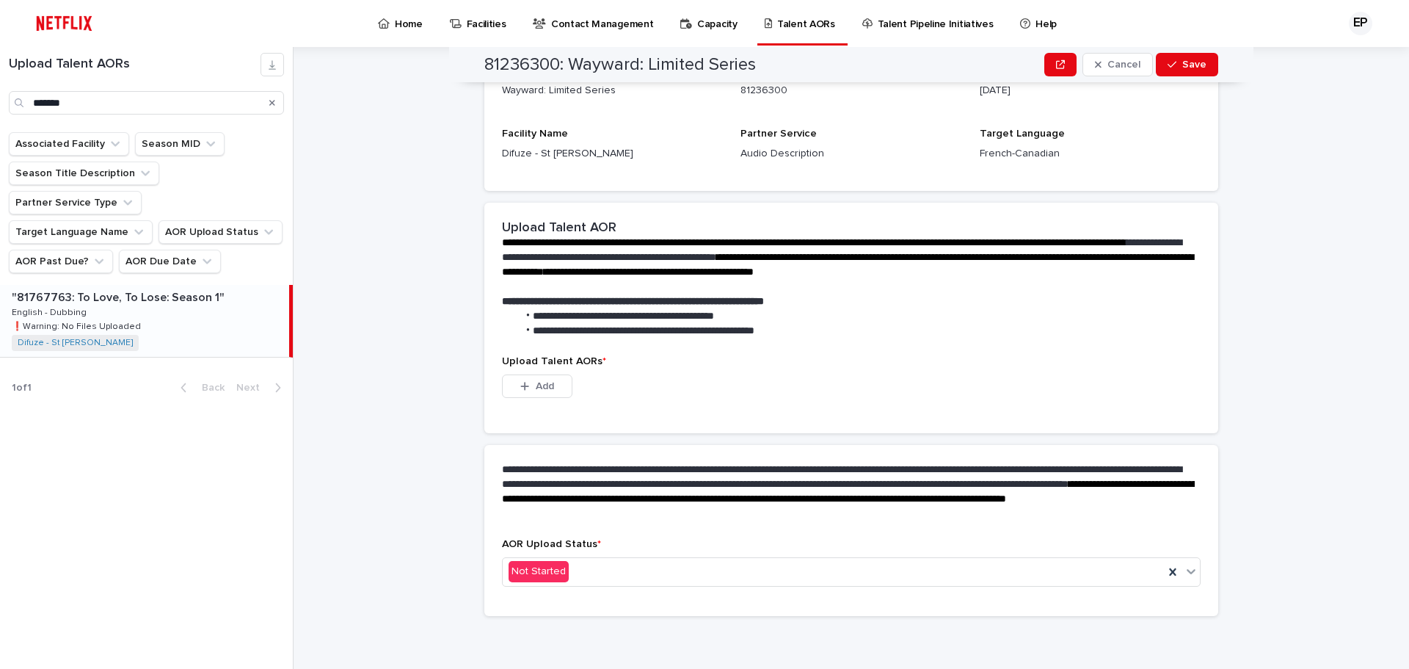
click at [156, 288] on p ""81767763: To Love, To Lose: Season 1"" at bounding box center [120, 296] width 216 height 17
click at [96, 285] on div ""81767763: To Love, To Lose: Season 1" "81767763: To Love, To Lose: Season 1" E…" at bounding box center [144, 321] width 289 height 72
click at [520, 381] on icon "button" at bounding box center [524, 386] width 9 height 10
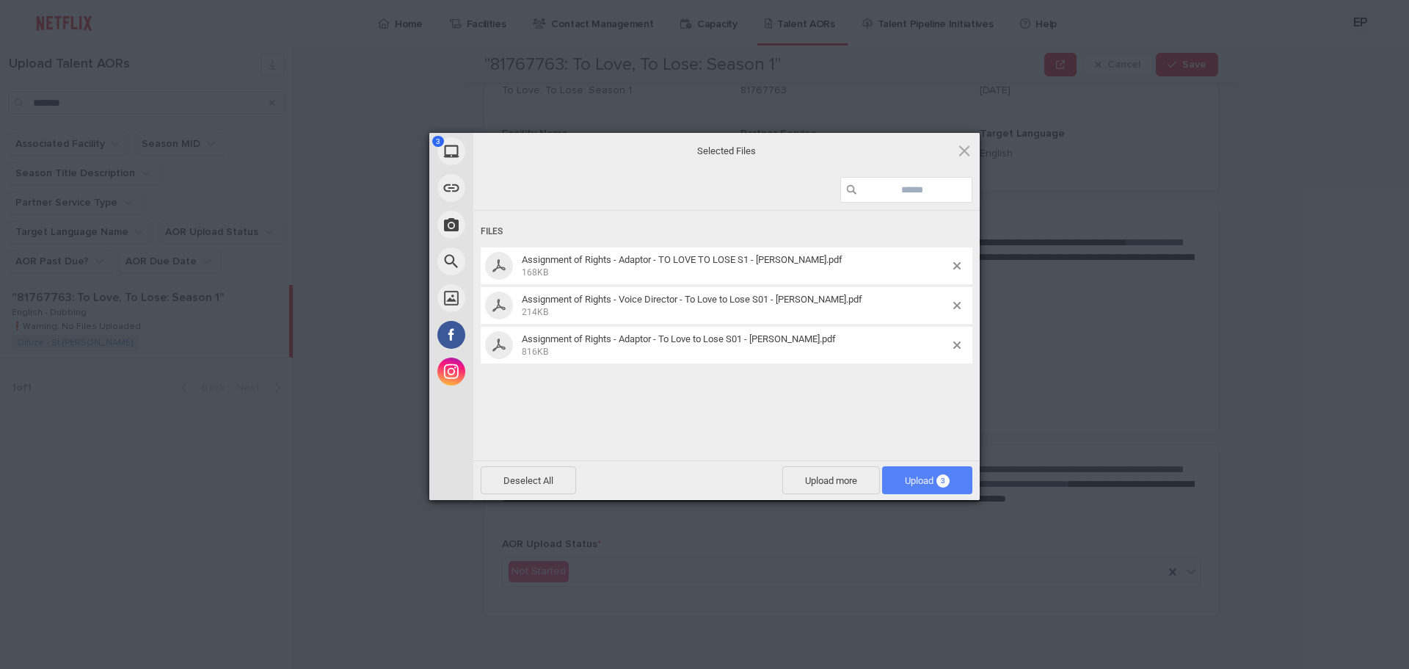
click at [919, 483] on span "Upload 3" at bounding box center [927, 480] width 45 height 11
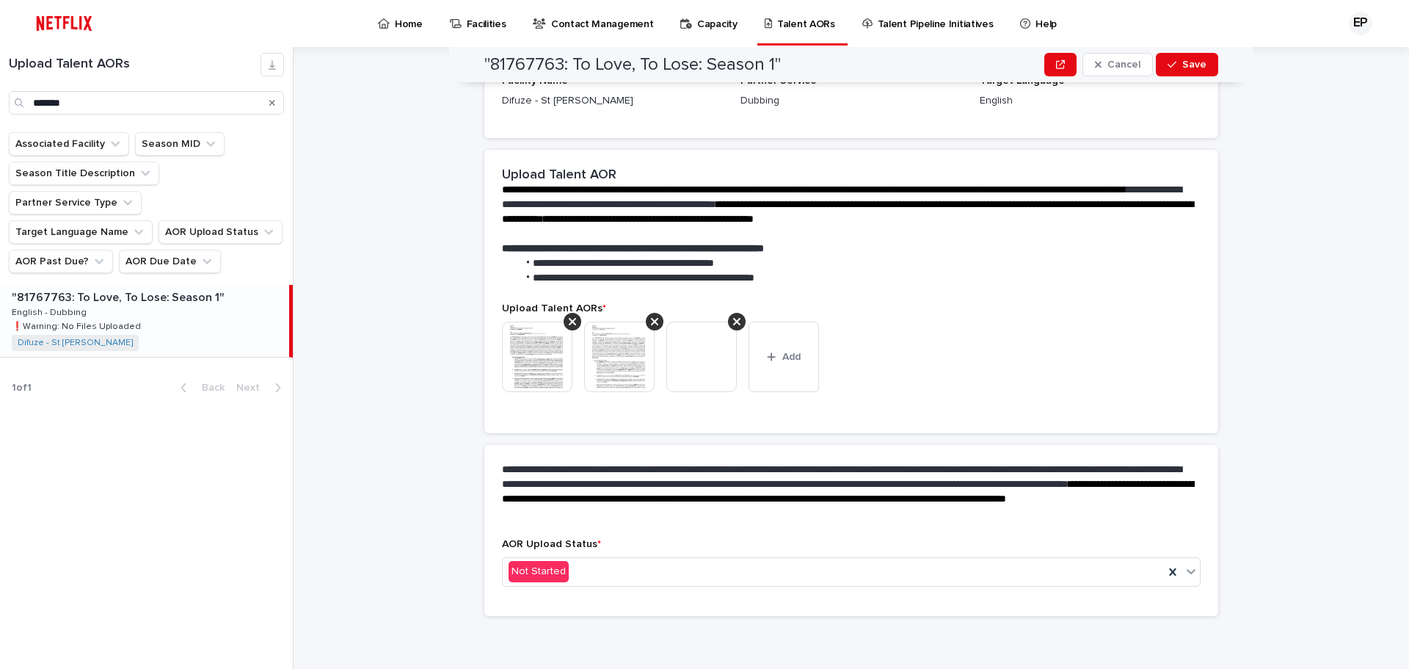
scroll to position [192, 0]
click at [791, 580] on div "Not Started" at bounding box center [833, 571] width 661 height 24
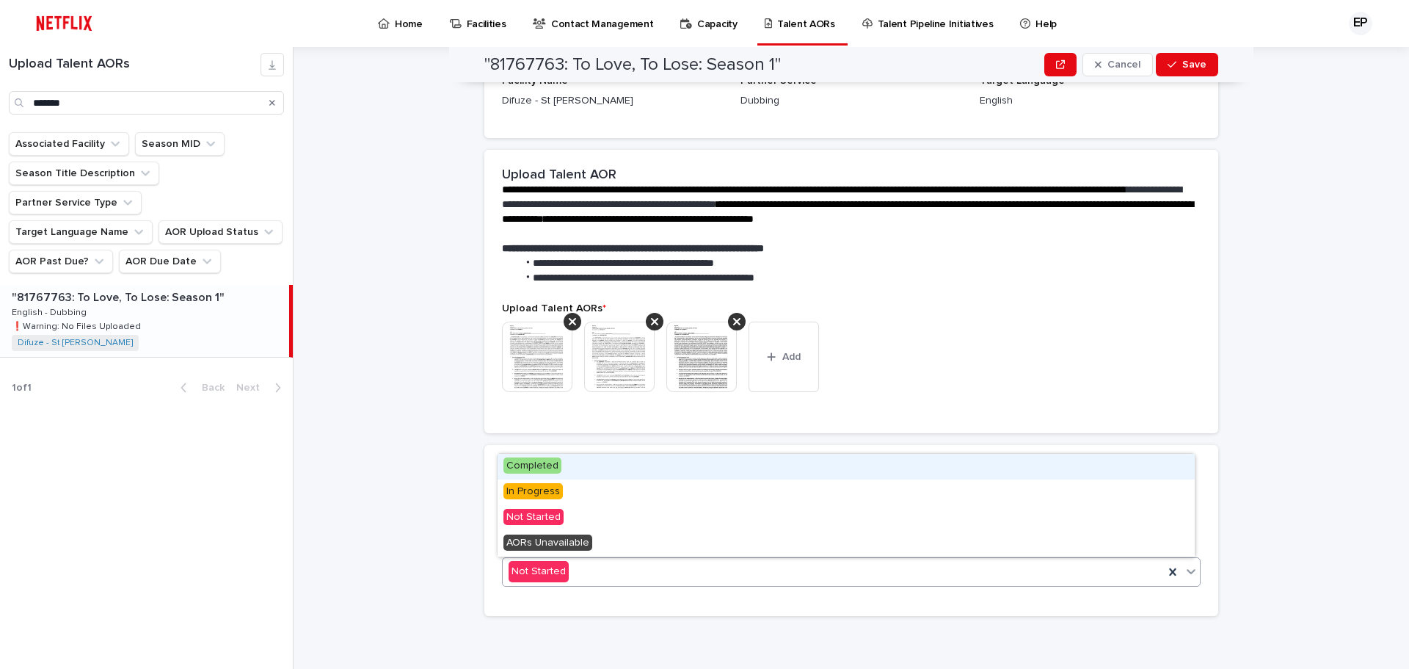
click at [533, 459] on span "Completed" at bounding box center [532, 465] width 58 height 16
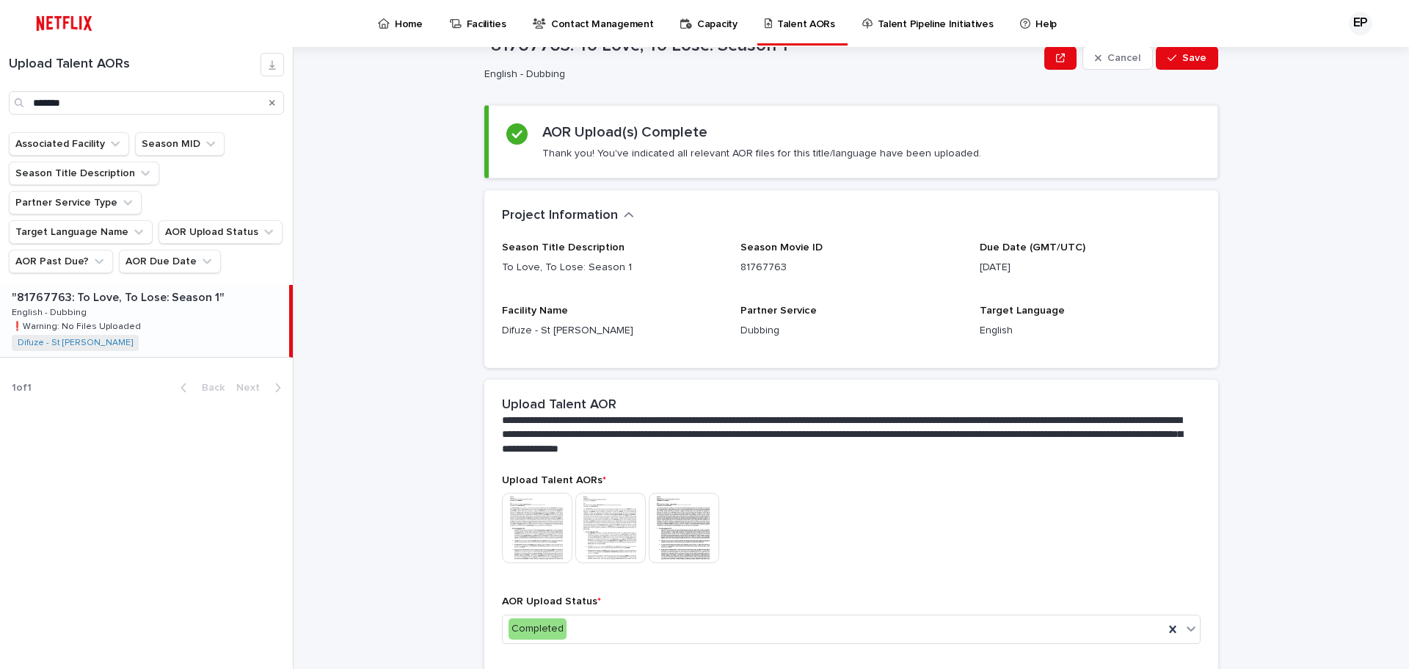
scroll to position [105, 0]
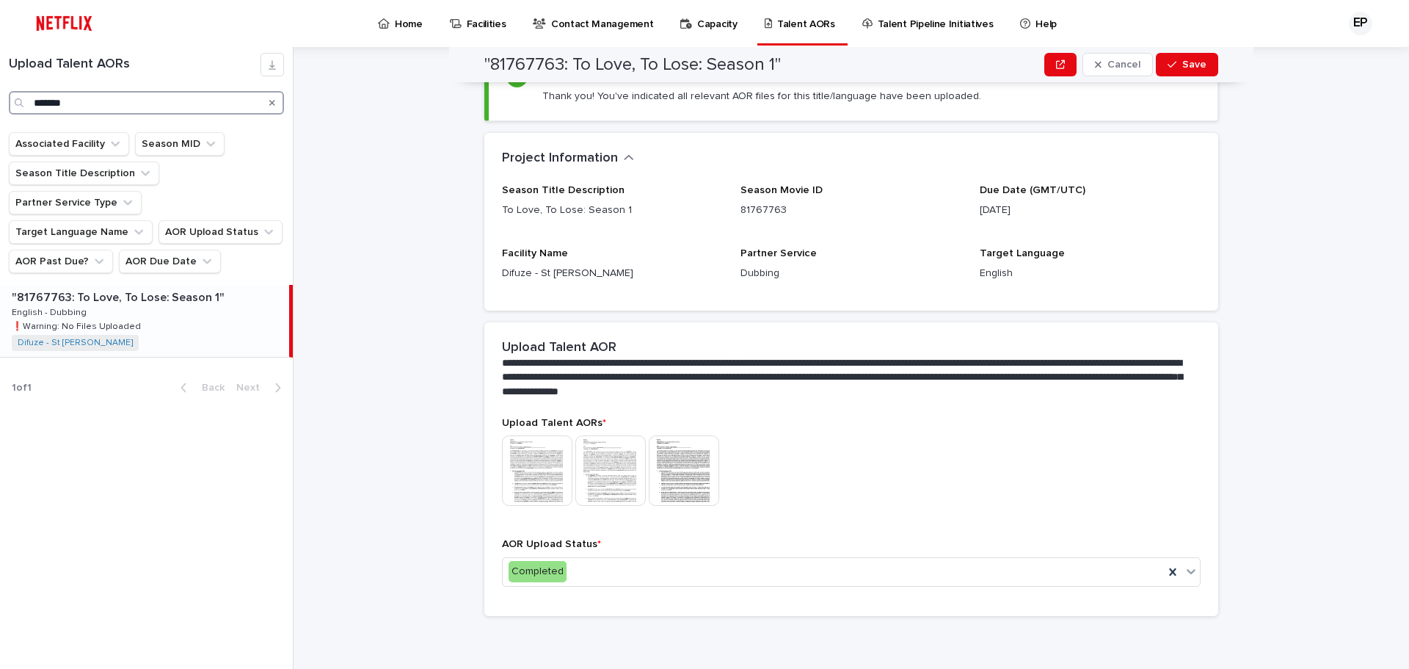
click at [109, 111] on input "*******" at bounding box center [146, 102] width 275 height 23
type input "*"
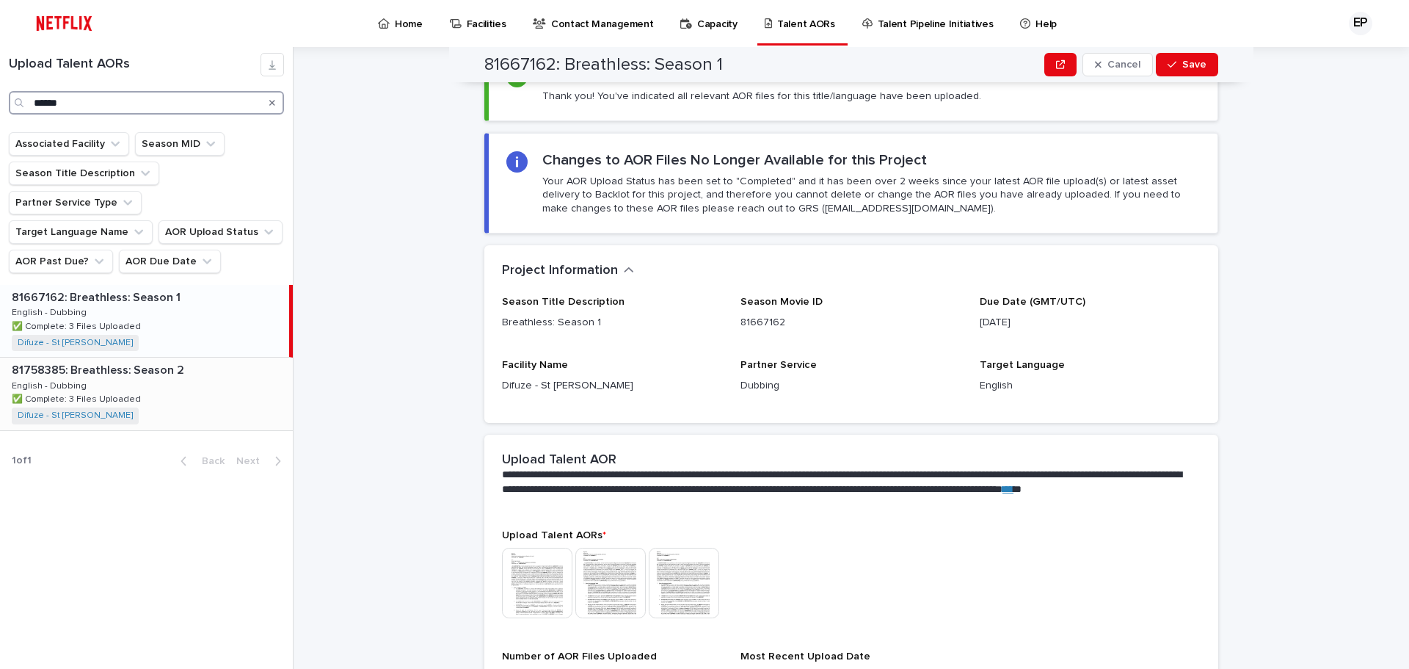
type input "******"
click at [110, 357] on div "81758385: Breathless: Season 2 81758385: Breathless: Season 2 English - Dubbing…" at bounding box center [146, 393] width 293 height 72
click at [110, 357] on div "81758385: Breathless: Season 2 81758385: Breathless: Season 2 English - Dubbing…" at bounding box center [144, 393] width 289 height 72
